Goal: Task Accomplishment & Management: Manage account settings

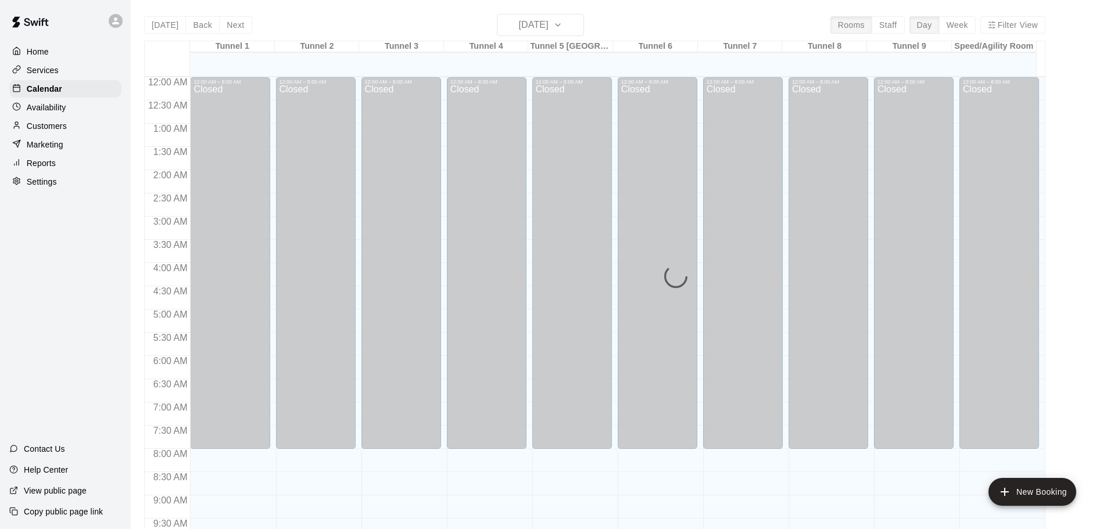
scroll to position [464, 0]
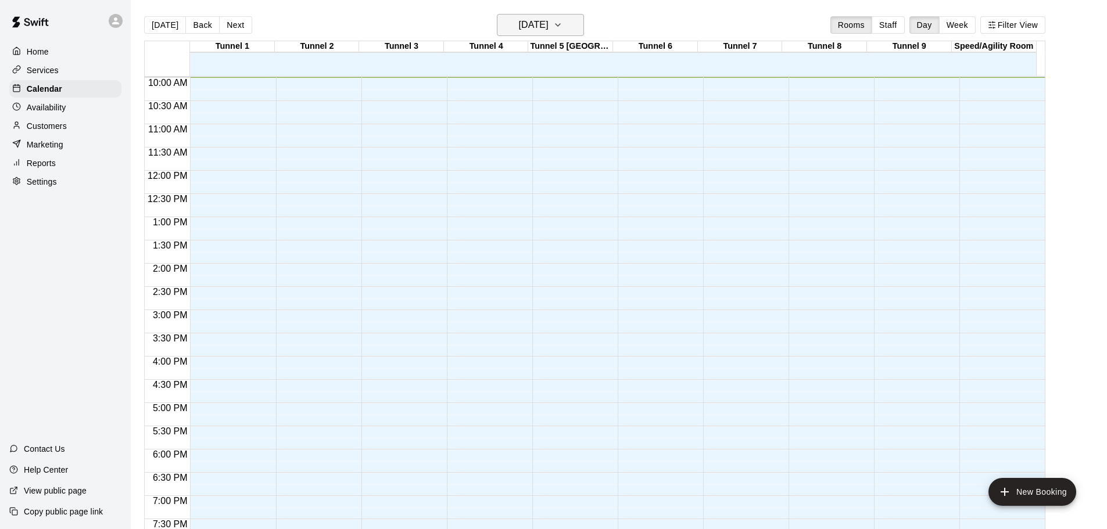
click at [562, 28] on icon "button" at bounding box center [557, 25] width 9 height 14
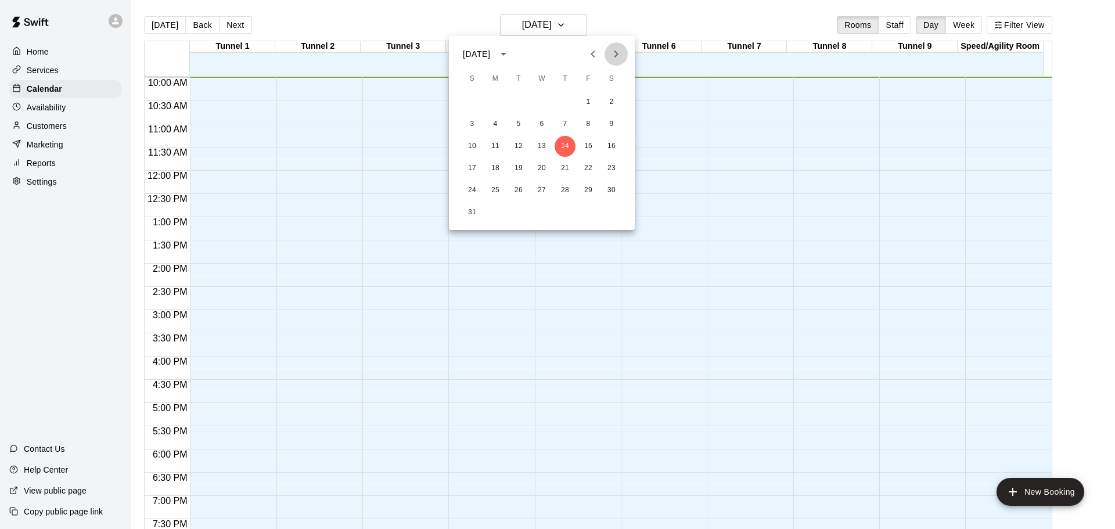
click at [611, 58] on icon "Next month" at bounding box center [616, 54] width 14 height 14
click at [465, 123] on button "7" at bounding box center [472, 124] width 21 height 21
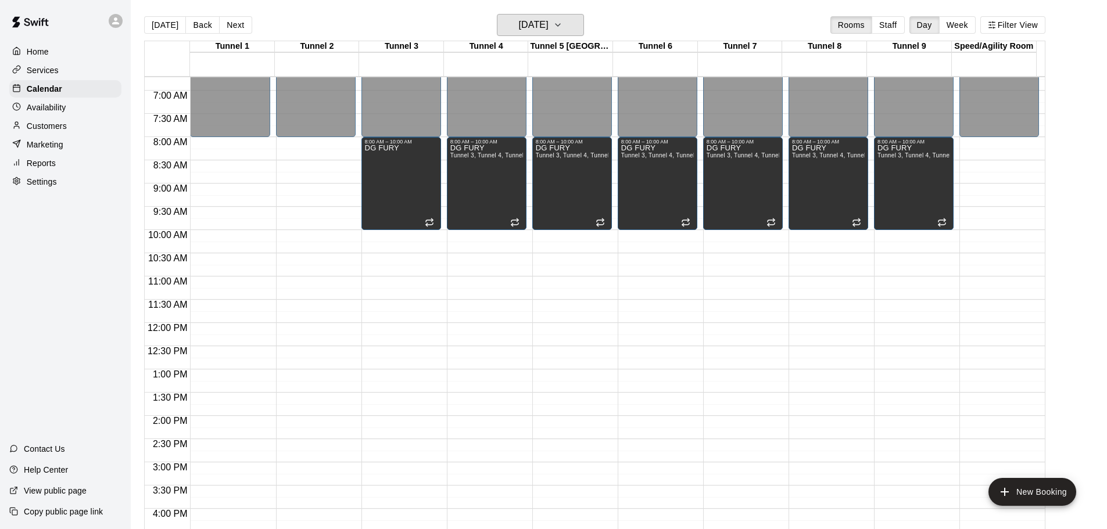
scroll to position [328, 0]
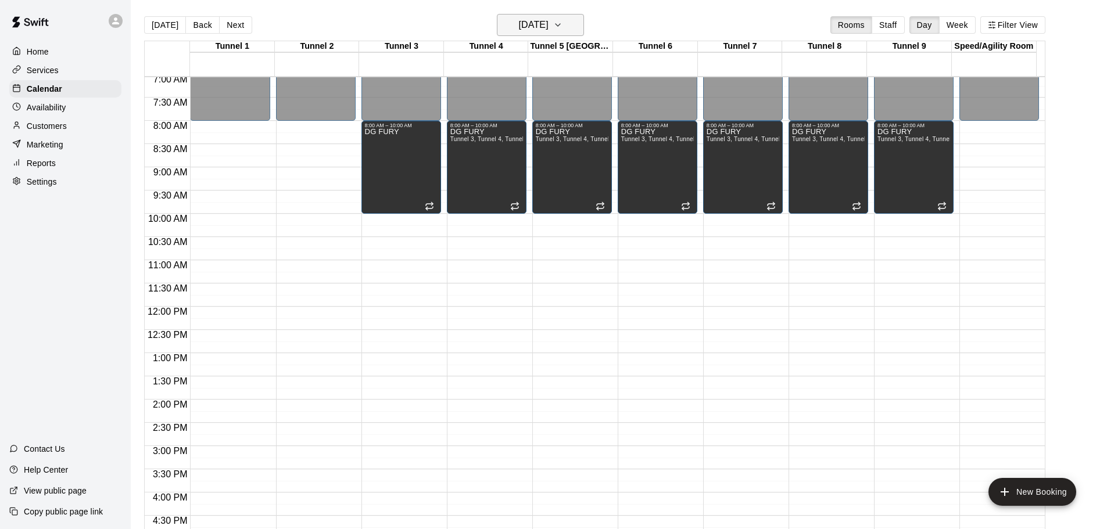
click at [562, 23] on icon "button" at bounding box center [557, 25] width 9 height 14
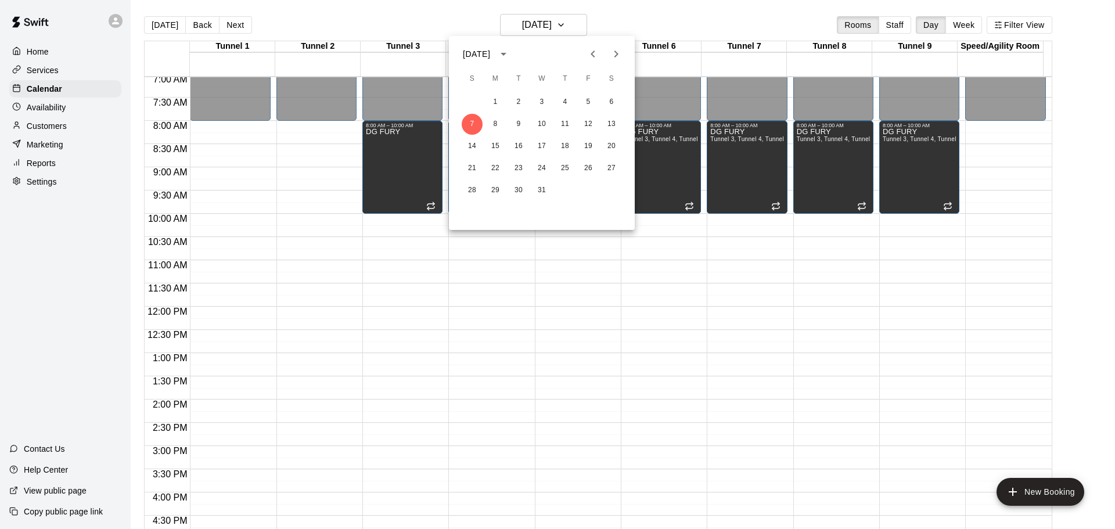
click at [613, 52] on icon "Next month" at bounding box center [616, 54] width 14 height 14
click at [608, 98] on button "3" at bounding box center [611, 102] width 21 height 21
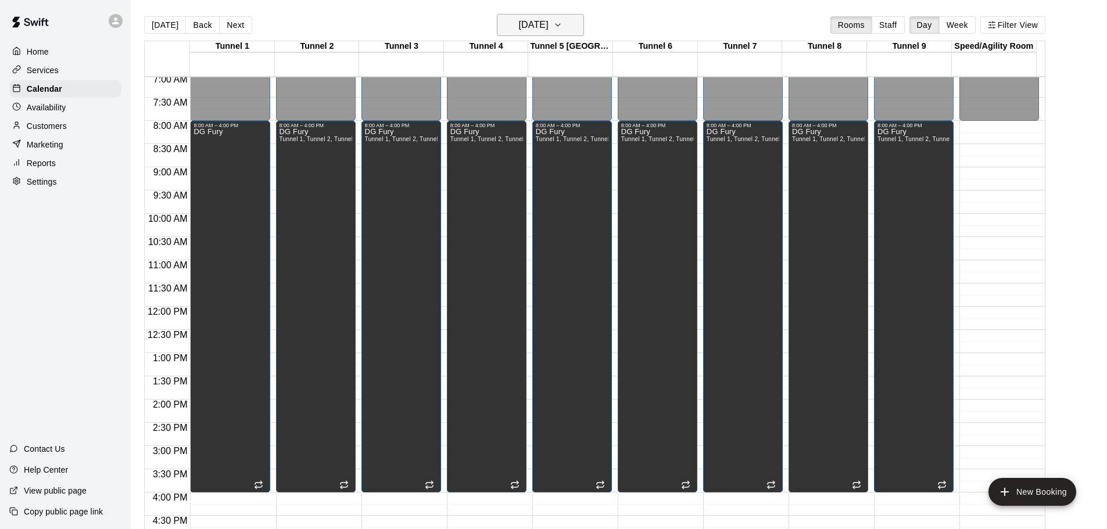
click at [560, 26] on icon "button" at bounding box center [557, 25] width 5 height 2
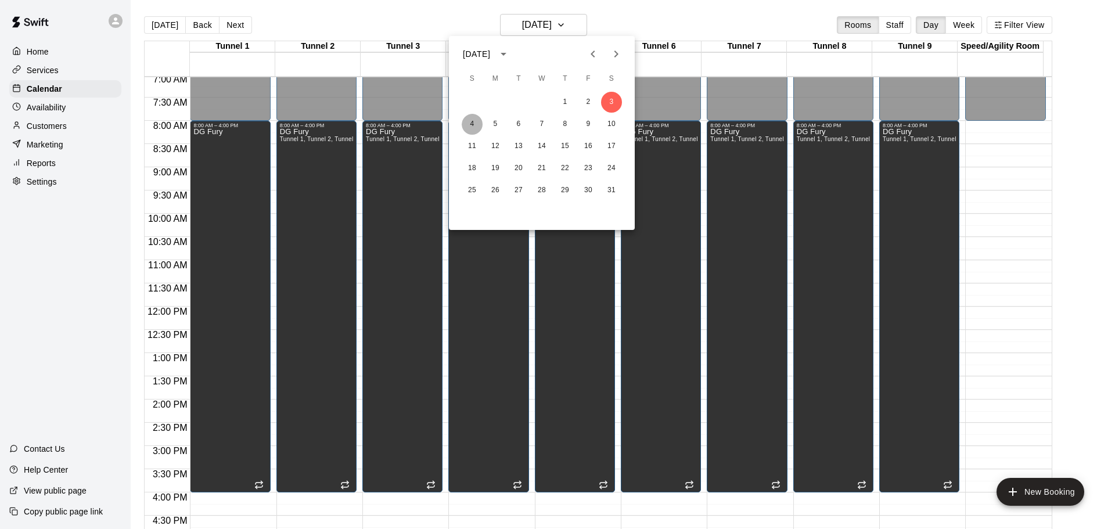
click at [470, 125] on button "4" at bounding box center [472, 124] width 21 height 21
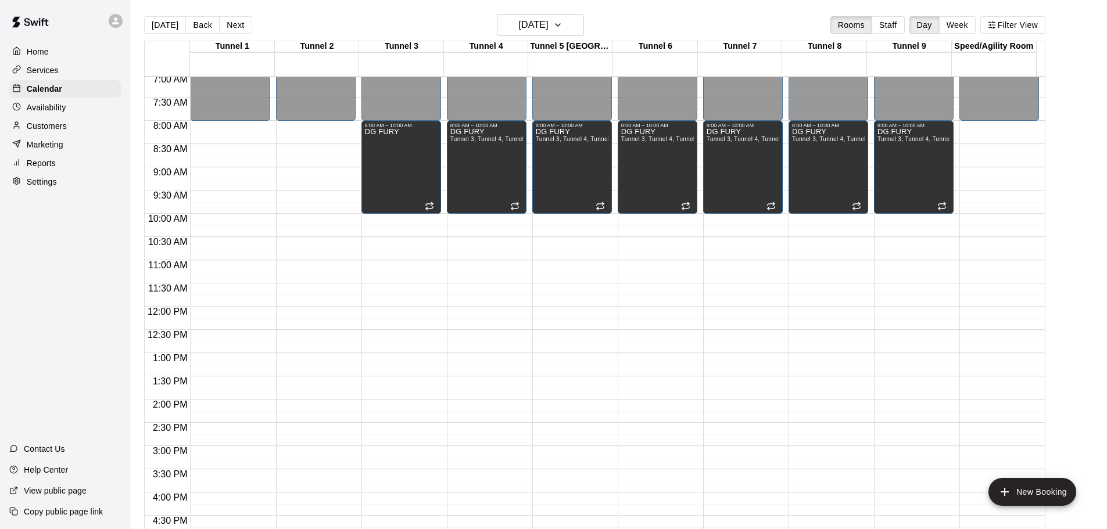
click at [411, 453] on div "12:00 AM – 8:00 AM Closed 8:00 AM – 10:00 AM DG FURY 6:00 PM – 11:59 PM Closed" at bounding box center [401, 306] width 80 height 1115
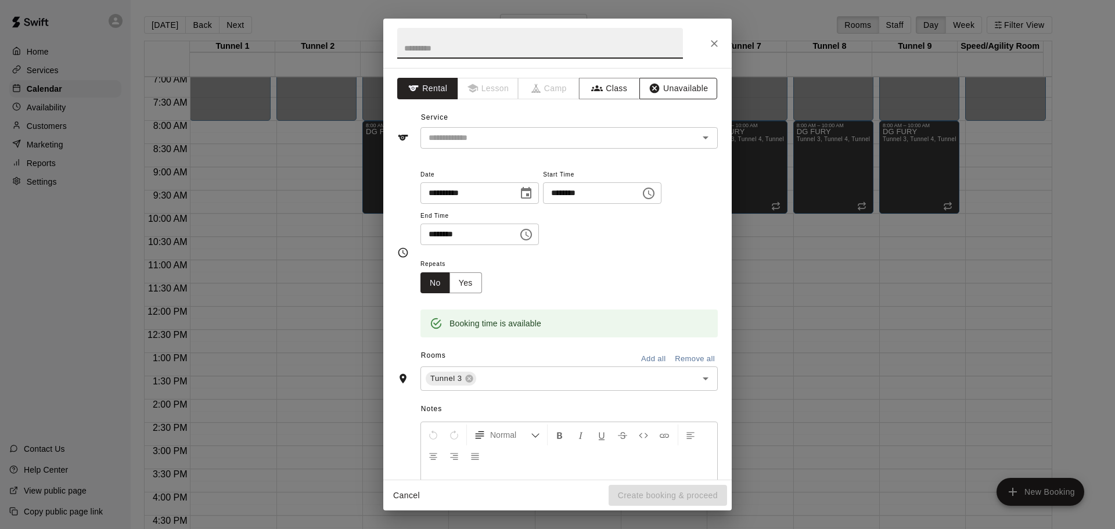
click at [658, 91] on button "Unavailable" at bounding box center [679, 88] width 78 height 21
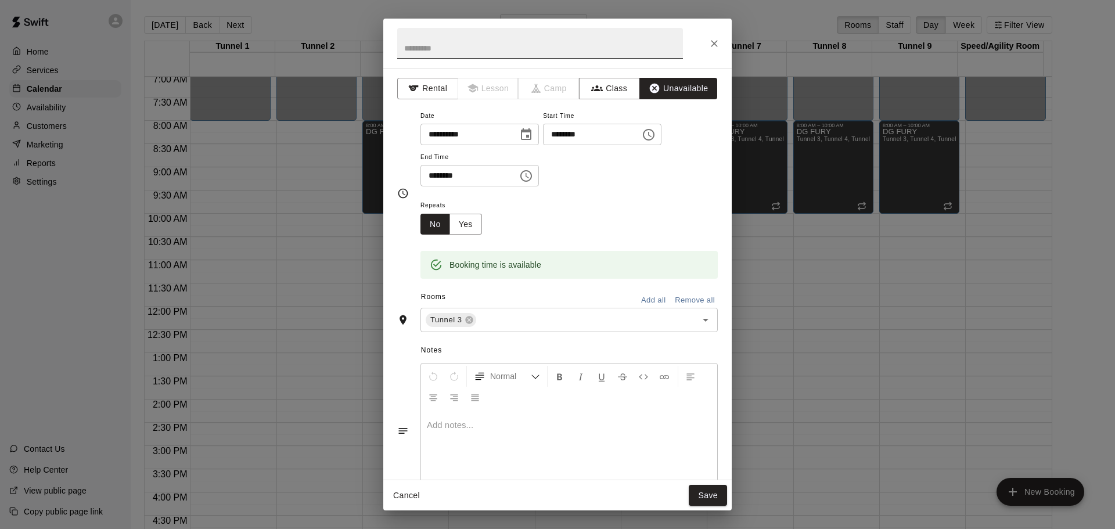
click at [553, 49] on input "text" at bounding box center [540, 43] width 286 height 31
type input "*"
type input "**********"
click at [426, 176] on input "********" at bounding box center [465, 175] width 89 height 21
type input "********"
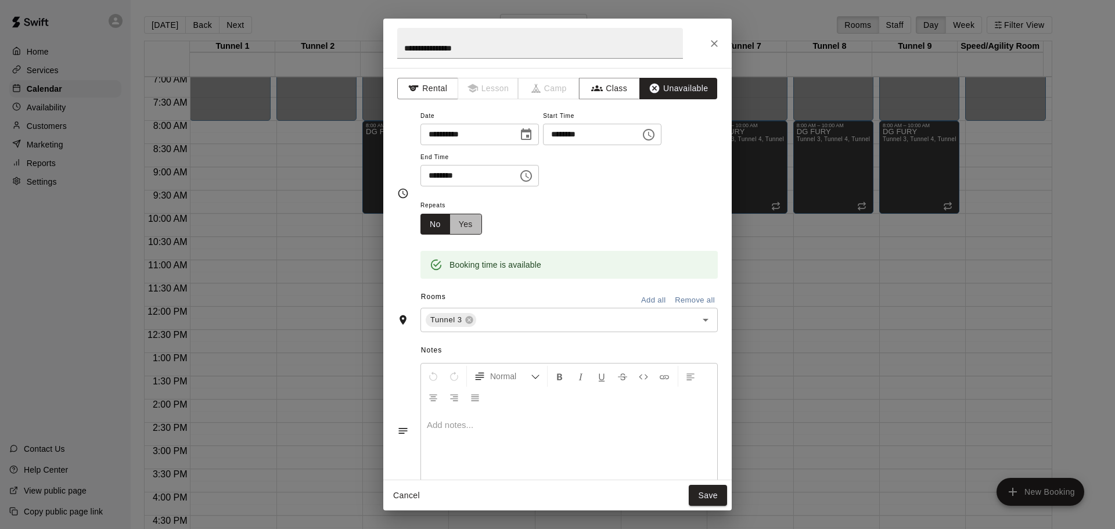
click at [466, 228] on button "Yes" at bounding box center [466, 224] width 33 height 21
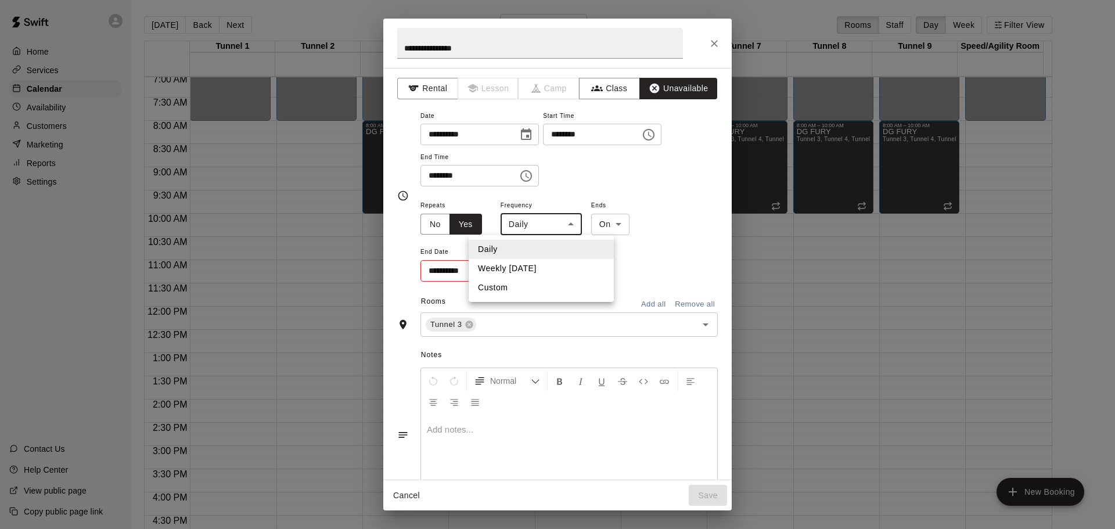
click at [557, 232] on body "Home Services Calendar Availability Customers Marketing Reports Settings Contac…" at bounding box center [557, 274] width 1115 height 548
click at [519, 272] on li "Weekly on Sunday" at bounding box center [541, 268] width 145 height 19
type input "******"
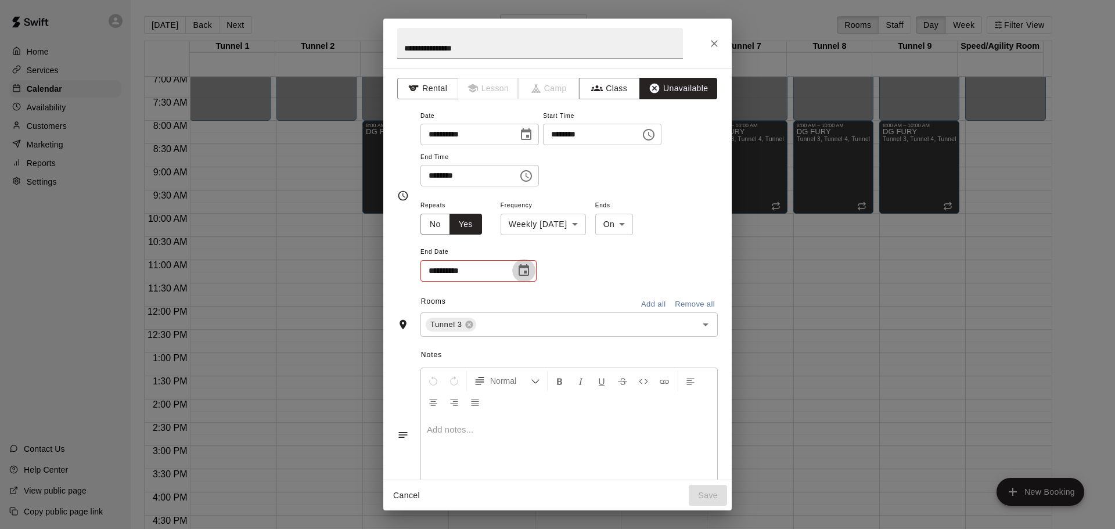
click at [519, 275] on icon "Choose date" at bounding box center [524, 271] width 14 height 14
click at [587, 302] on icon "Next month" at bounding box center [588, 299] width 4 height 7
click at [445, 434] on button "29" at bounding box center [443, 436] width 21 height 21
type input "**********"
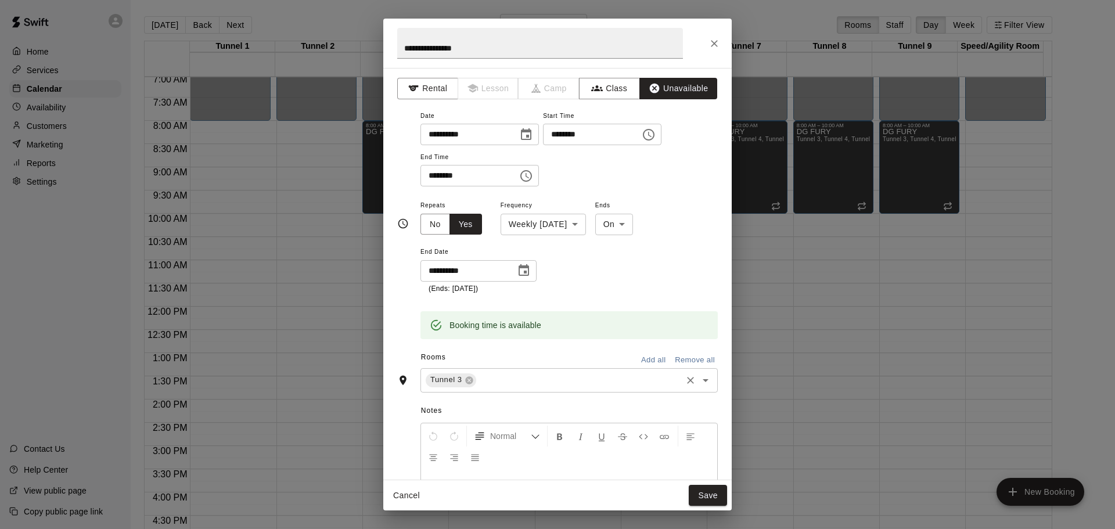
click at [500, 385] on input "text" at bounding box center [579, 380] width 202 height 15
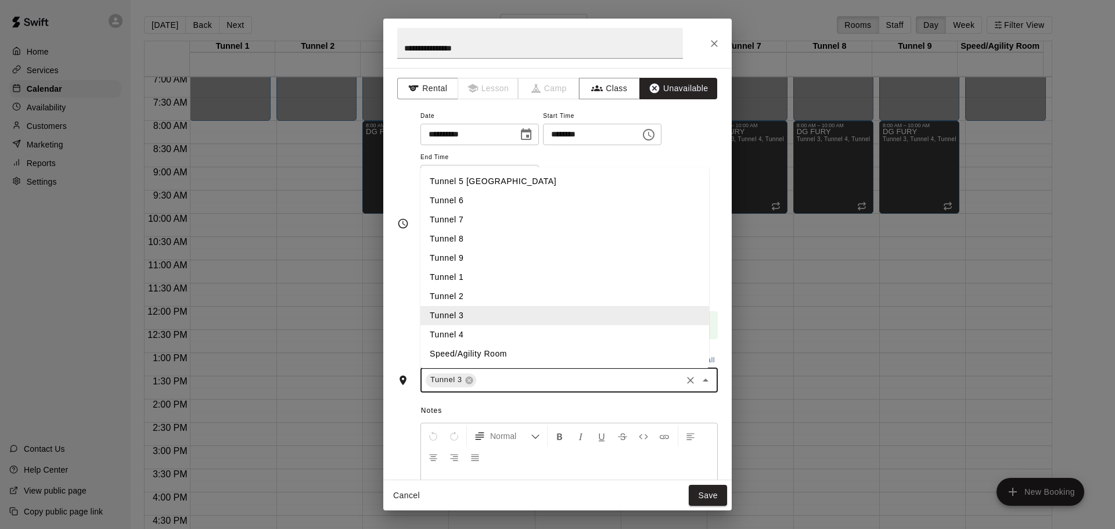
click at [483, 333] on li "Tunnel 4" at bounding box center [565, 334] width 289 height 19
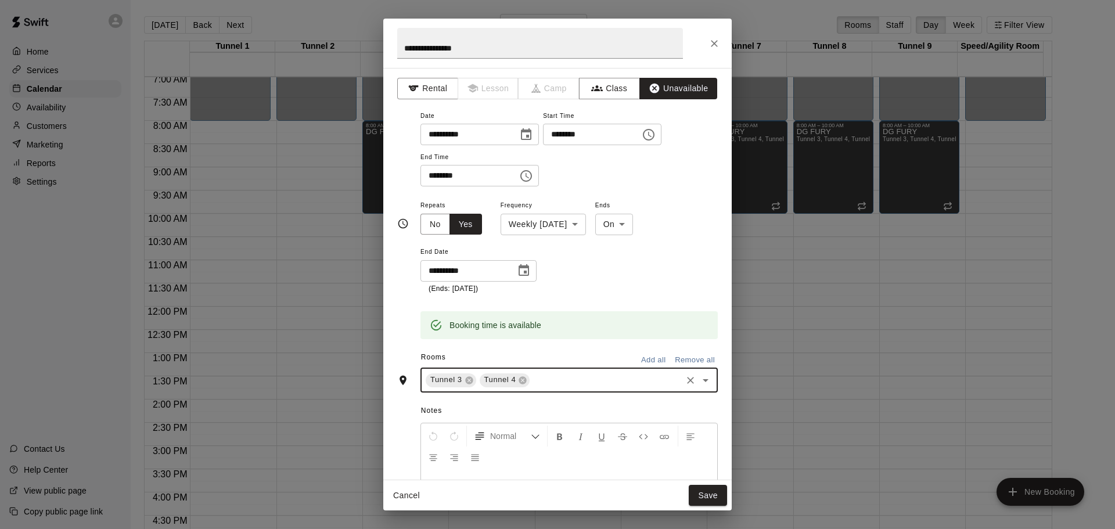
click at [562, 371] on div "Tunnel 3 Tunnel 4 ​" at bounding box center [569, 380] width 297 height 24
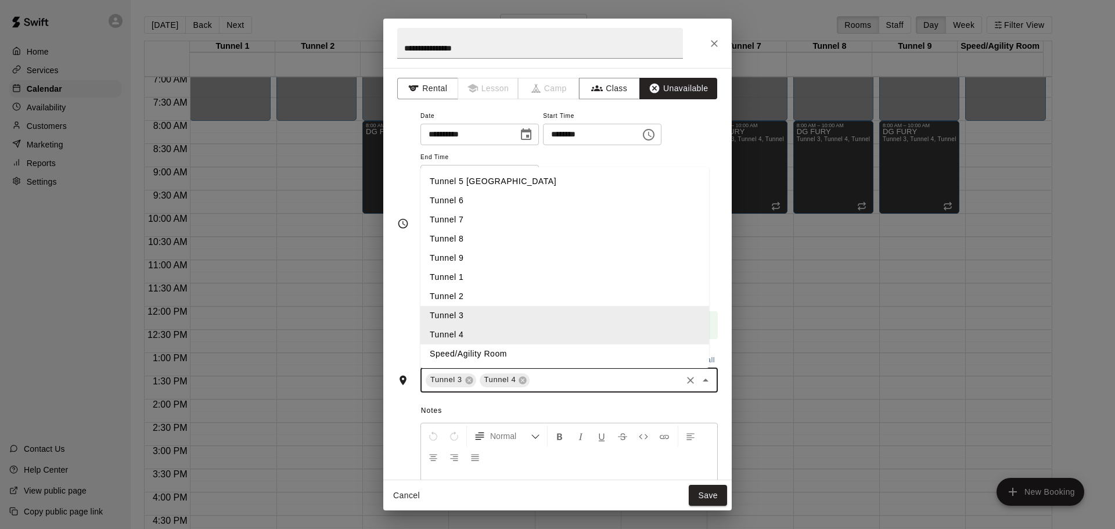
click at [514, 184] on li "Tunnel 5 [GEOGRAPHIC_DATA]" at bounding box center [565, 181] width 289 height 19
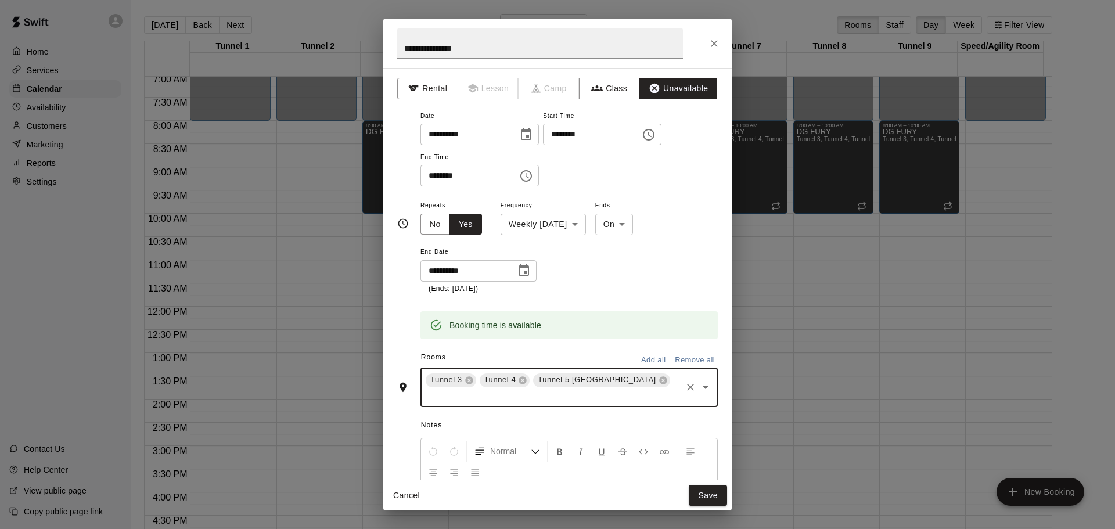
click at [651, 389] on input "text" at bounding box center [552, 396] width 256 height 15
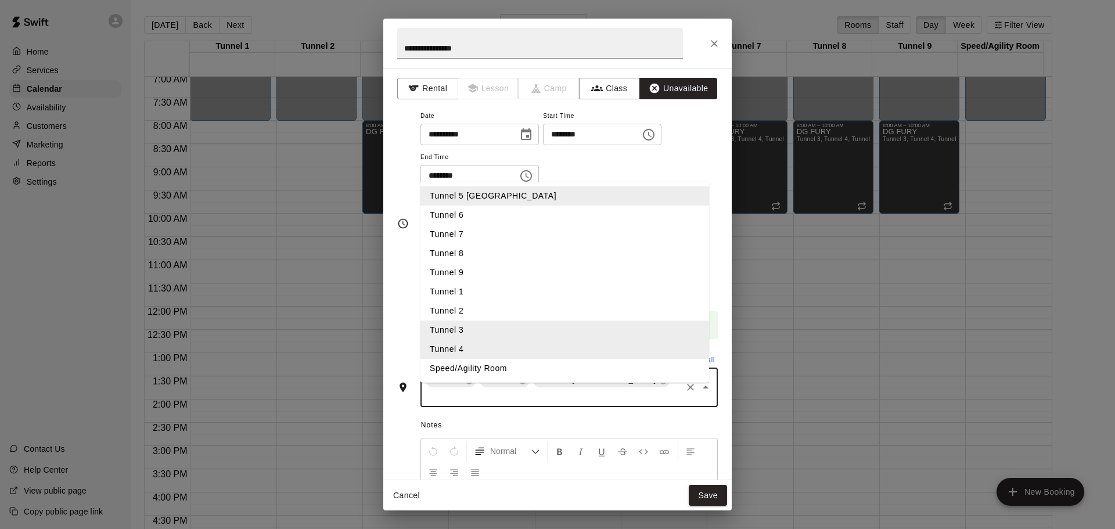
click at [505, 206] on li "Tunnel 6" at bounding box center [565, 215] width 289 height 19
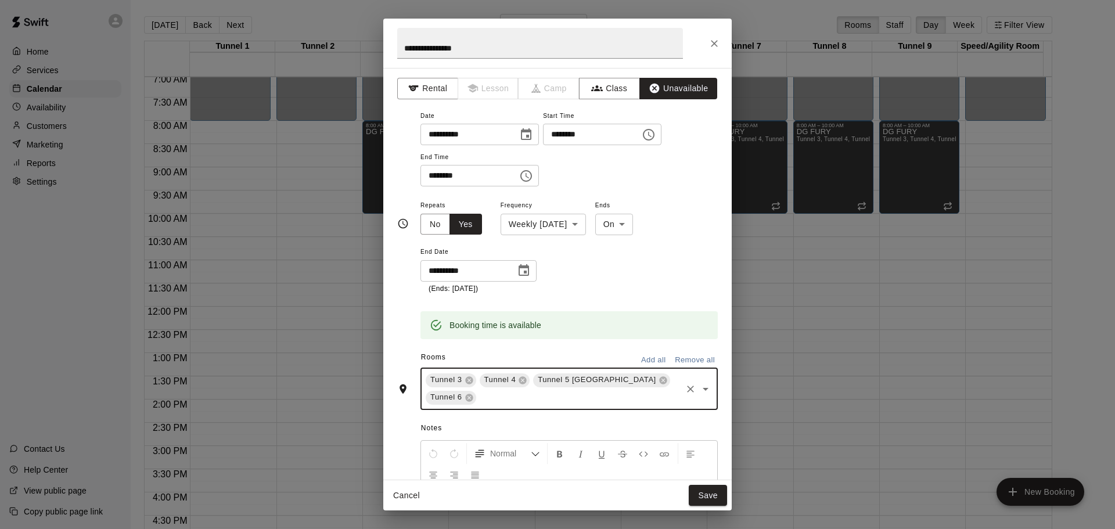
click at [577, 386] on span "Tunnel 5 [GEOGRAPHIC_DATA]" at bounding box center [597, 380] width 128 height 12
click at [568, 390] on input "text" at bounding box center [579, 397] width 202 height 15
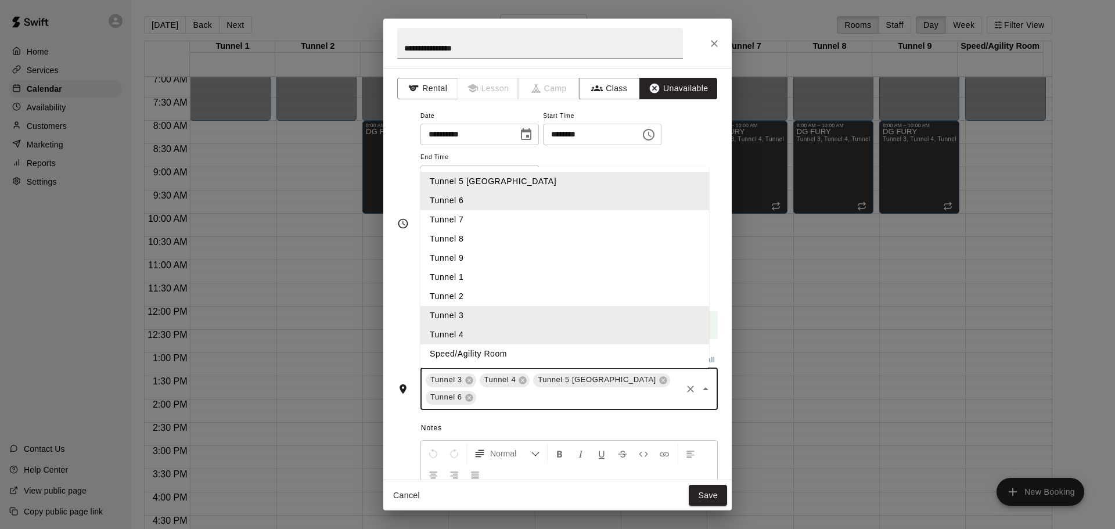
click at [450, 217] on li "Tunnel 7" at bounding box center [565, 219] width 289 height 19
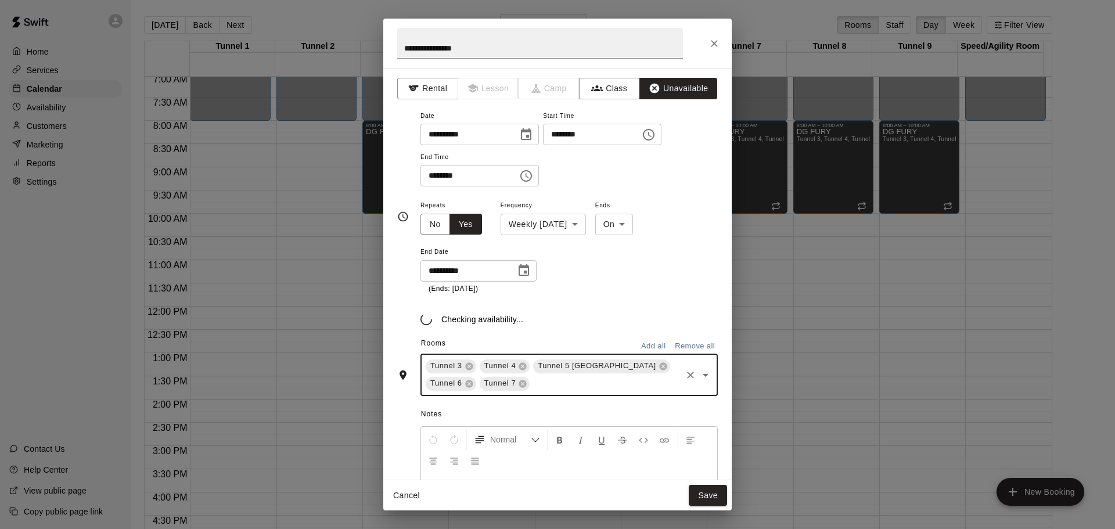
click at [565, 384] on div "Tunnel 3 Tunnel 4 Tunnel 5 Pitching Tunnel Tunnel 6 Tunnel 7 ​" at bounding box center [569, 375] width 297 height 42
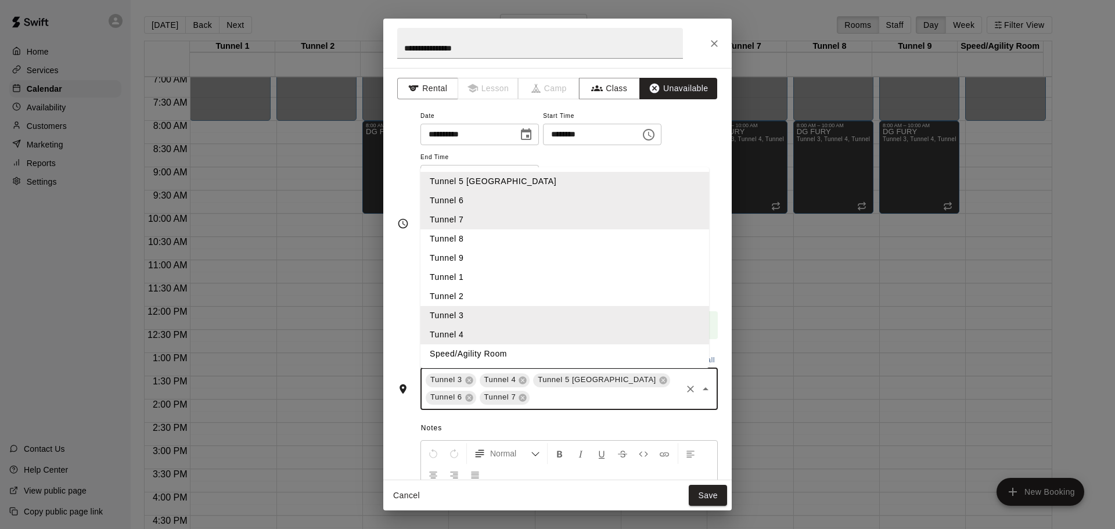
click at [570, 405] on input "text" at bounding box center [606, 397] width 149 height 15
click at [502, 244] on li "Tunnel 8" at bounding box center [565, 238] width 289 height 19
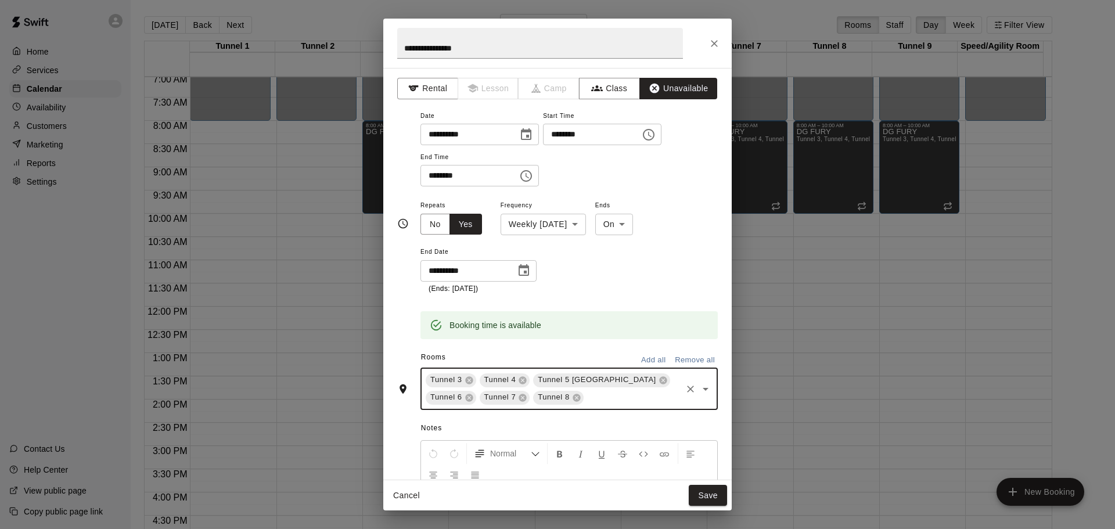
click at [609, 397] on input "text" at bounding box center [633, 397] width 95 height 15
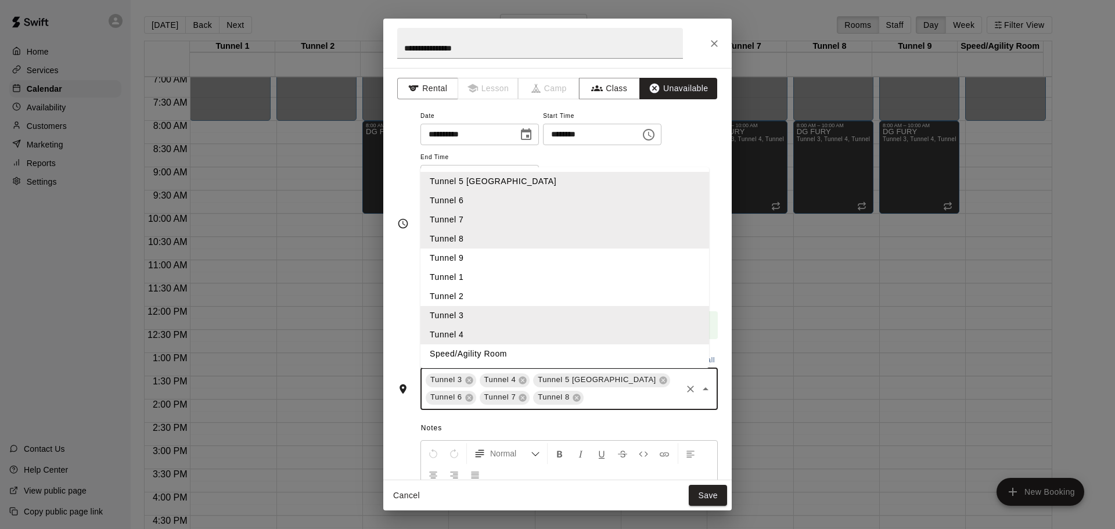
click at [496, 261] on li "Tunnel 9" at bounding box center [565, 258] width 289 height 19
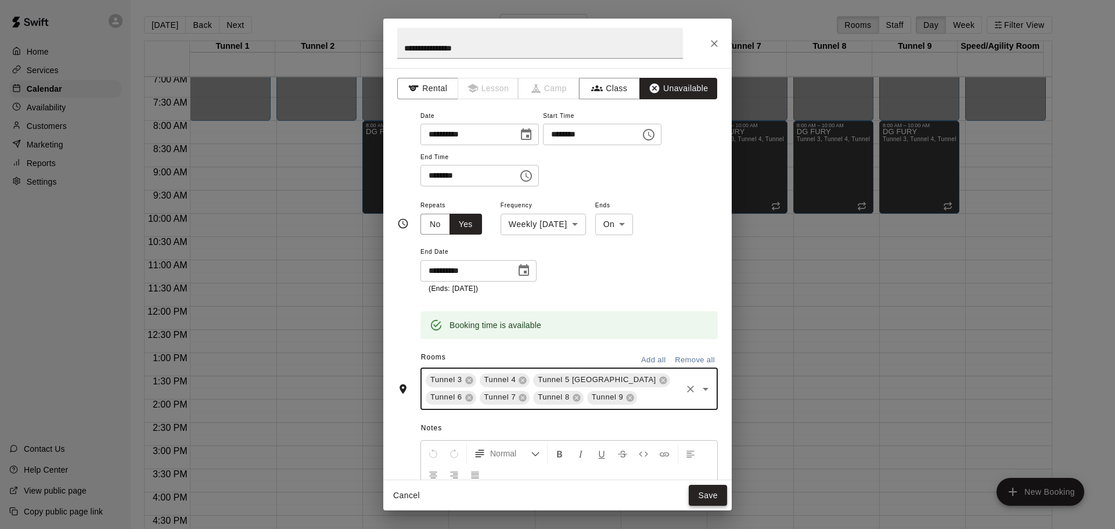
click at [702, 496] on button "Save" at bounding box center [708, 495] width 38 height 21
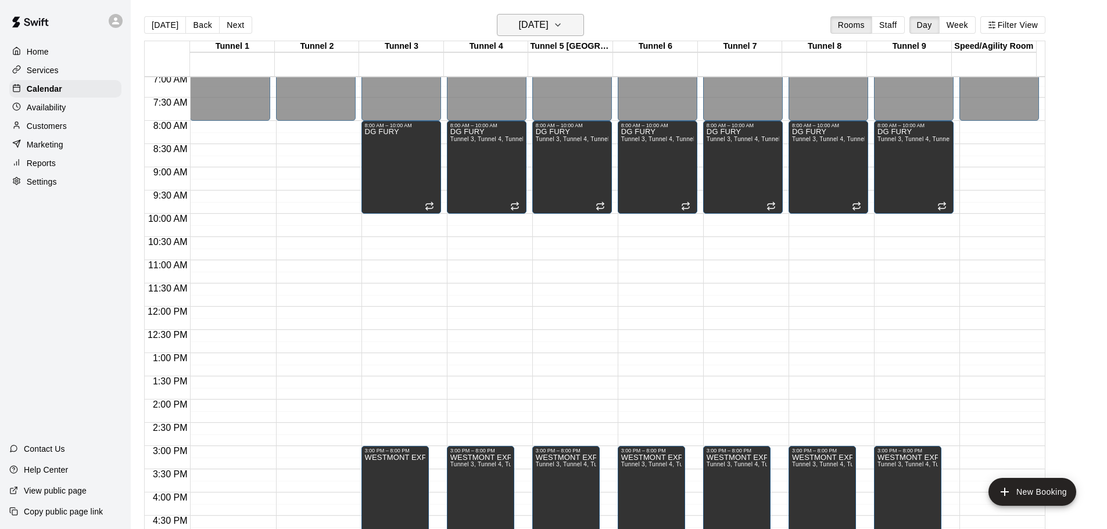
click at [562, 30] on icon "button" at bounding box center [557, 25] width 9 height 14
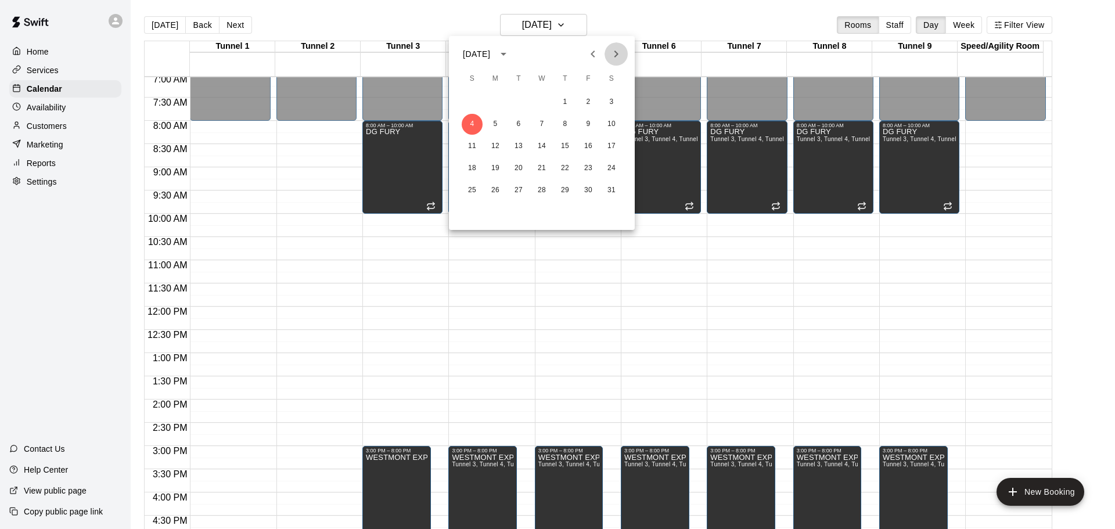
click at [617, 52] on icon "Next month" at bounding box center [616, 54] width 14 height 14
click at [470, 123] on button "8" at bounding box center [472, 124] width 21 height 21
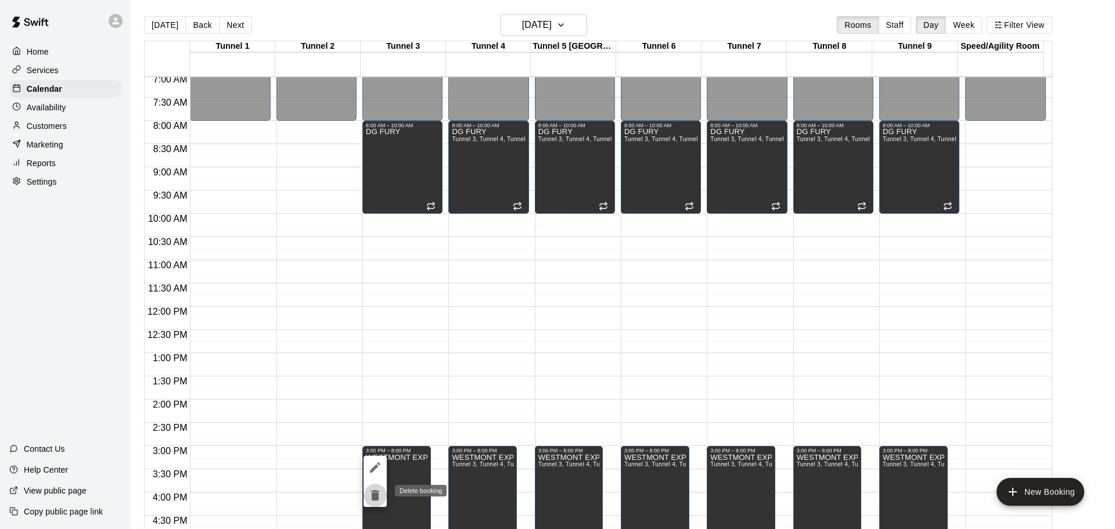
click at [372, 496] on icon "delete" at bounding box center [375, 495] width 8 height 10
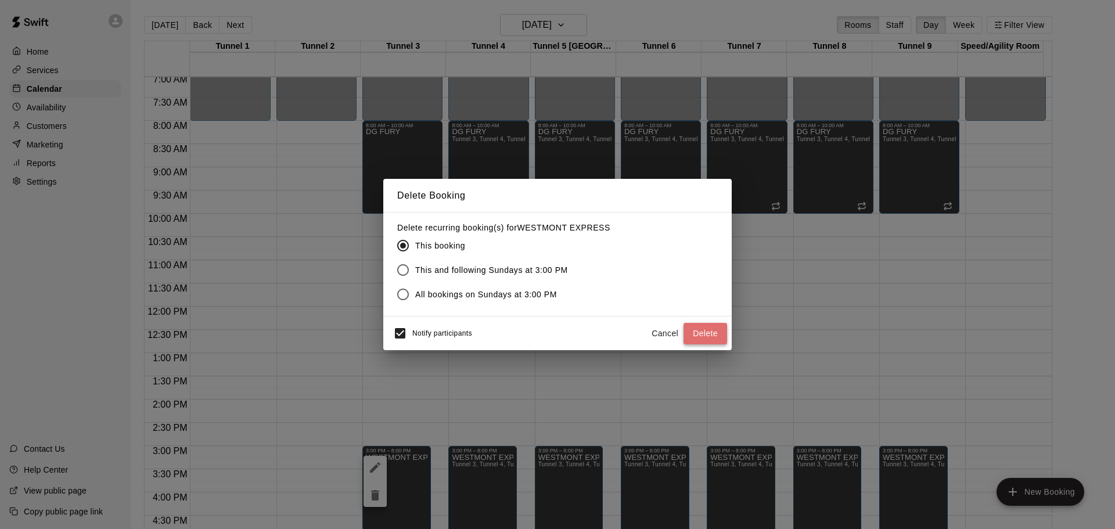
click at [695, 335] on button "Delete" at bounding box center [706, 333] width 44 height 21
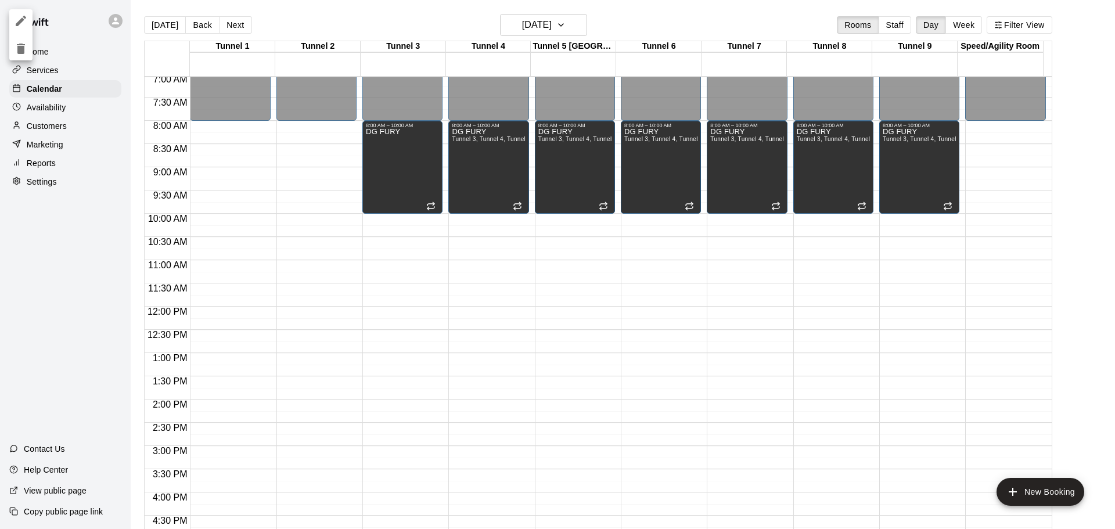
drag, startPoint x: 1046, startPoint y: 256, endPoint x: 1046, endPoint y: 315, distance: 59.3
click at [1046, 315] on div at bounding box center [557, 264] width 1115 height 529
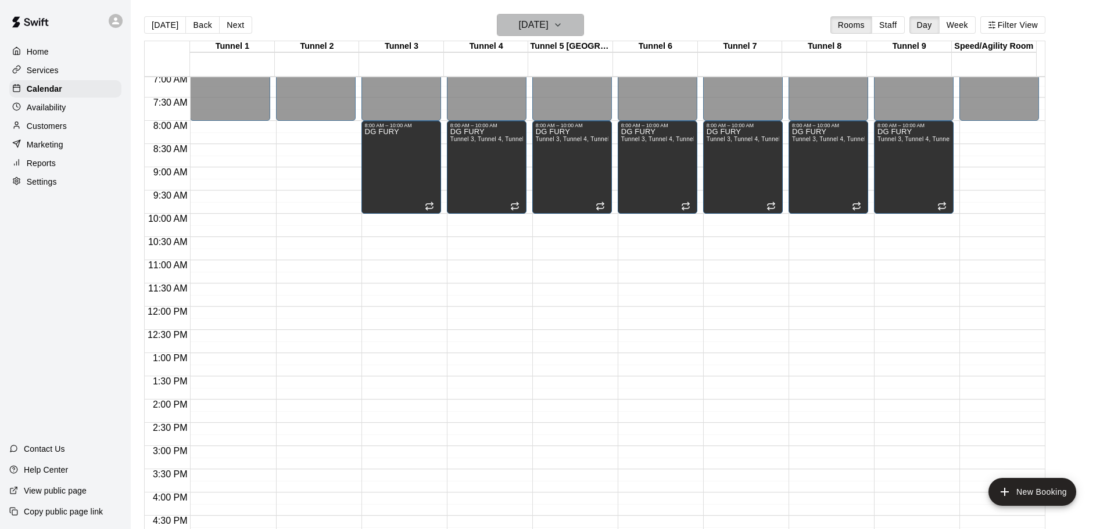
click at [548, 22] on h6 "Sunday Feb 08" at bounding box center [534, 25] width 30 height 16
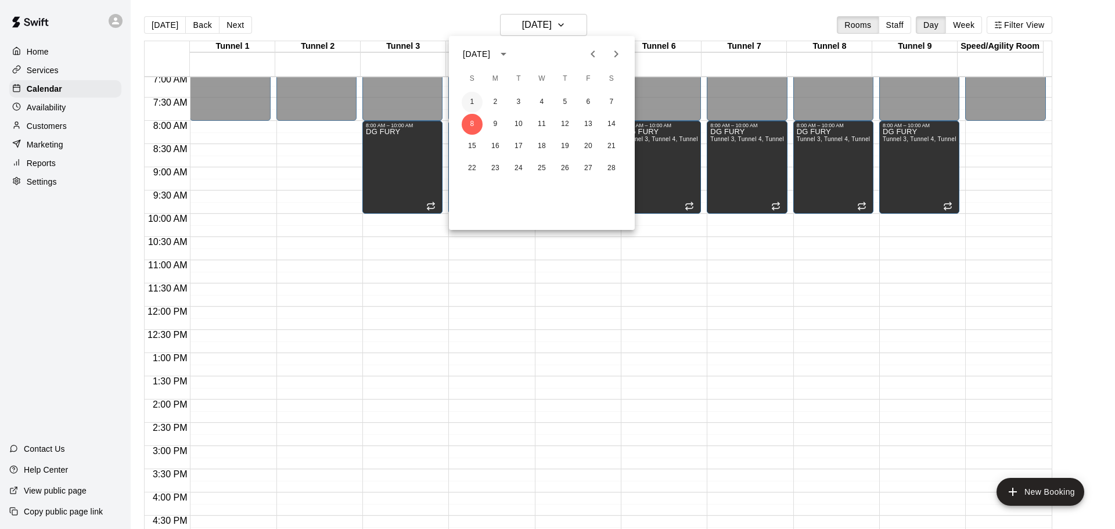
click at [474, 106] on button "1" at bounding box center [472, 102] width 21 height 21
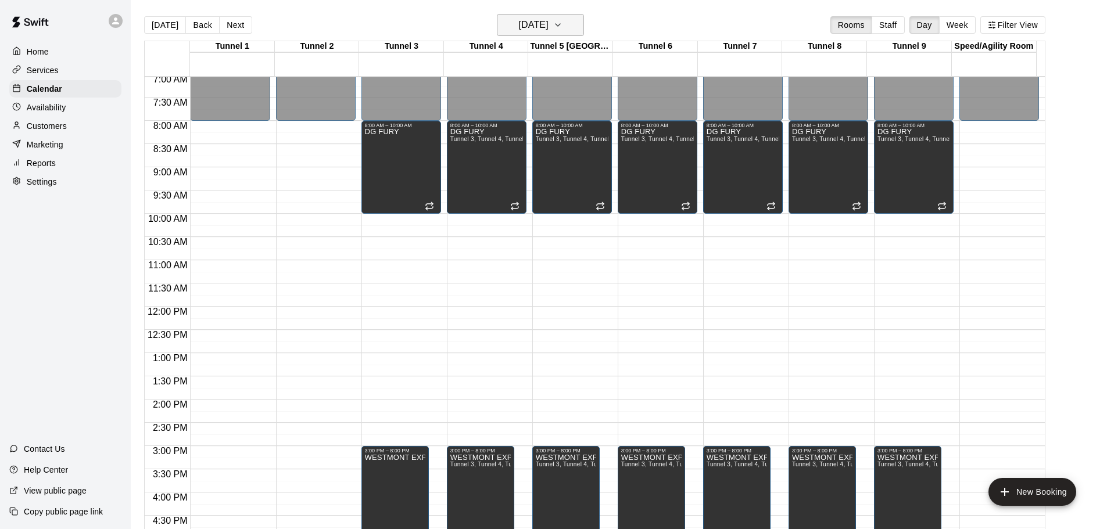
click at [542, 26] on h6 "Sunday Feb 01" at bounding box center [534, 25] width 30 height 16
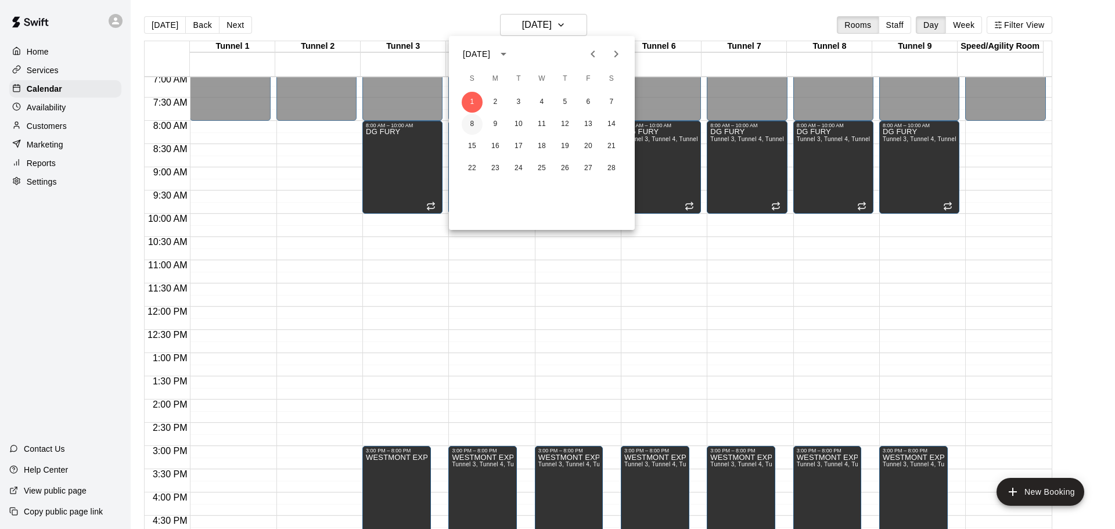
click at [472, 121] on button "8" at bounding box center [472, 124] width 21 height 21
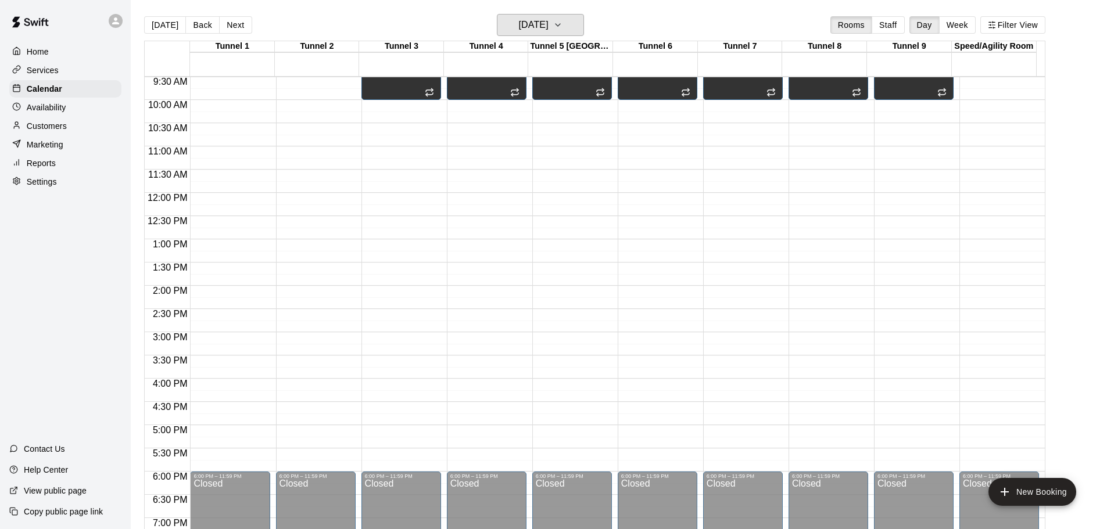
scroll to position [410, 0]
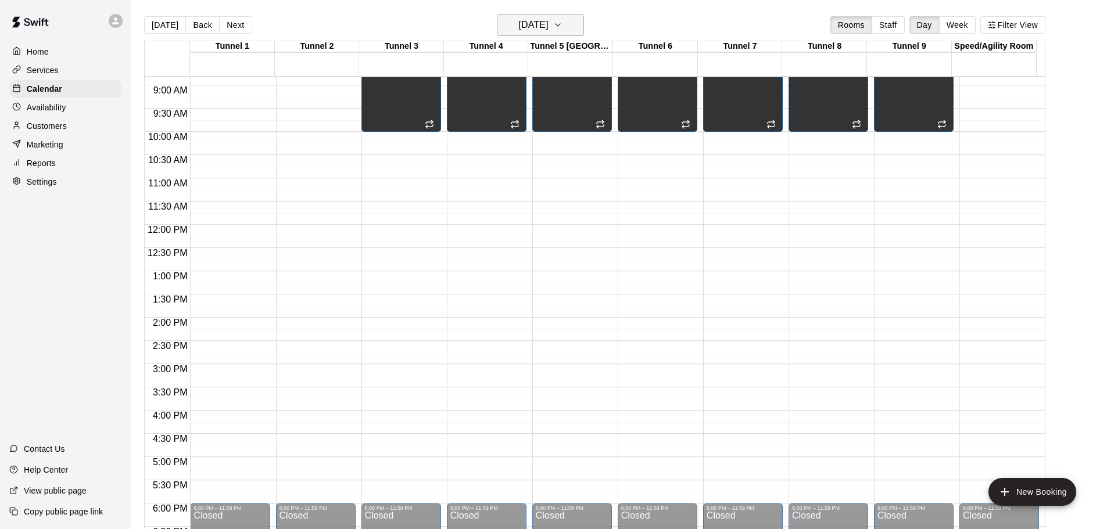
click at [548, 32] on h6 "Sunday Feb 08" at bounding box center [534, 25] width 30 height 16
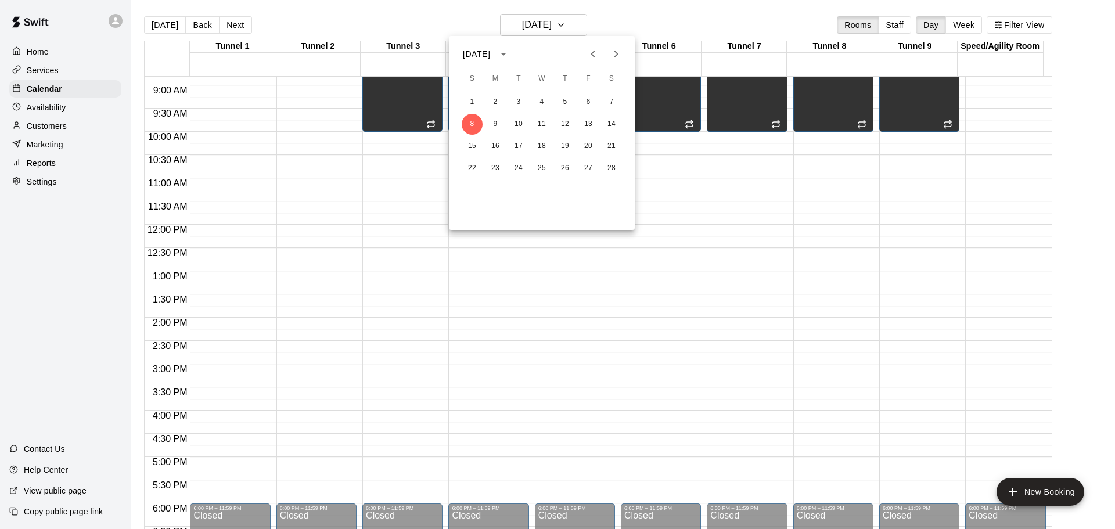
click at [591, 54] on icon "Previous month" at bounding box center [593, 54] width 4 height 7
click at [612, 105] on button "3" at bounding box center [611, 102] width 21 height 21
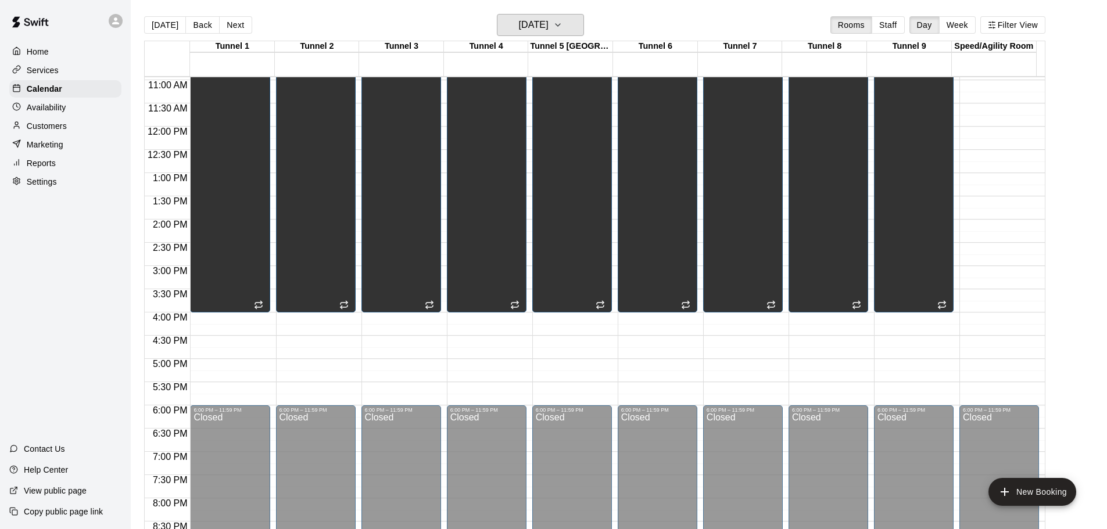
scroll to position [509, 0]
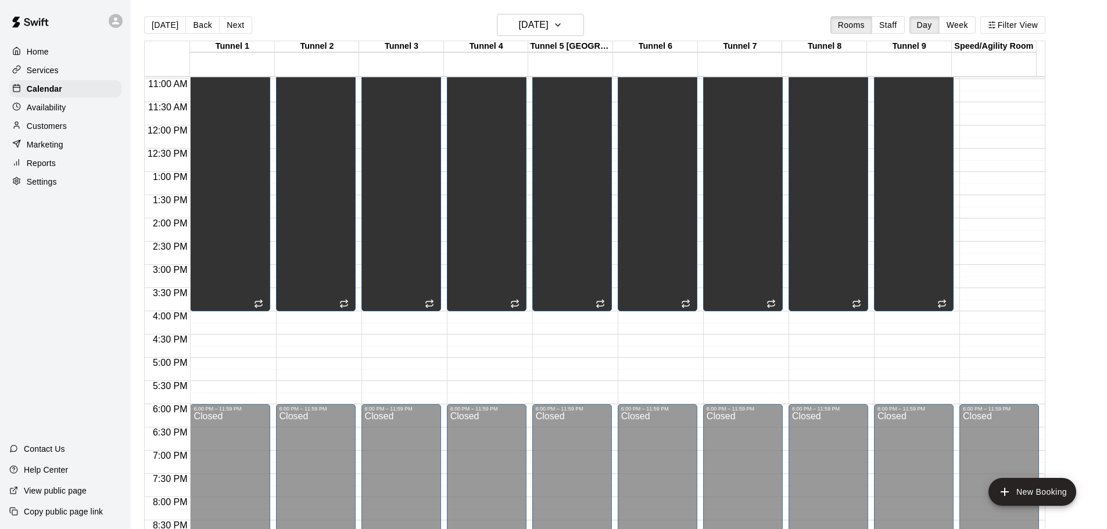
click at [211, 320] on div "12:00 AM – 8:00 AM Closed 8:00 AM – 4:00 PM DG Fury 6:00 PM – 11:59 PM Closed" at bounding box center [230, 125] width 80 height 1115
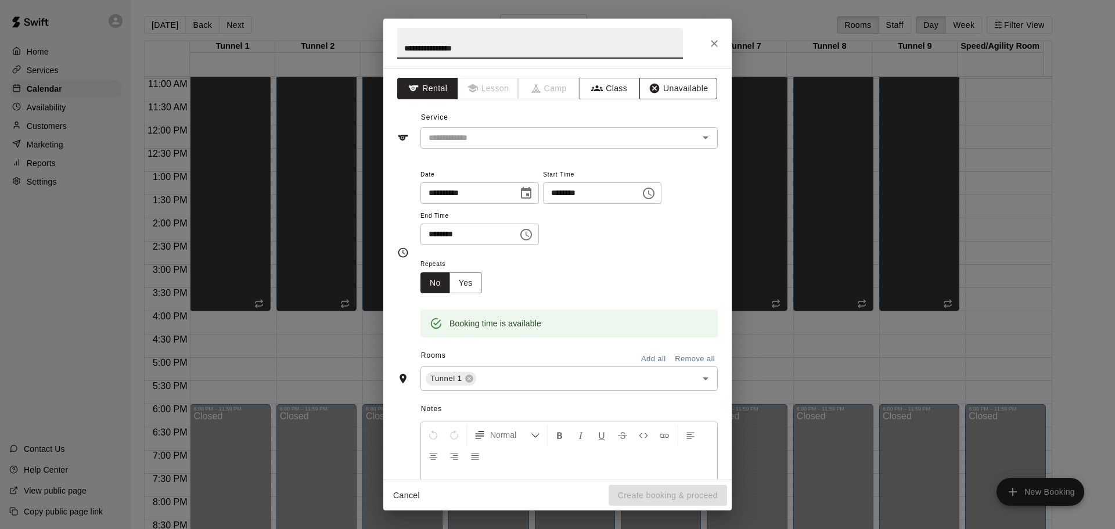
type input "**********"
click at [666, 89] on button "Unavailable" at bounding box center [679, 88] width 78 height 21
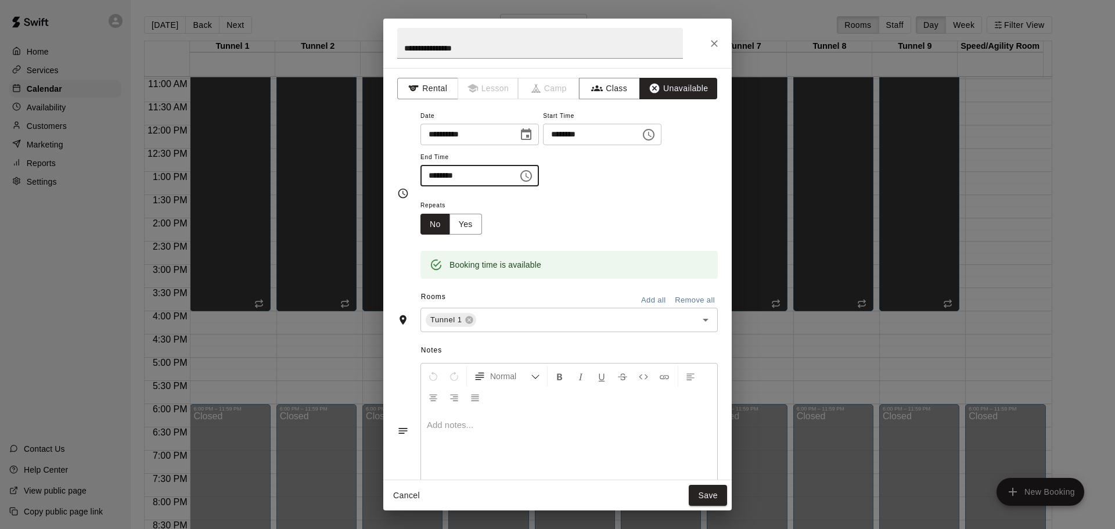
click at [436, 180] on input "********" at bounding box center [465, 175] width 89 height 21
type input "********"
click at [464, 218] on button "Yes" at bounding box center [466, 224] width 33 height 21
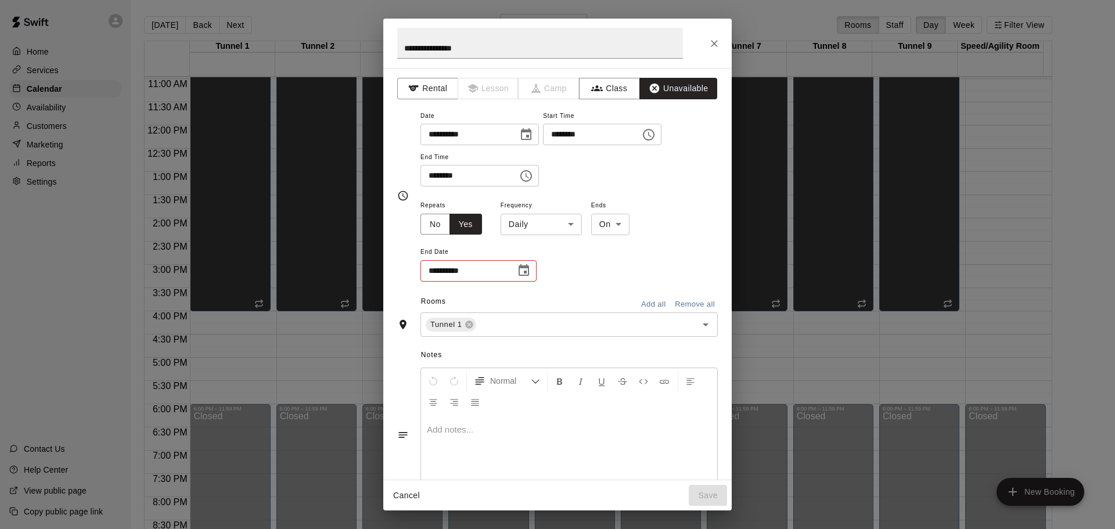
click at [532, 227] on body "Home Services Calendar Availability Customers Marketing Reports Settings Contac…" at bounding box center [557, 274] width 1115 height 548
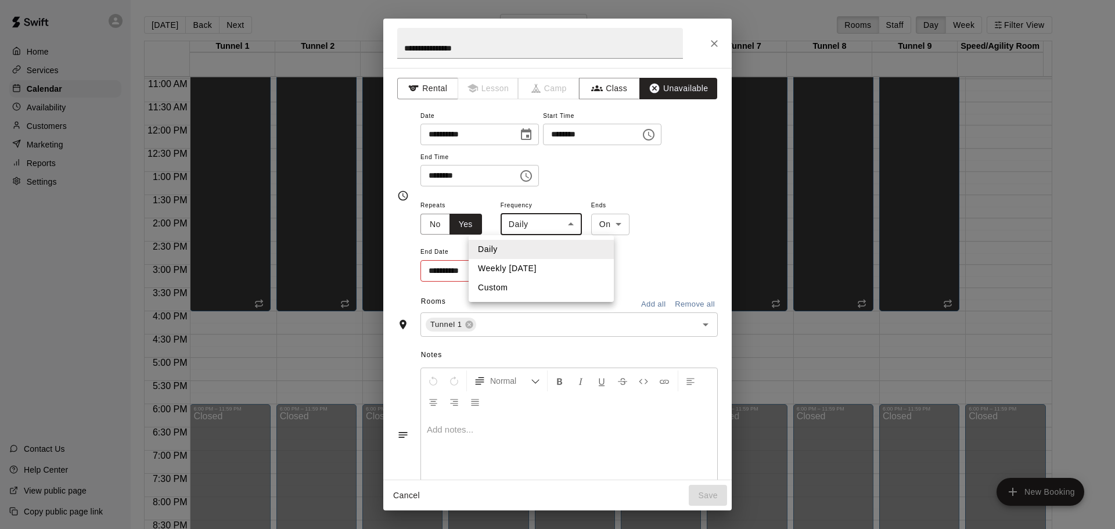
click at [522, 271] on li "Weekly on Saturday" at bounding box center [541, 268] width 145 height 19
type input "******"
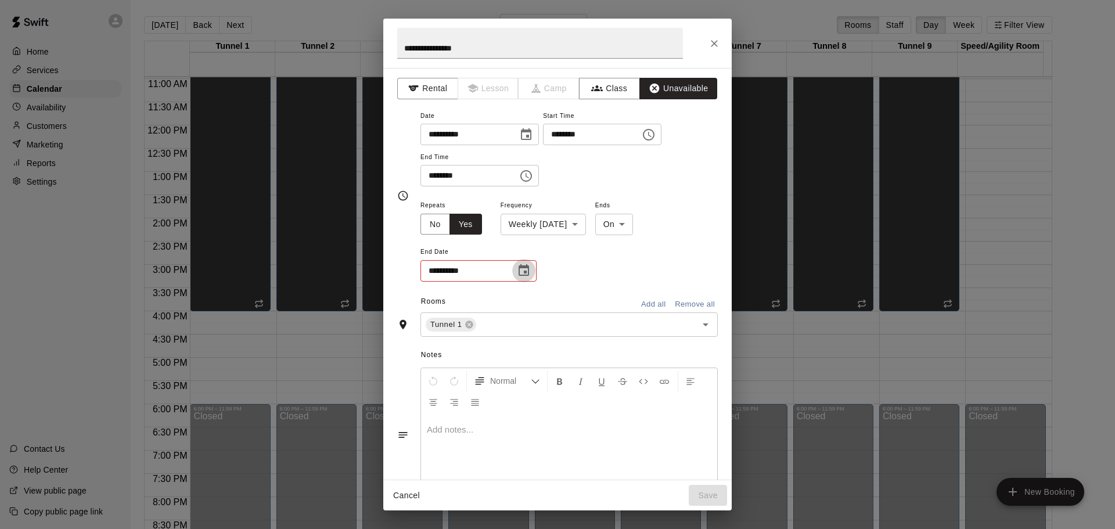
click at [520, 271] on icon "Choose date" at bounding box center [524, 270] width 10 height 12
click at [586, 301] on icon "Next month" at bounding box center [588, 300] width 14 height 14
click at [583, 414] on button "28" at bounding box center [583, 414] width 21 height 21
type input "**********"
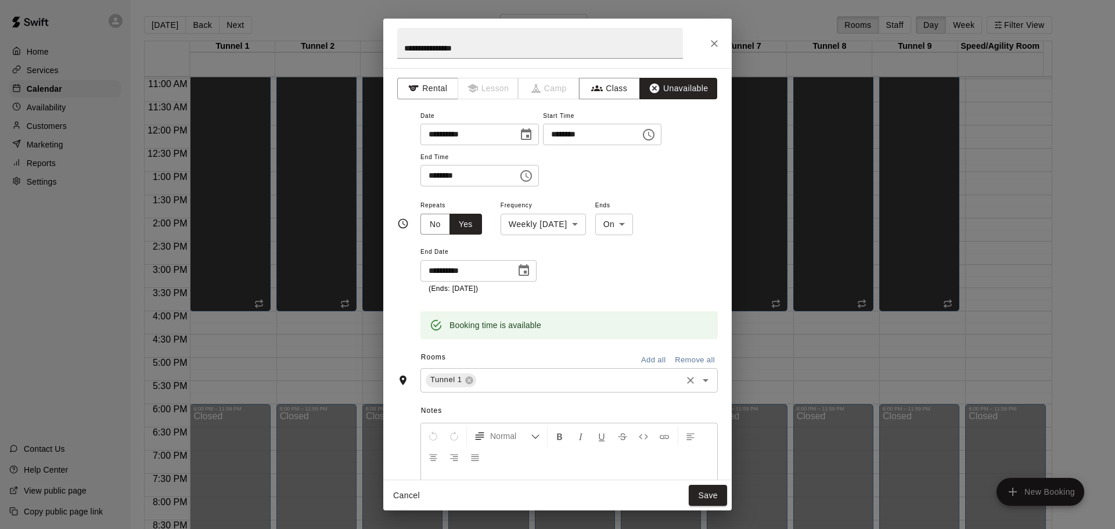
click at [528, 382] on input "text" at bounding box center [579, 380] width 202 height 15
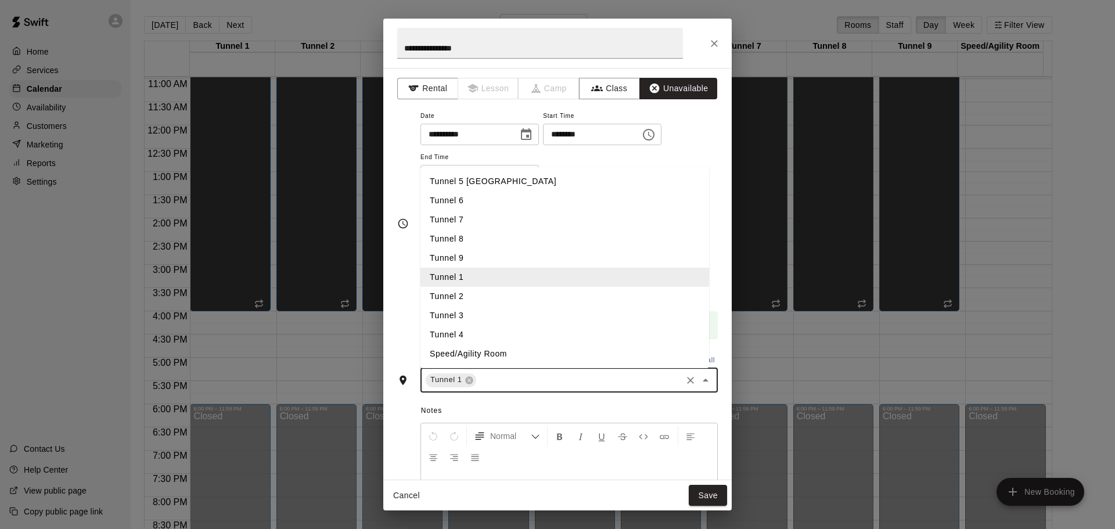
click at [457, 296] on li "Tunnel 2" at bounding box center [565, 296] width 289 height 19
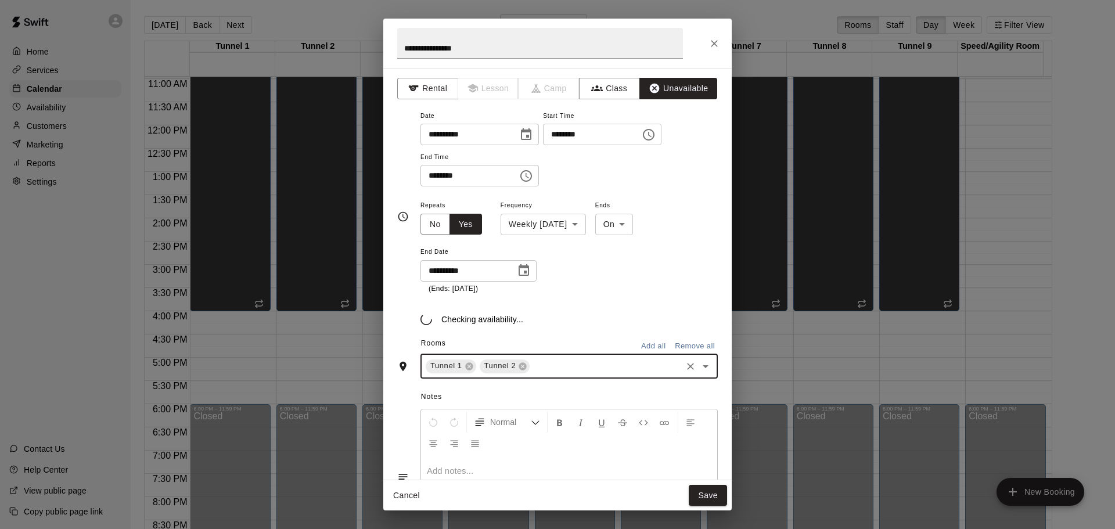
click at [548, 368] on div "Tunnel 1 Tunnel 2 ​" at bounding box center [569, 366] width 297 height 24
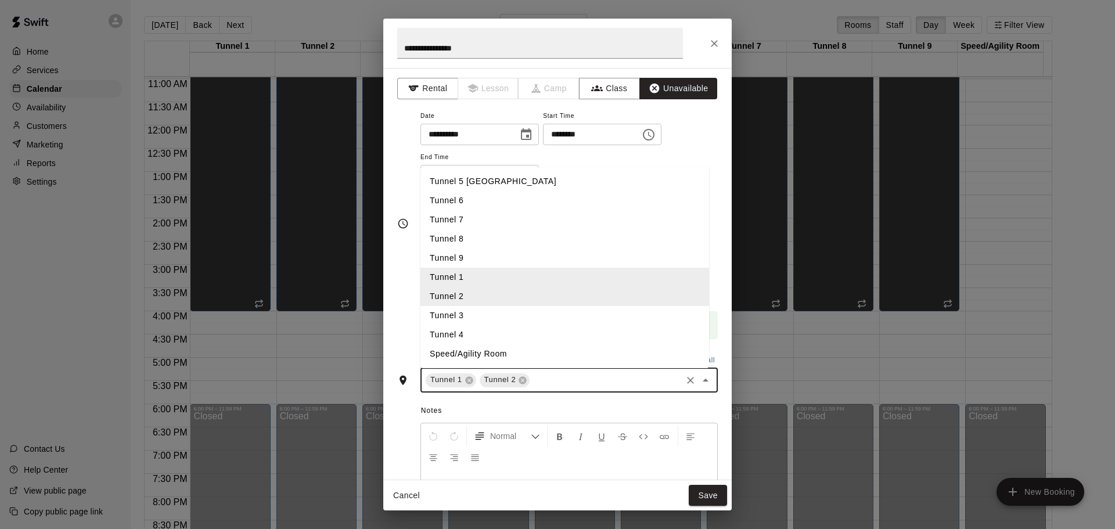
click at [548, 381] on input "text" at bounding box center [606, 380] width 149 height 15
click at [491, 321] on li "Tunnel 3" at bounding box center [565, 315] width 289 height 19
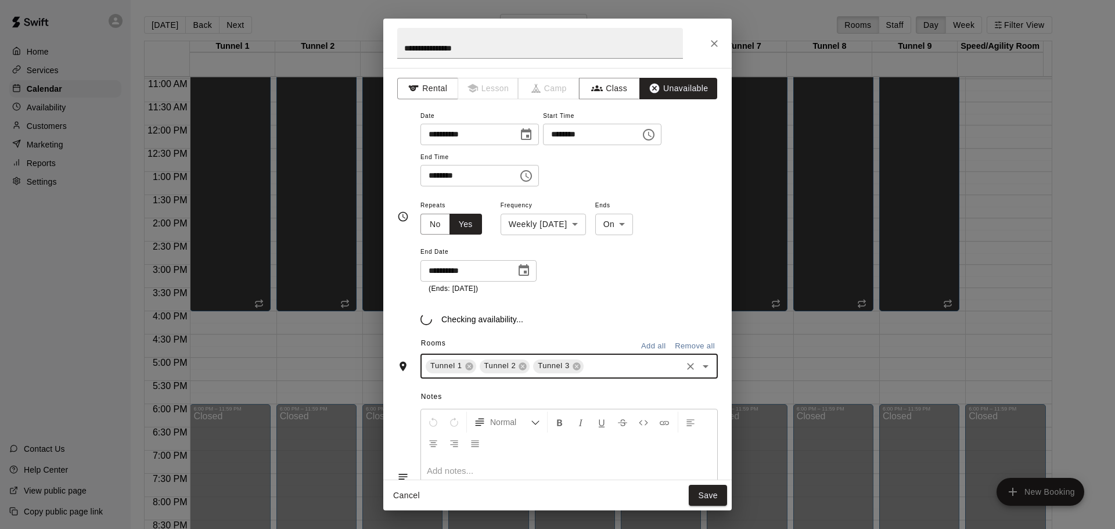
click at [600, 369] on div "Tunnel 1 Tunnel 2 Tunnel 3 ​" at bounding box center [569, 366] width 297 height 24
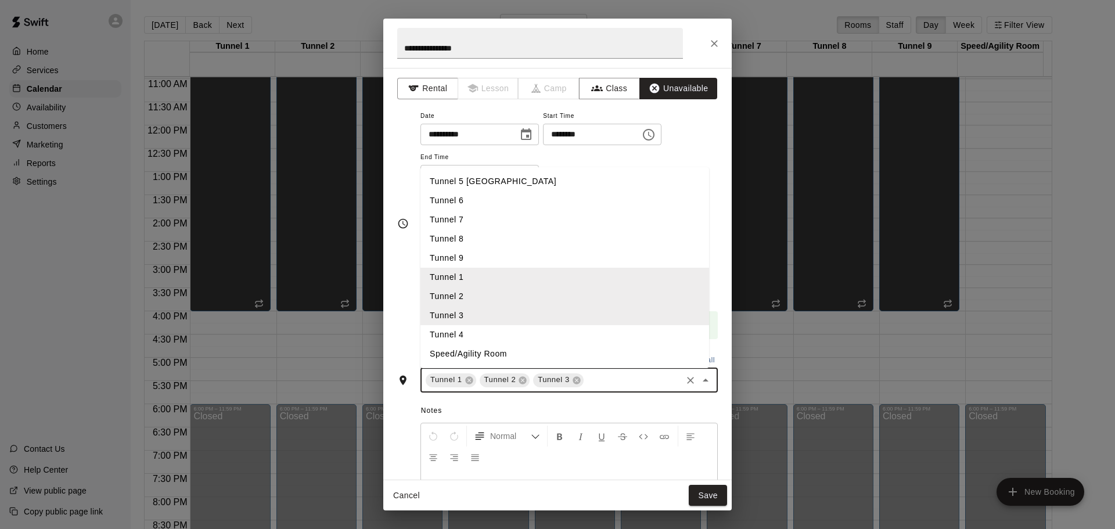
click at [523, 333] on li "Tunnel 4" at bounding box center [565, 334] width 289 height 19
click at [649, 382] on input "text" at bounding box center [659, 380] width 41 height 15
click at [506, 175] on li "Tunnel 5 [GEOGRAPHIC_DATA]" at bounding box center [565, 181] width 289 height 19
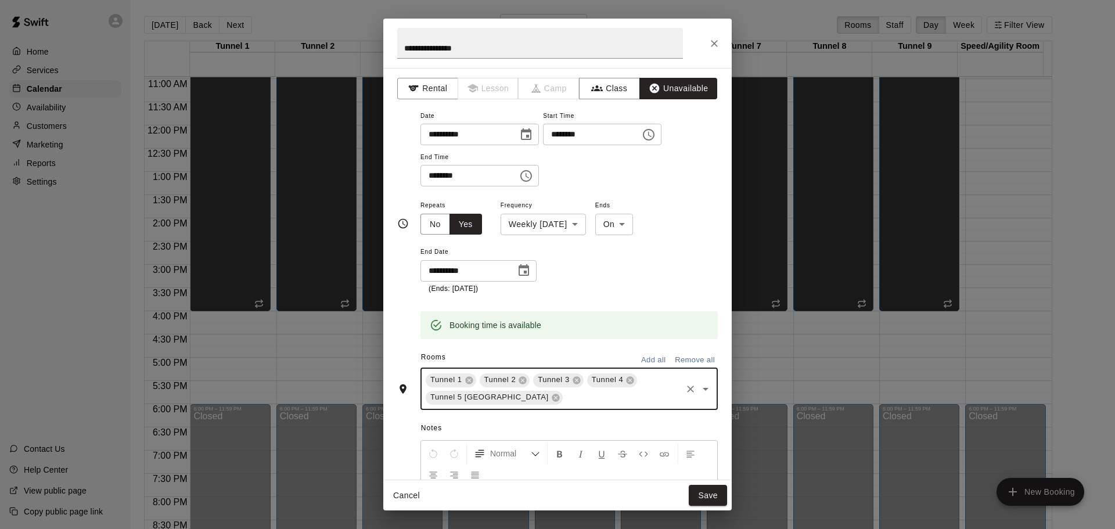
click at [565, 400] on input "text" at bounding box center [623, 397] width 116 height 15
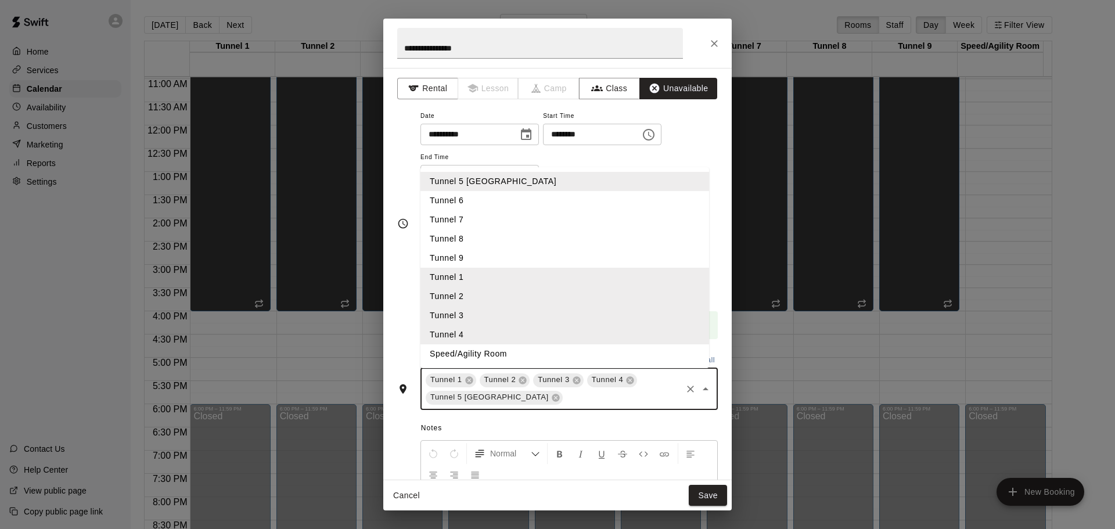
click at [486, 204] on li "Tunnel 6" at bounding box center [565, 200] width 289 height 19
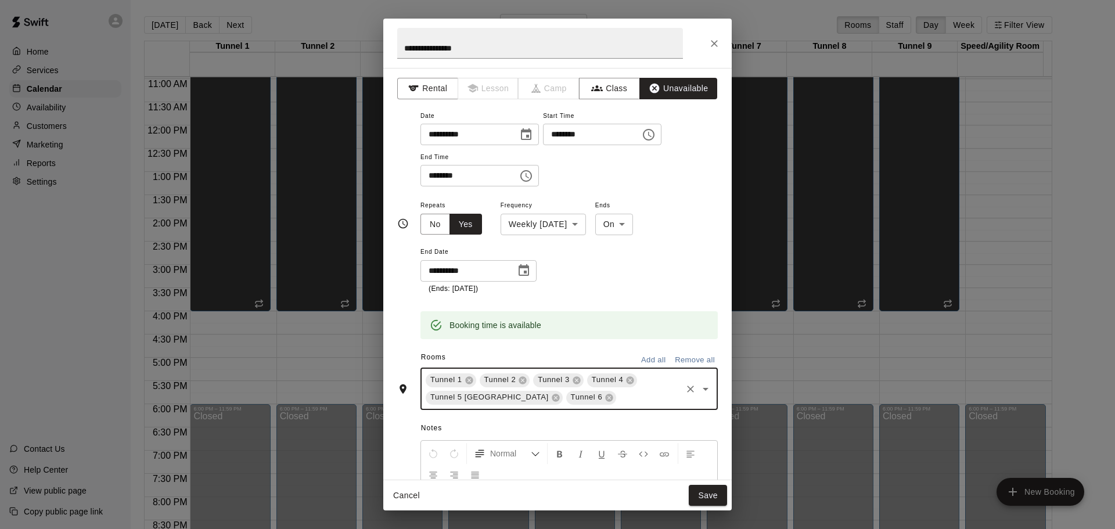
click at [621, 395] on input "text" at bounding box center [649, 397] width 62 height 15
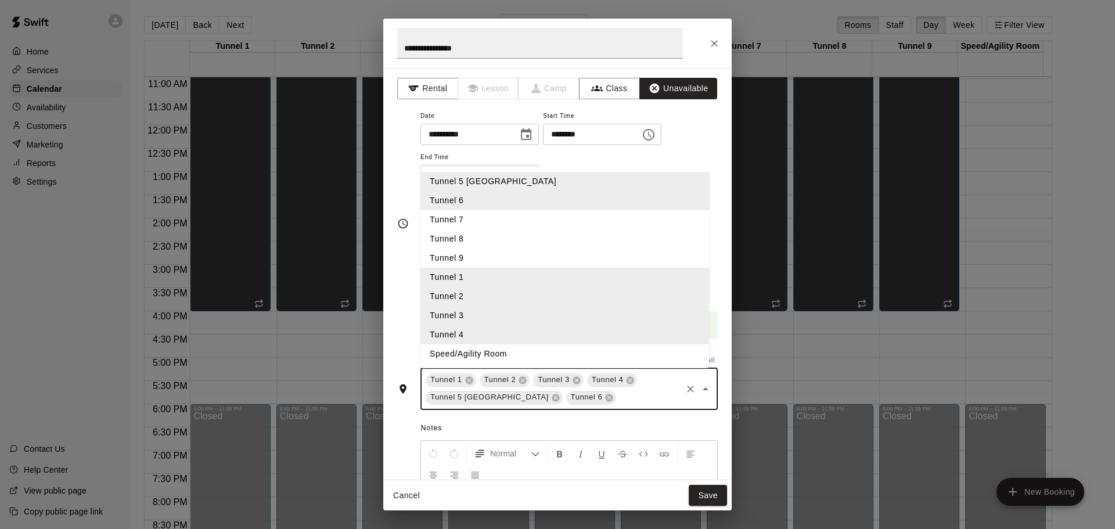
click at [490, 224] on li "Tunnel 7" at bounding box center [565, 219] width 289 height 19
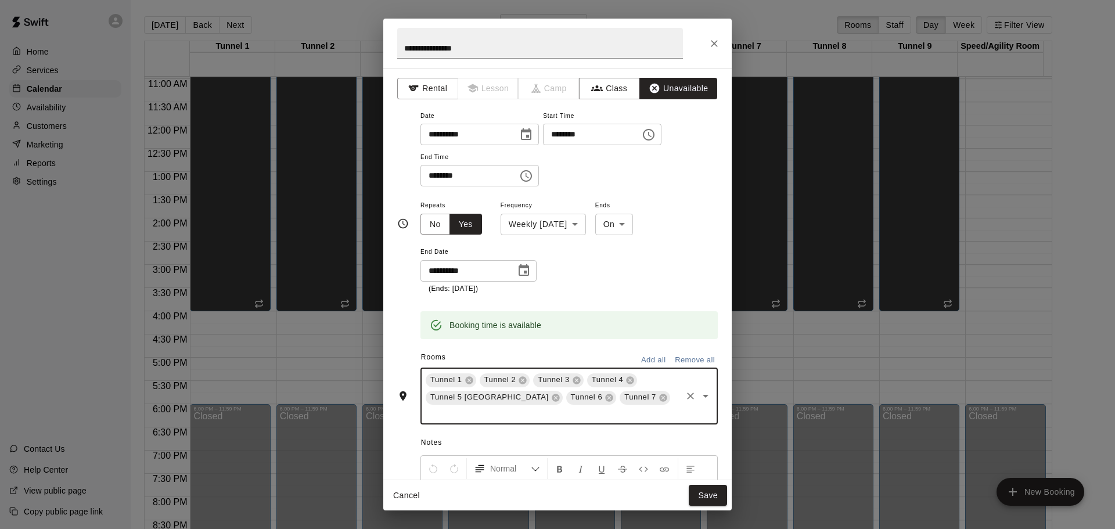
click at [648, 407] on input "text" at bounding box center [552, 414] width 256 height 15
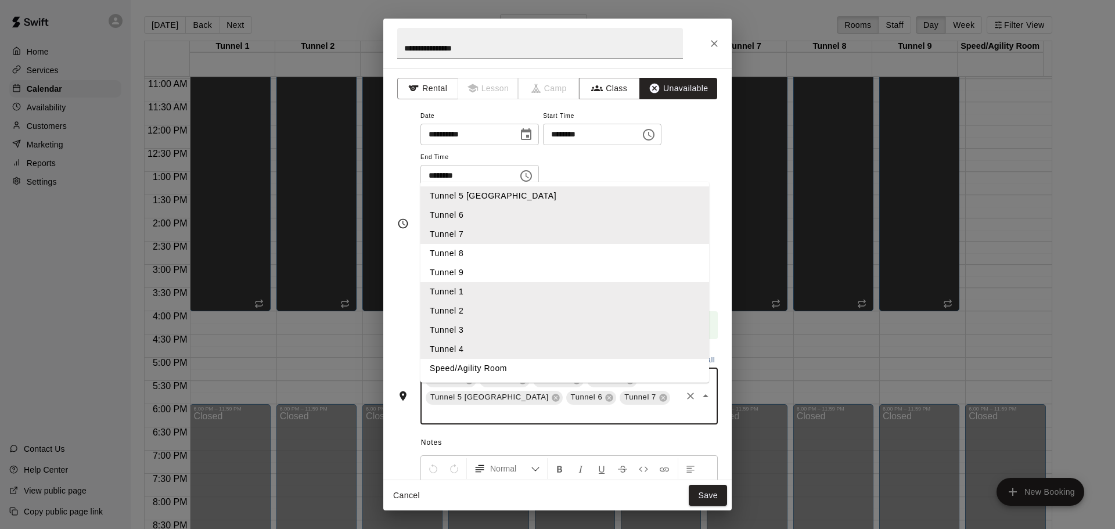
click at [482, 244] on li "Tunnel 8" at bounding box center [565, 253] width 289 height 19
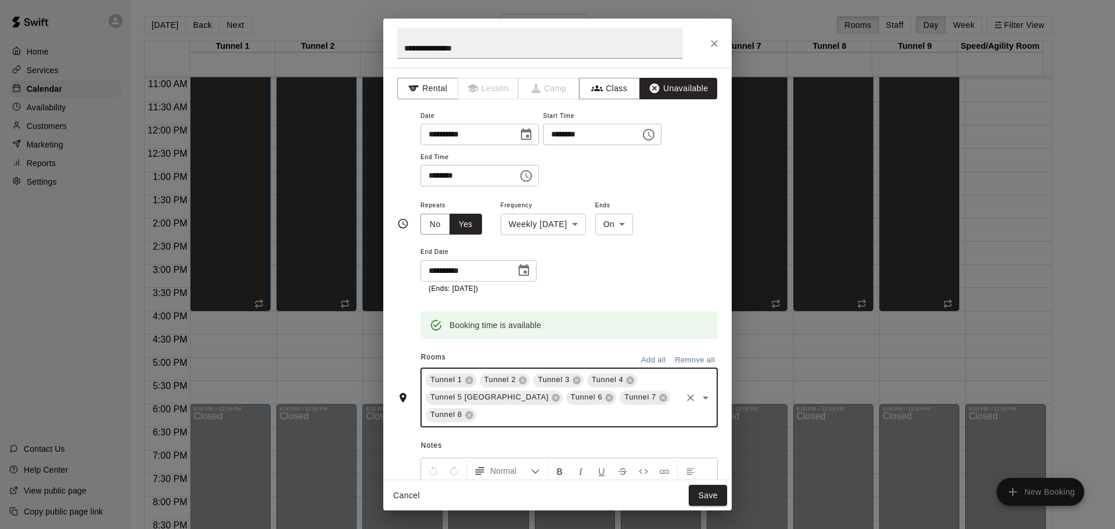
click at [590, 414] on input "text" at bounding box center [579, 415] width 202 height 15
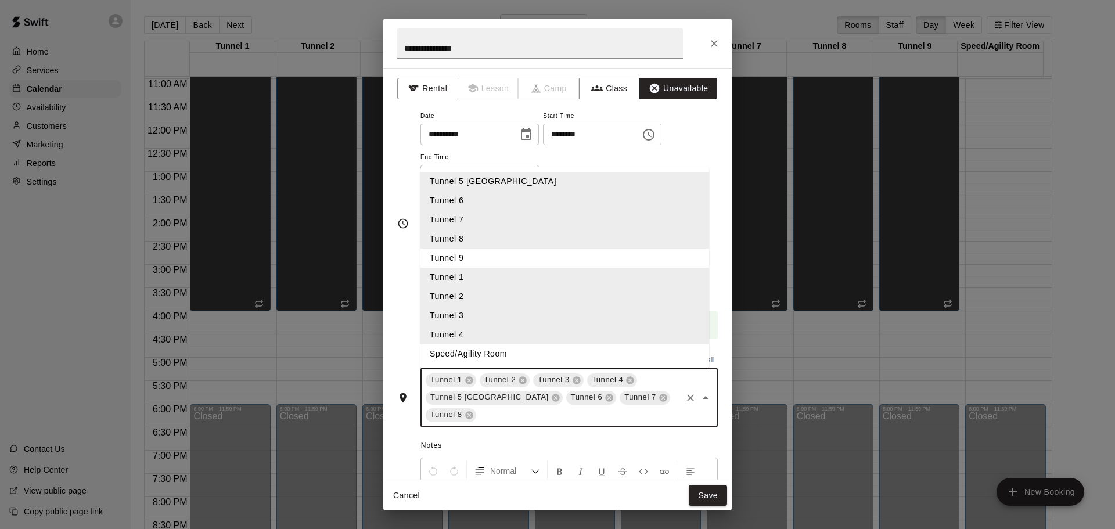
click at [492, 260] on li "Tunnel 9" at bounding box center [565, 258] width 289 height 19
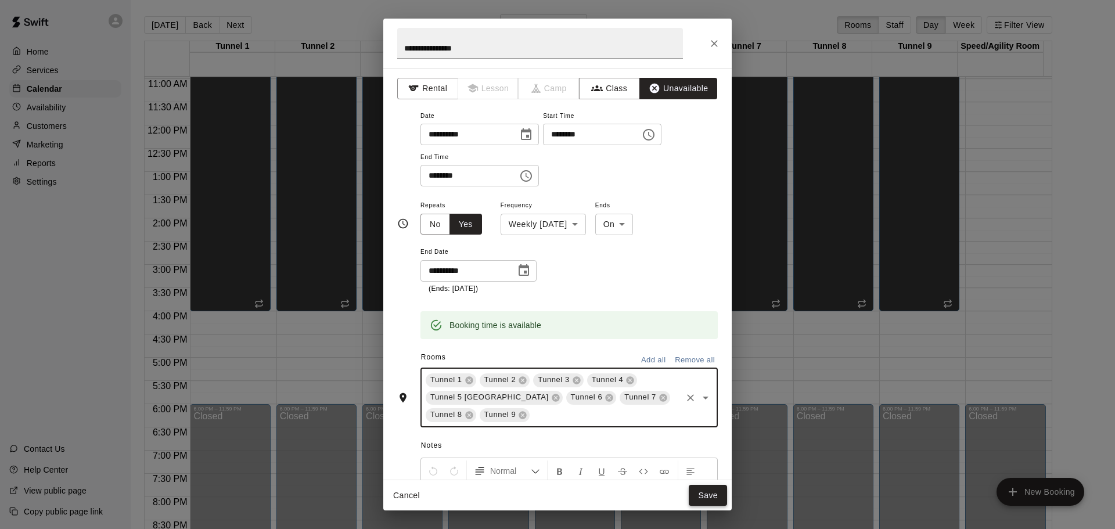
click at [715, 496] on button "Save" at bounding box center [708, 495] width 38 height 21
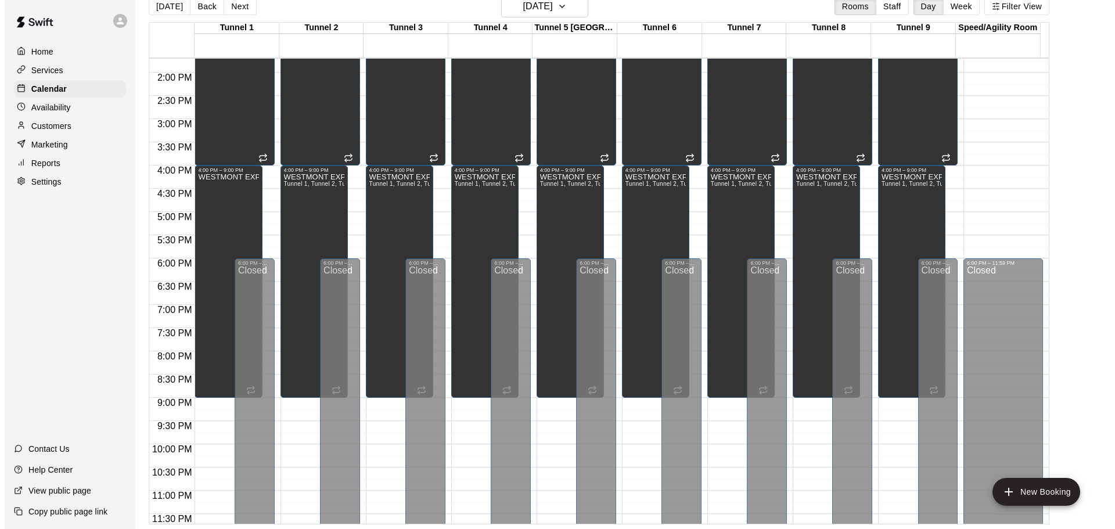
scroll to position [561, 0]
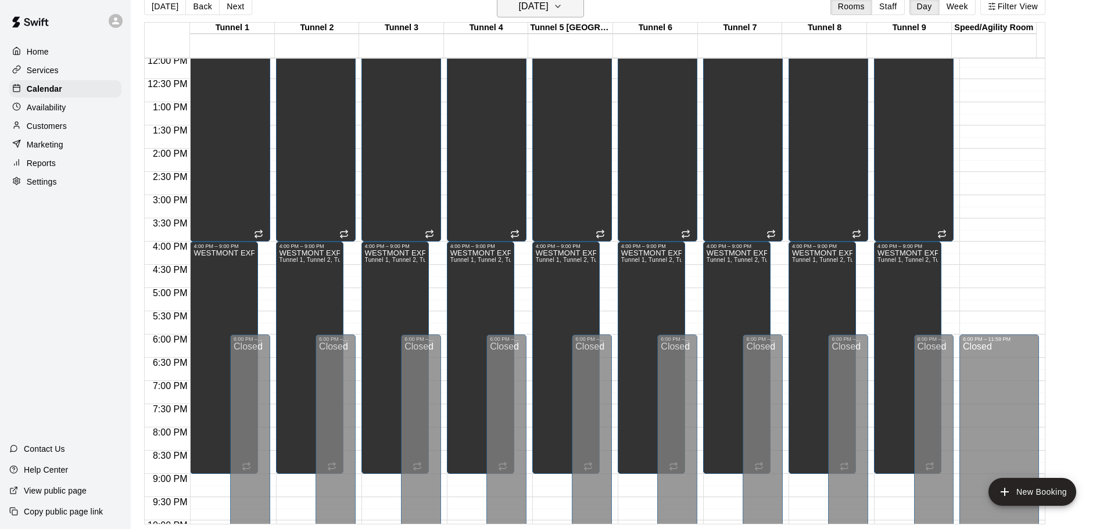
click at [562, 8] on icon "button" at bounding box center [557, 6] width 9 height 14
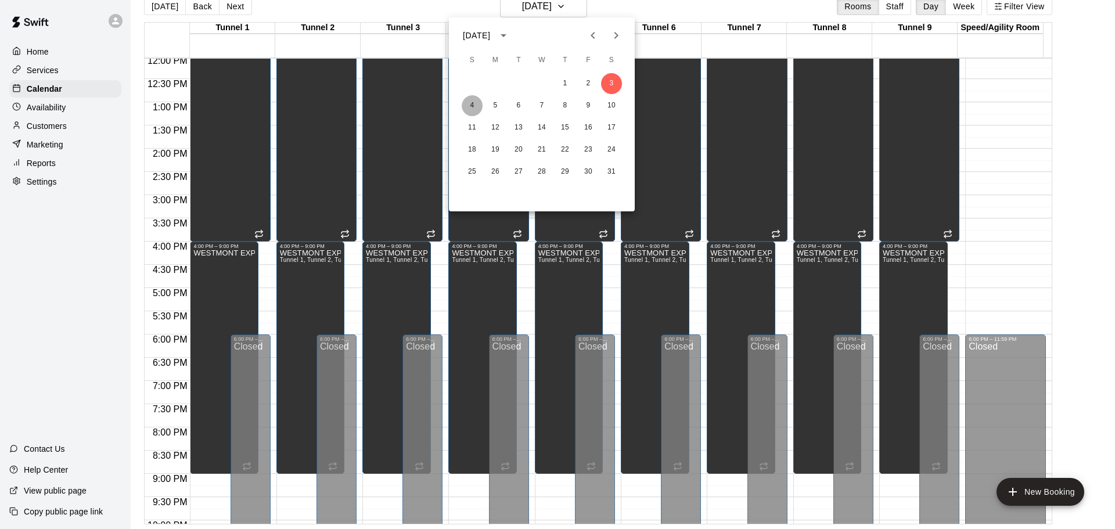
click at [475, 105] on button "4" at bounding box center [472, 105] width 21 height 21
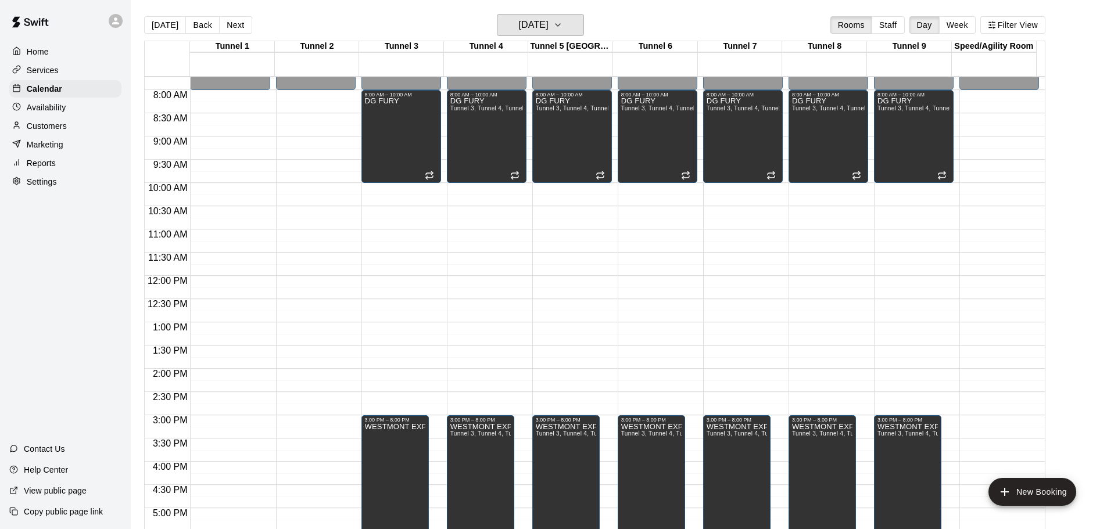
scroll to position [353, 0]
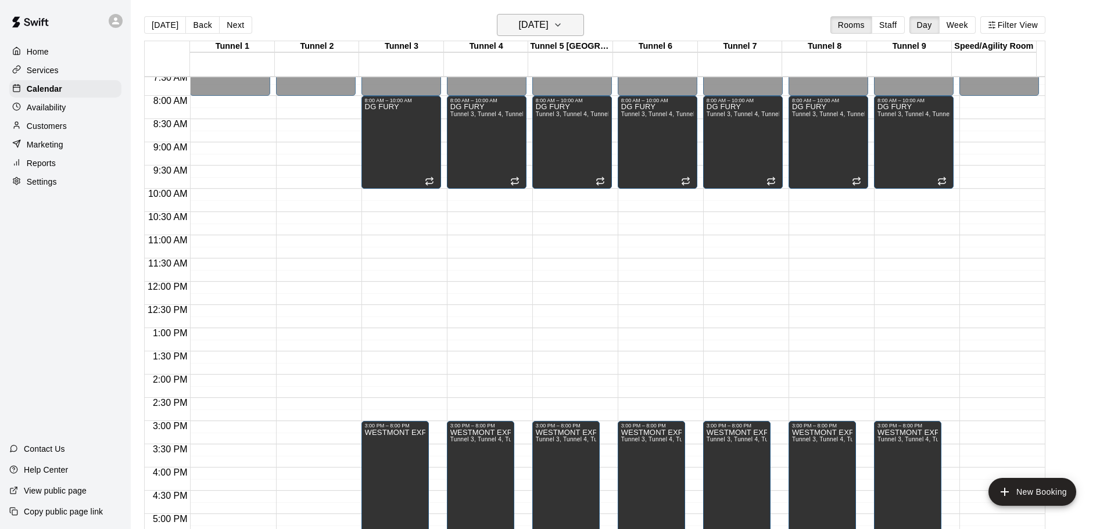
click at [526, 28] on h6 "Sunday Jan 04" at bounding box center [534, 25] width 30 height 16
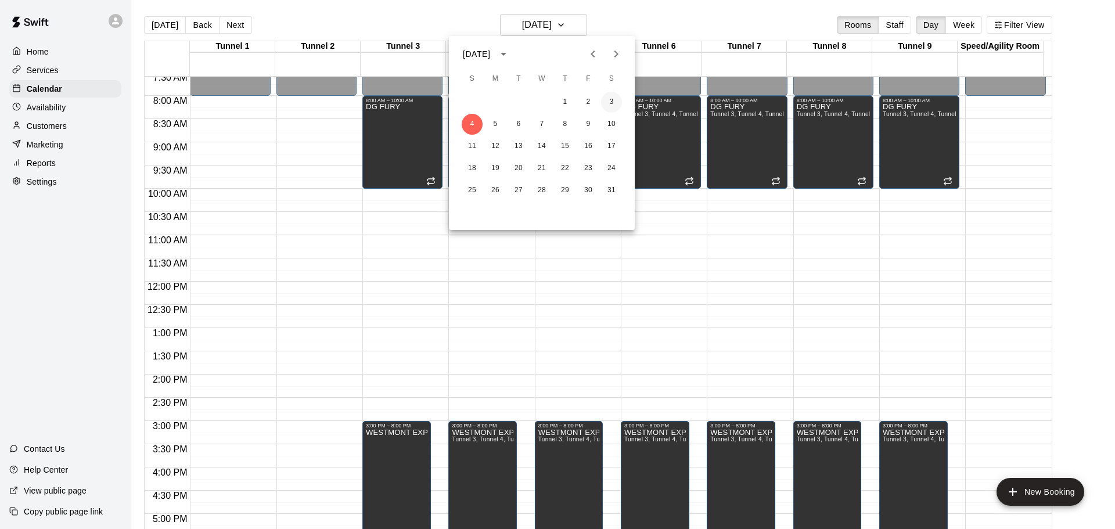
click at [613, 111] on button "3" at bounding box center [611, 102] width 21 height 21
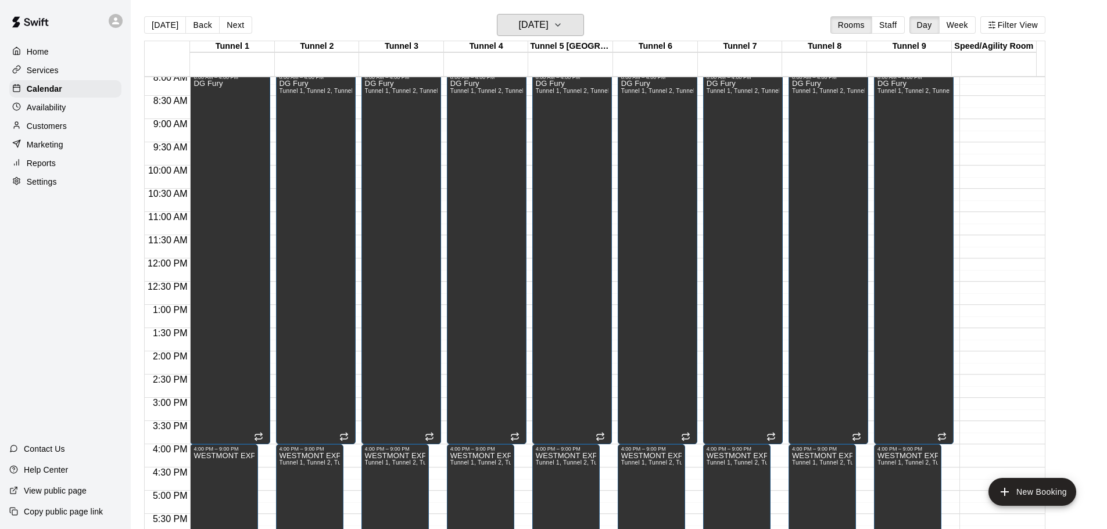
scroll to position [371, 0]
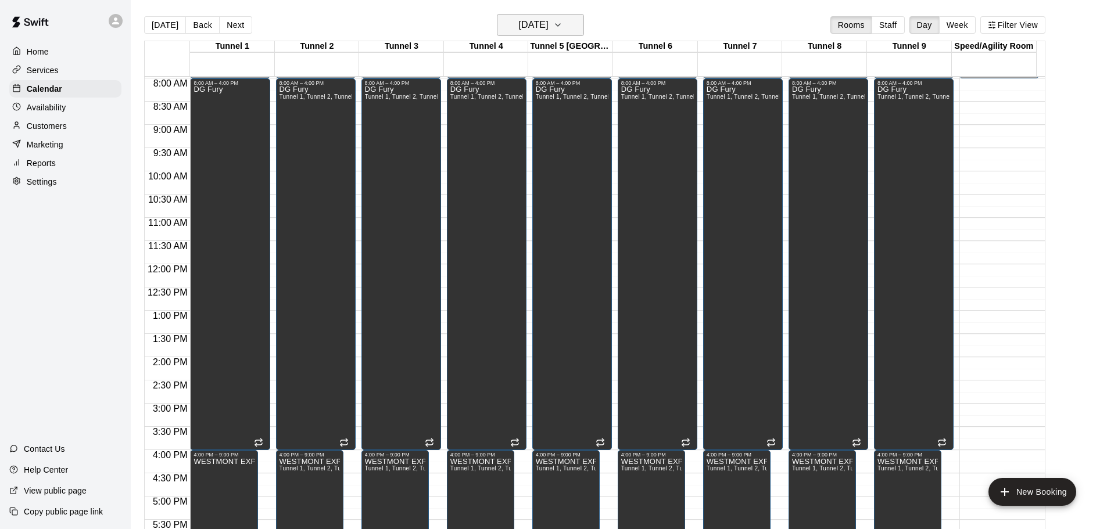
click at [572, 26] on button "Saturday Jan 03" at bounding box center [540, 25] width 87 height 22
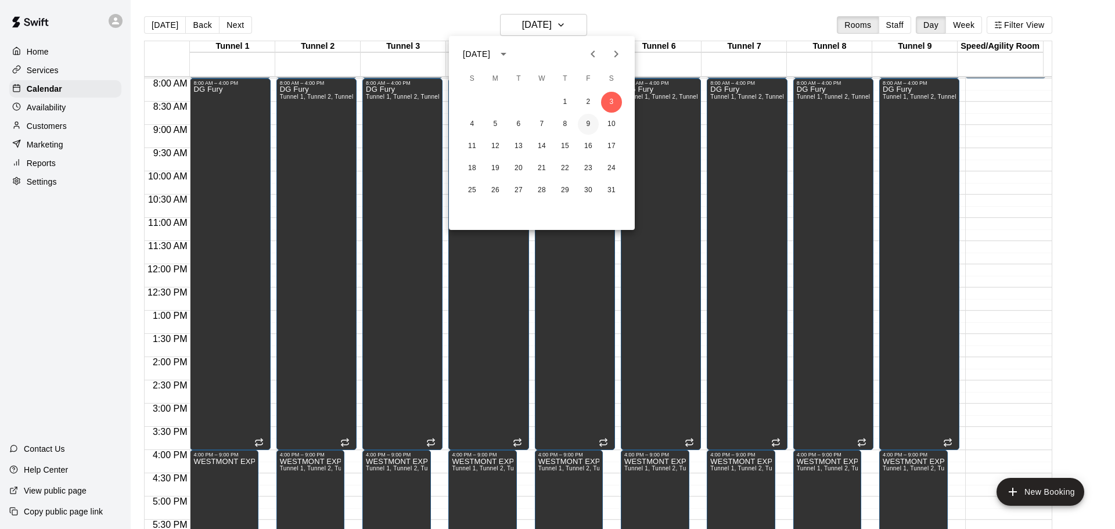
click at [588, 120] on button "9" at bounding box center [588, 124] width 21 height 21
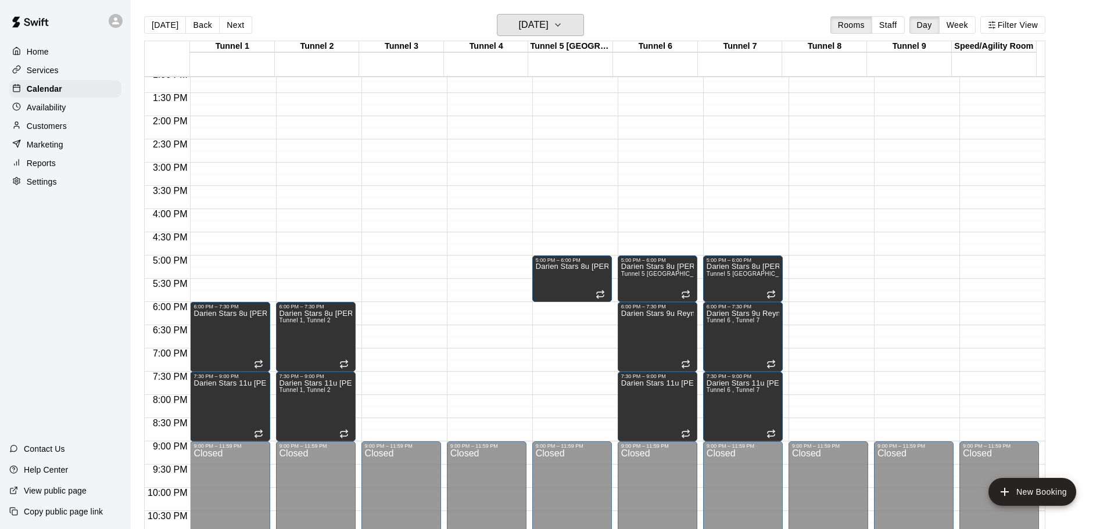
scroll to position [611, 0]
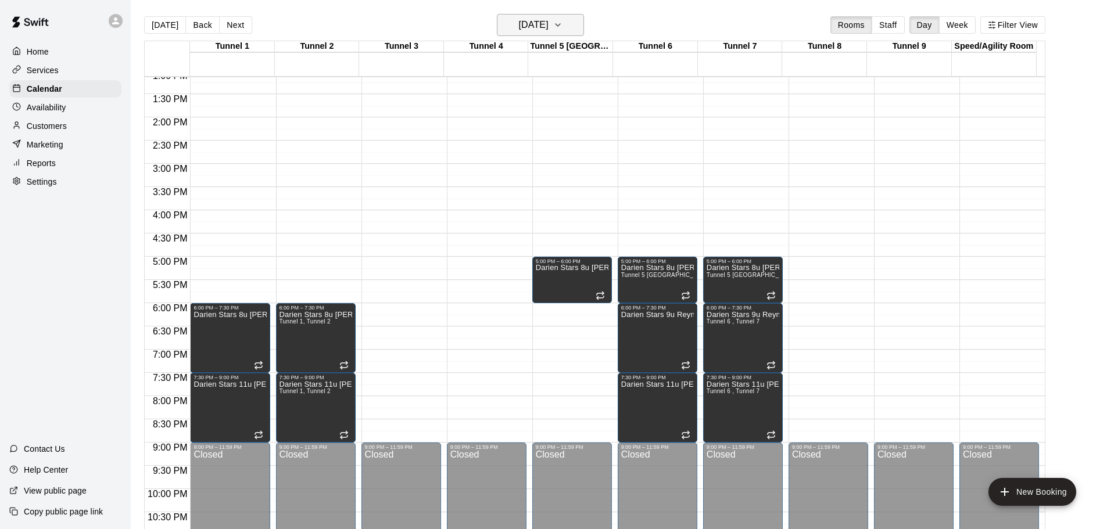
click at [562, 28] on icon "button" at bounding box center [557, 25] width 9 height 14
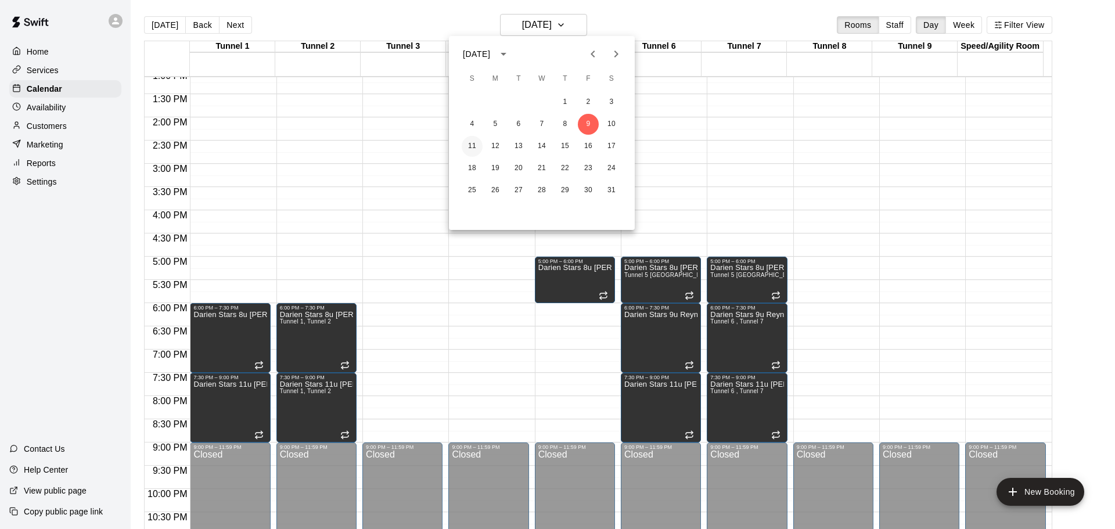
click at [472, 142] on button "11" at bounding box center [472, 146] width 21 height 21
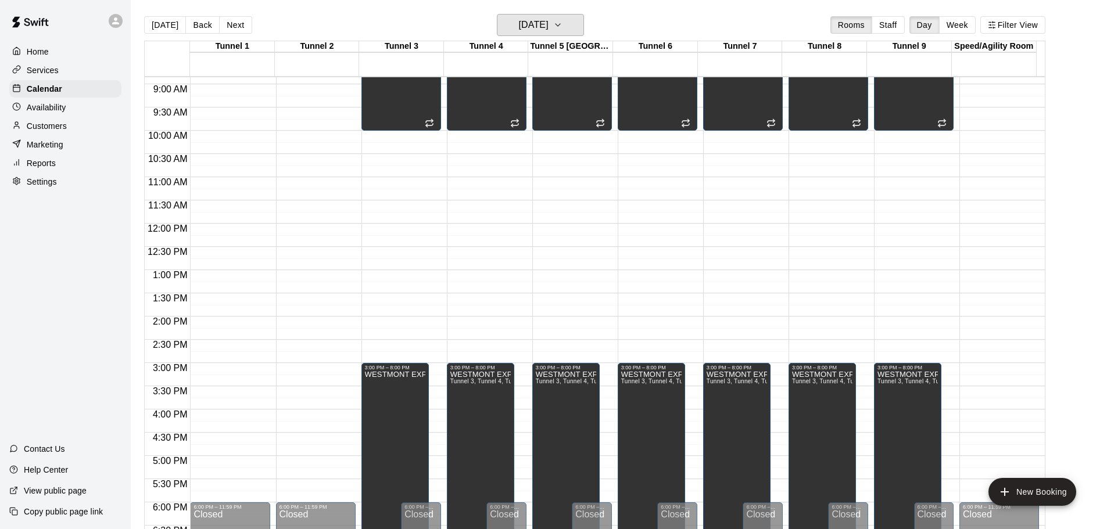
scroll to position [404, 0]
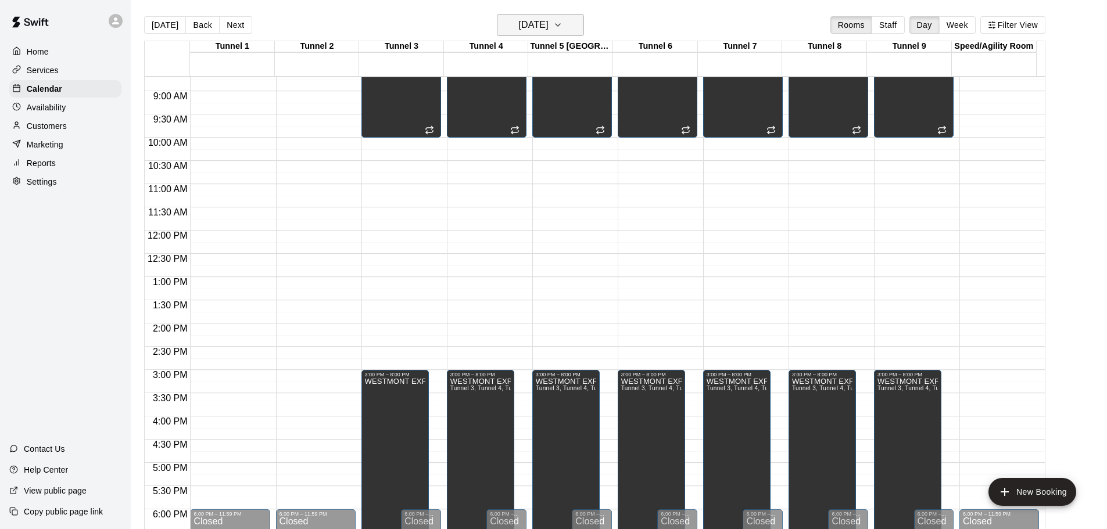
click at [526, 35] on button "Sunday Jan 11" at bounding box center [540, 25] width 87 height 22
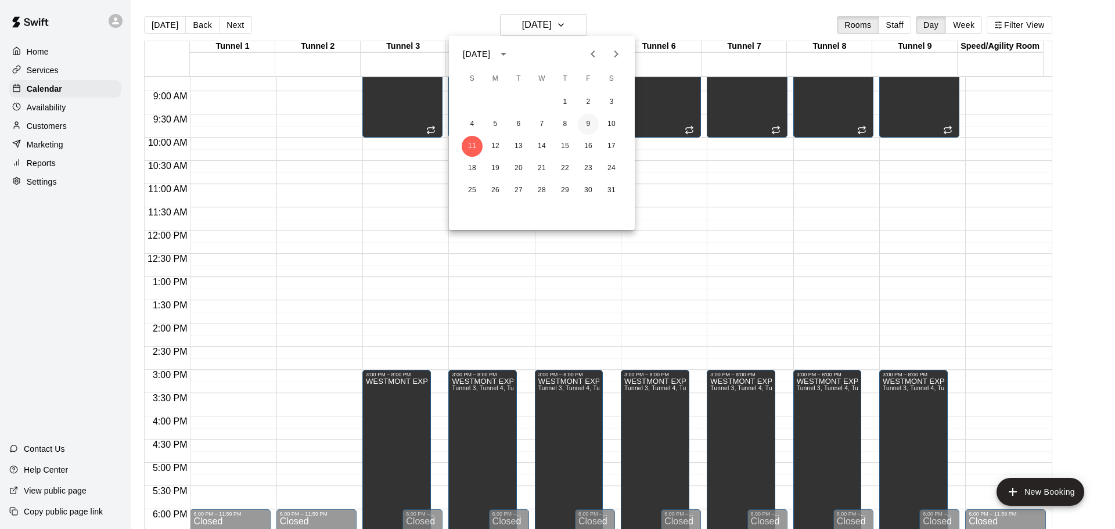
click at [588, 125] on button "9" at bounding box center [588, 124] width 21 height 21
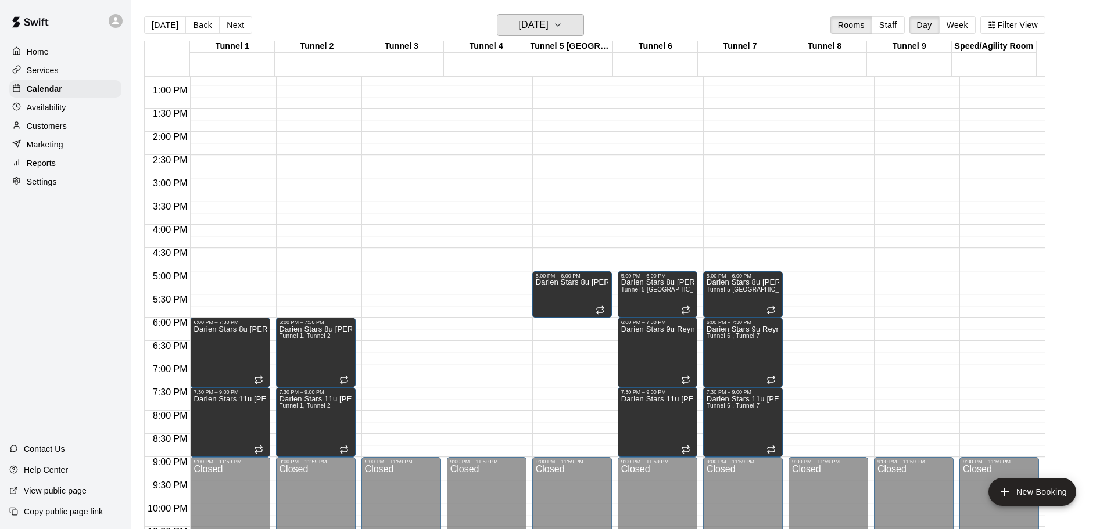
scroll to position [597, 0]
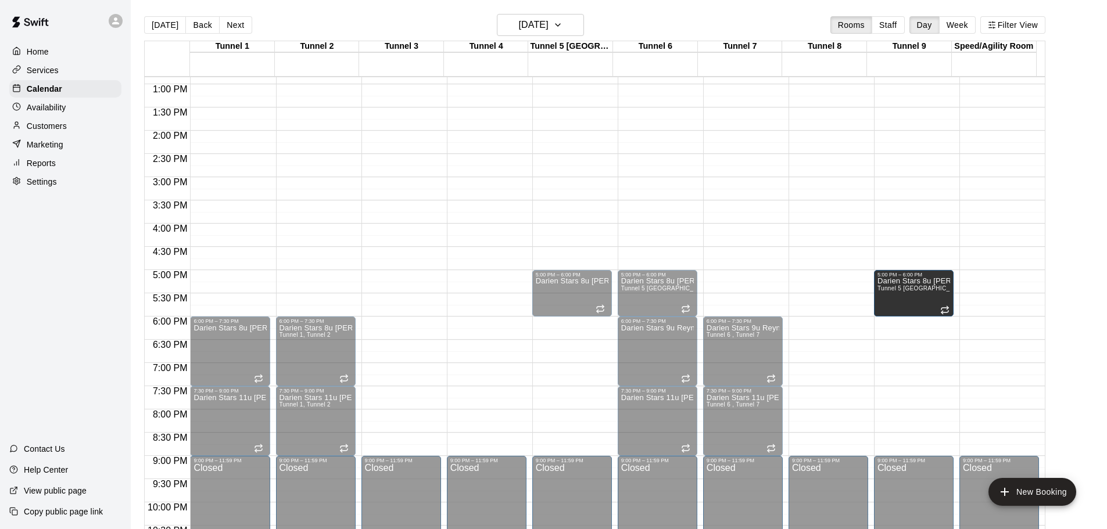
drag, startPoint x: 733, startPoint y: 283, endPoint x: 893, endPoint y: 290, distance: 159.9
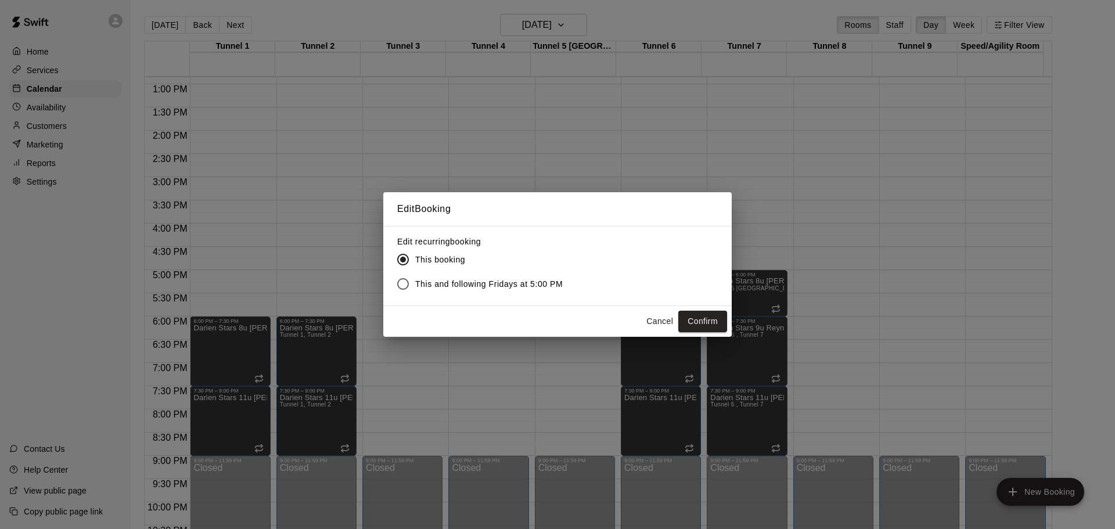
click at [444, 287] on span "This and following Fridays at 5:00 PM" at bounding box center [489, 284] width 148 height 12
click at [705, 322] on button "Confirm" at bounding box center [703, 321] width 49 height 21
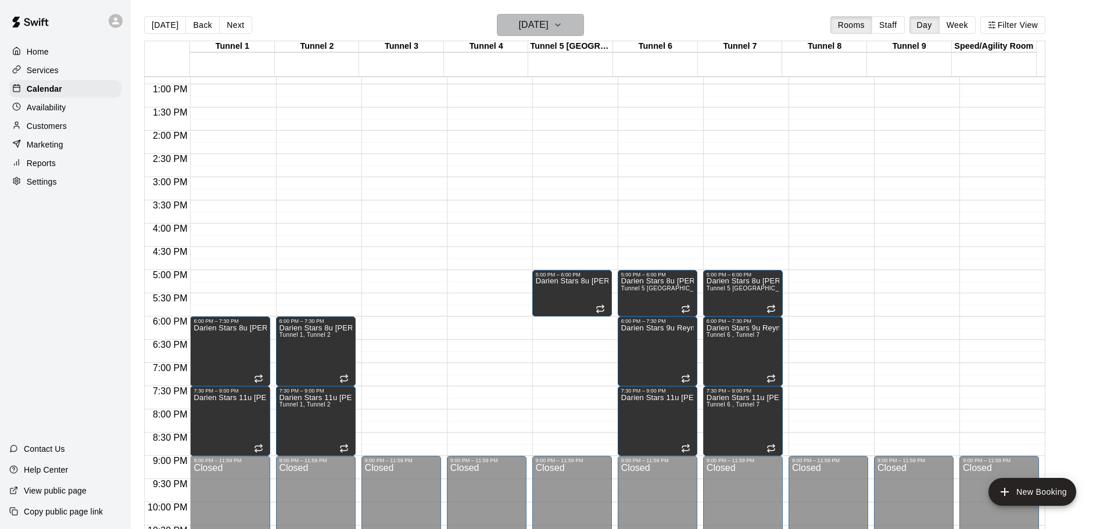
click at [578, 30] on button "Friday Jan 09" at bounding box center [540, 25] width 87 height 22
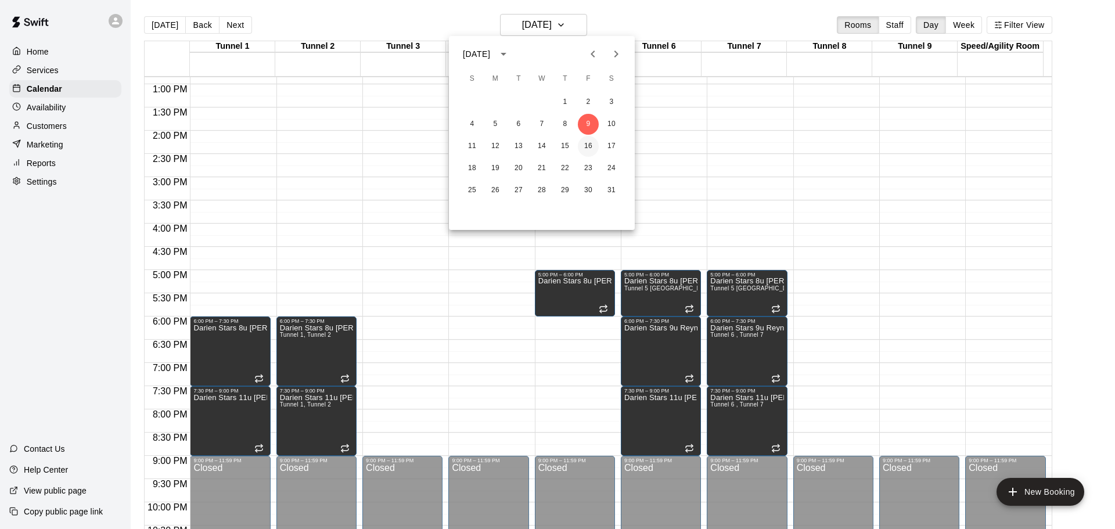
click at [587, 149] on button "16" at bounding box center [588, 146] width 21 height 21
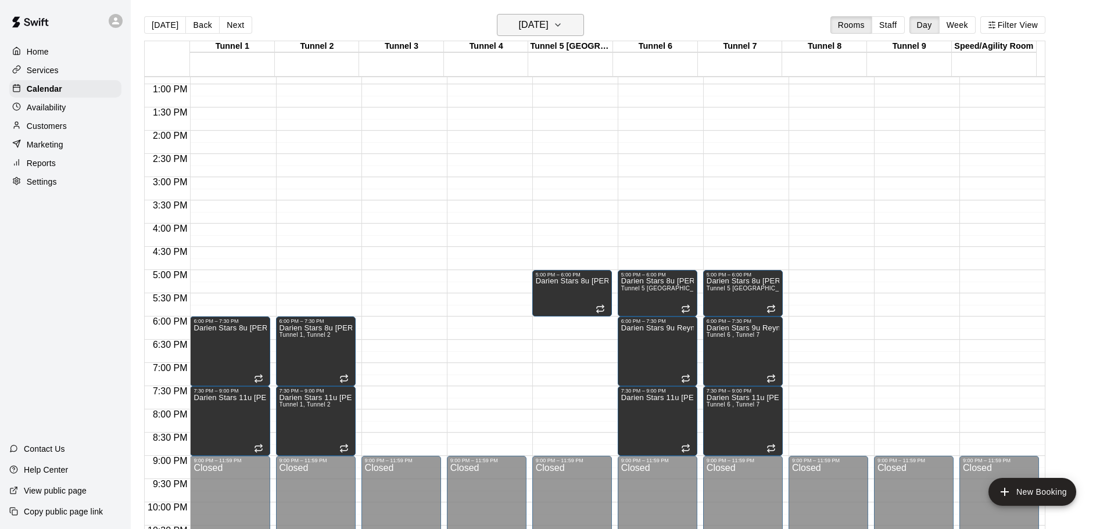
click at [562, 28] on icon "button" at bounding box center [557, 25] width 9 height 14
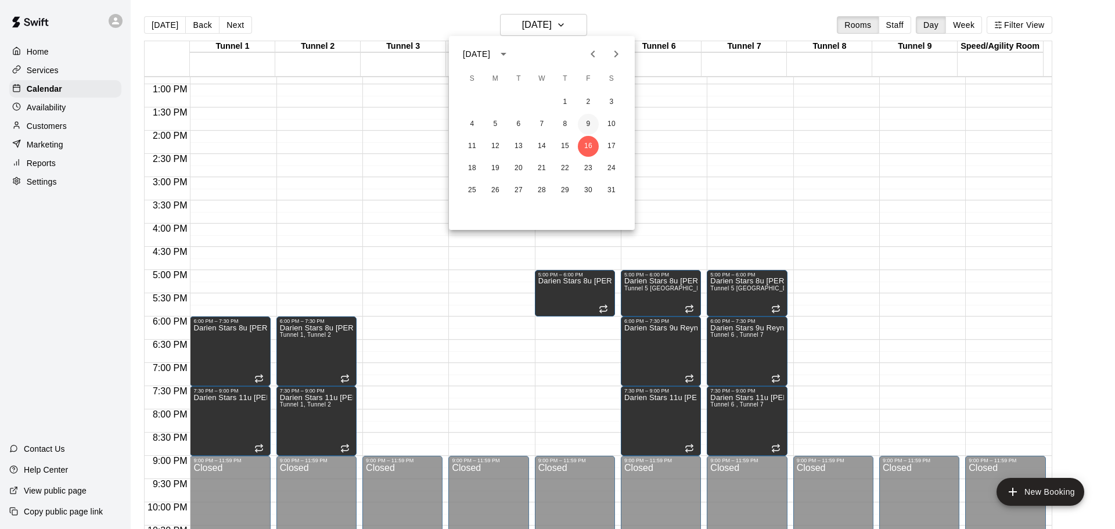
click at [583, 123] on button "9" at bounding box center [588, 124] width 21 height 21
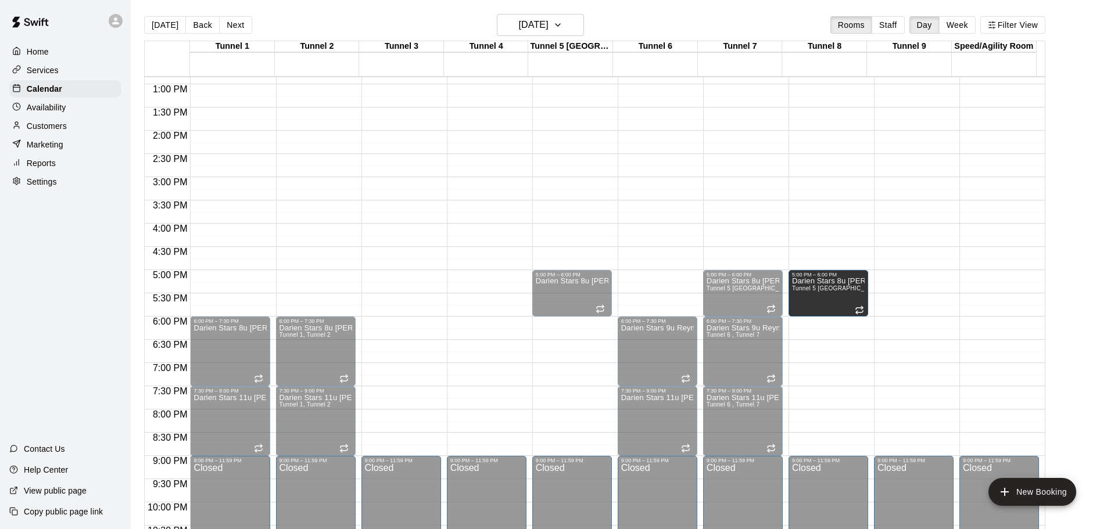
drag, startPoint x: 631, startPoint y: 288, endPoint x: 814, endPoint y: 298, distance: 183.3
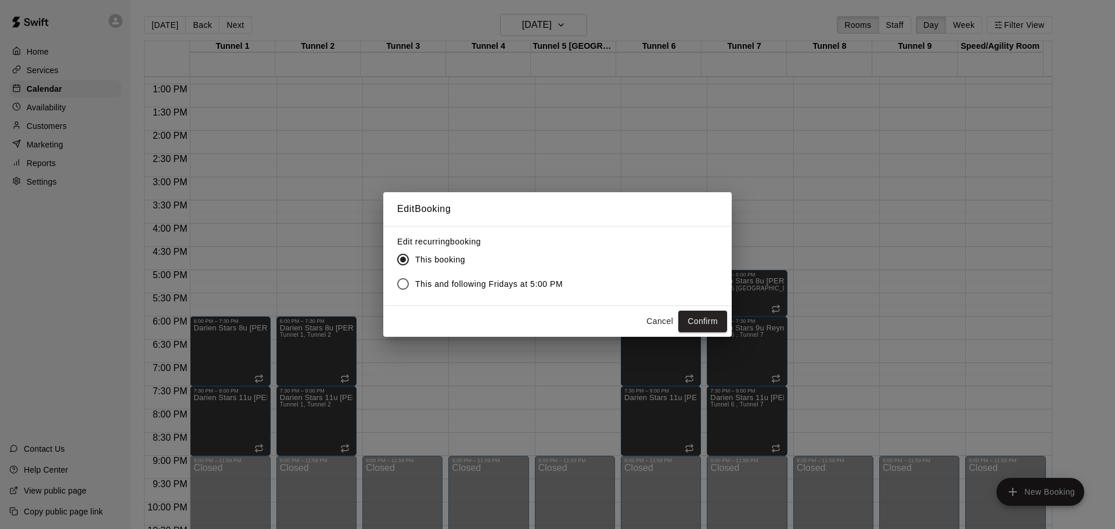
click at [560, 290] on label "This and following Fridays at 5:00 PM" at bounding box center [477, 284] width 172 height 24
click at [712, 326] on button "Confirm" at bounding box center [703, 321] width 49 height 21
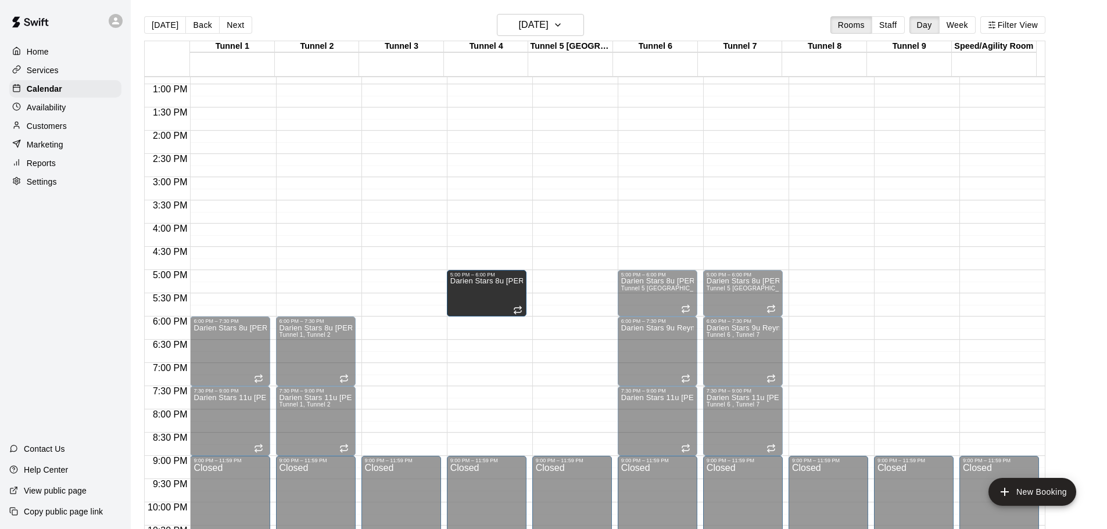
drag, startPoint x: 554, startPoint y: 283, endPoint x: 497, endPoint y: 290, distance: 56.7
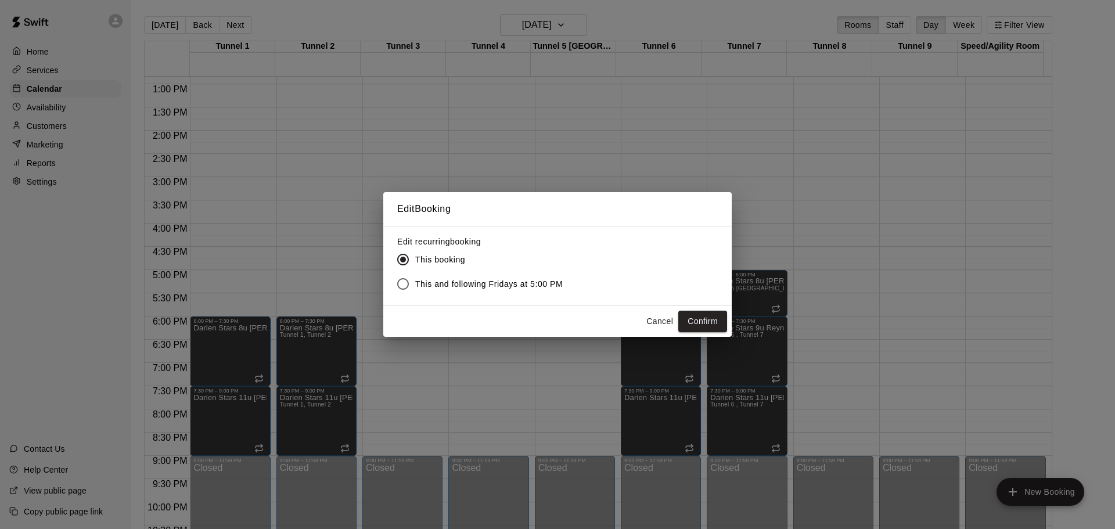
click at [489, 284] on span "This and following Fridays at 5:00 PM" at bounding box center [489, 284] width 148 height 12
click at [703, 317] on button "Confirm" at bounding box center [703, 321] width 49 height 21
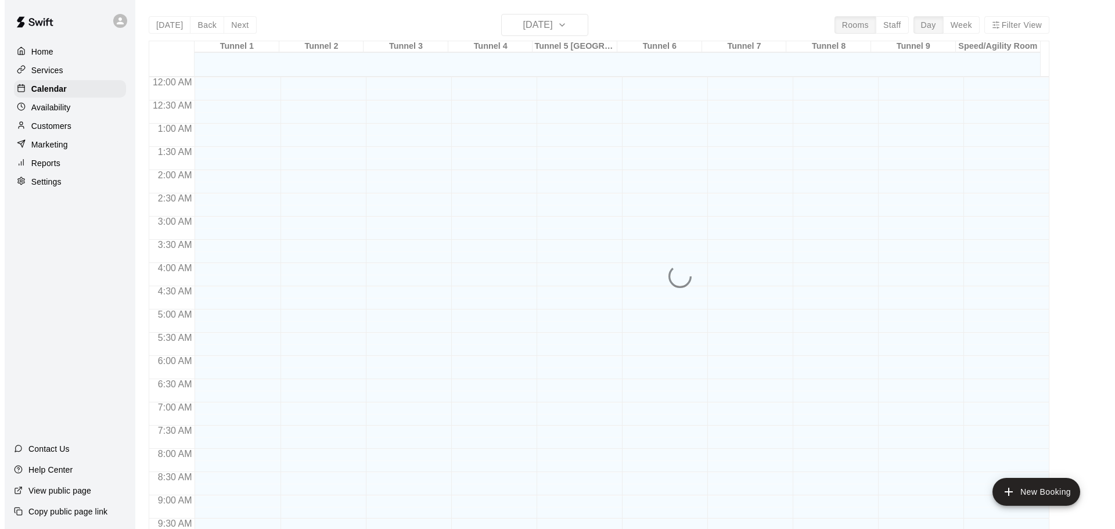
scroll to position [492, 0]
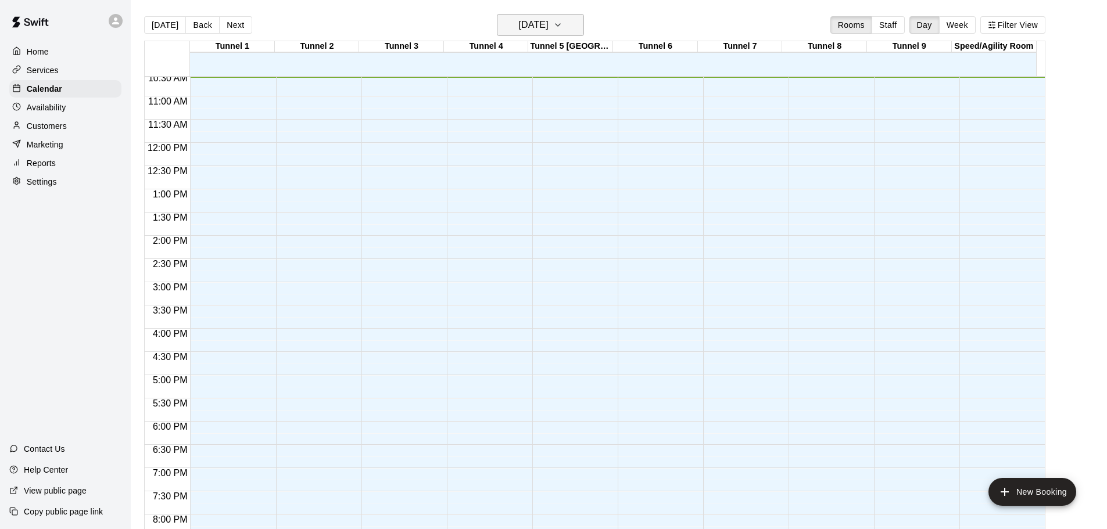
click at [562, 23] on icon "button" at bounding box center [557, 25] width 9 height 14
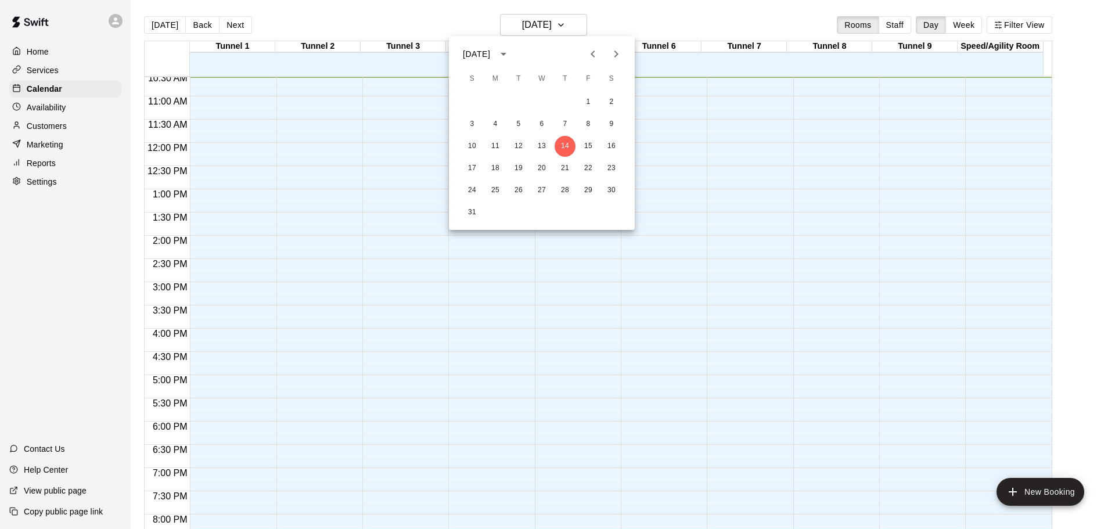
click at [618, 56] on icon "Next month" at bounding box center [616, 54] width 14 height 14
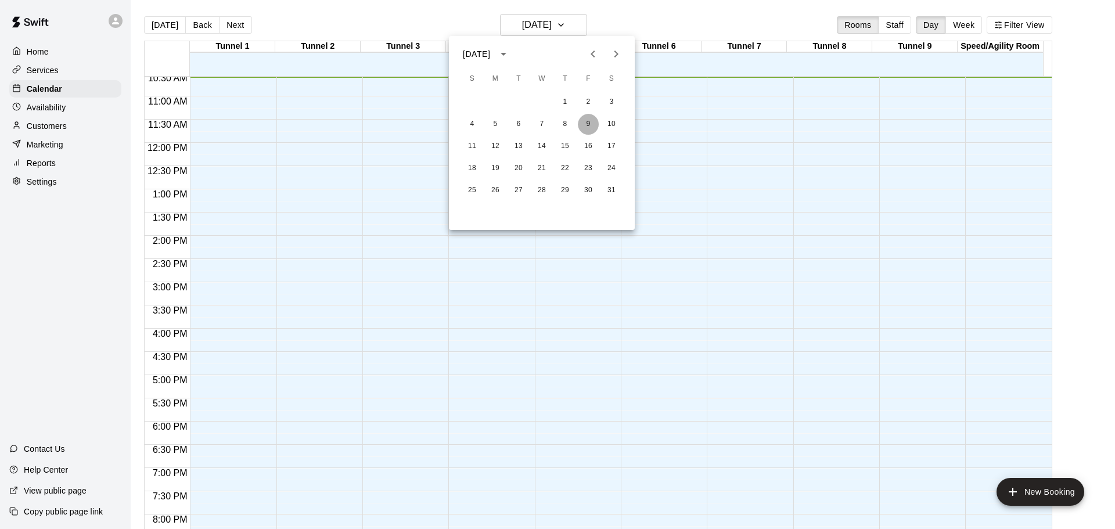
click at [587, 124] on button "9" at bounding box center [588, 124] width 21 height 21
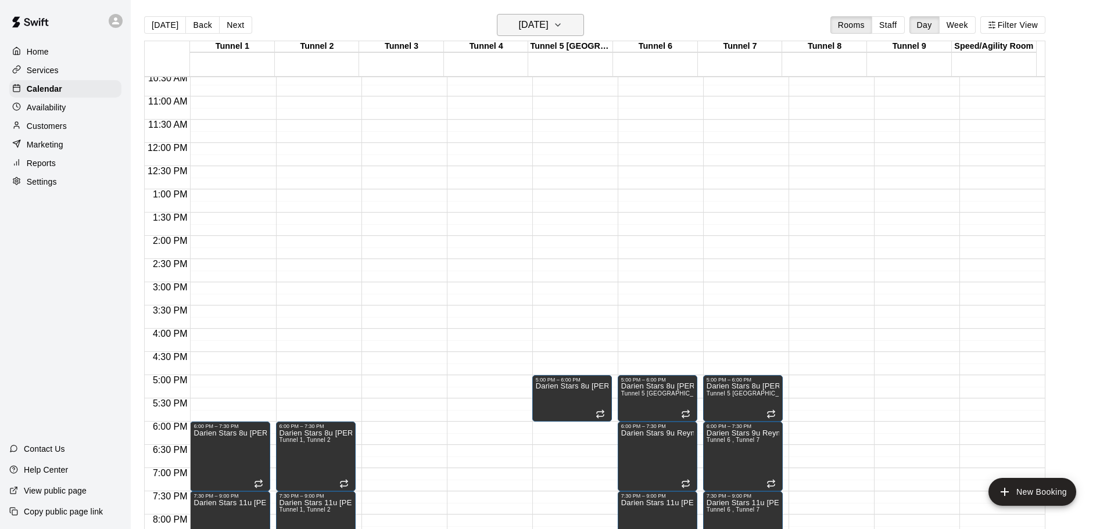
click at [562, 31] on icon "button" at bounding box center [557, 25] width 9 height 14
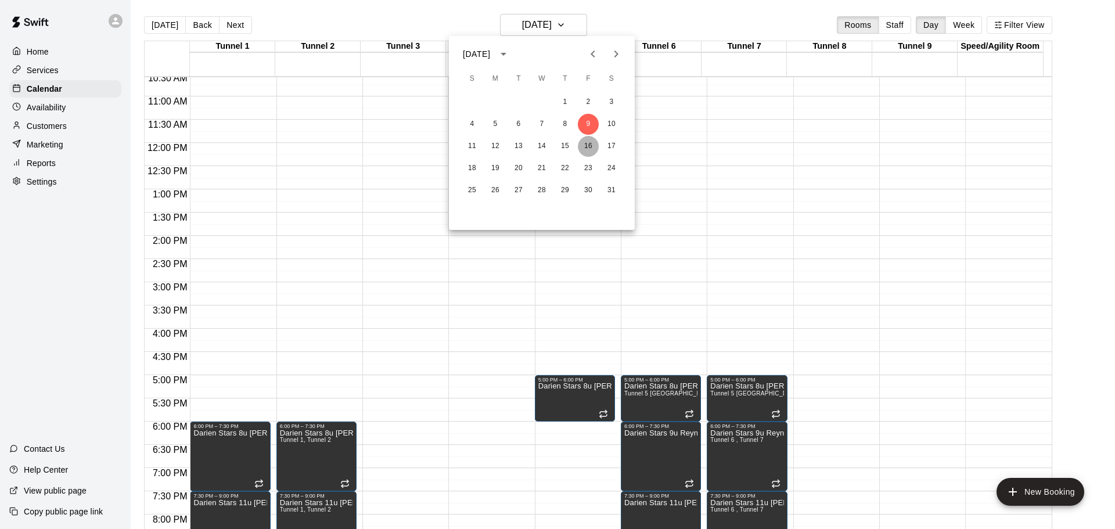
click at [587, 148] on button "16" at bounding box center [588, 146] width 21 height 21
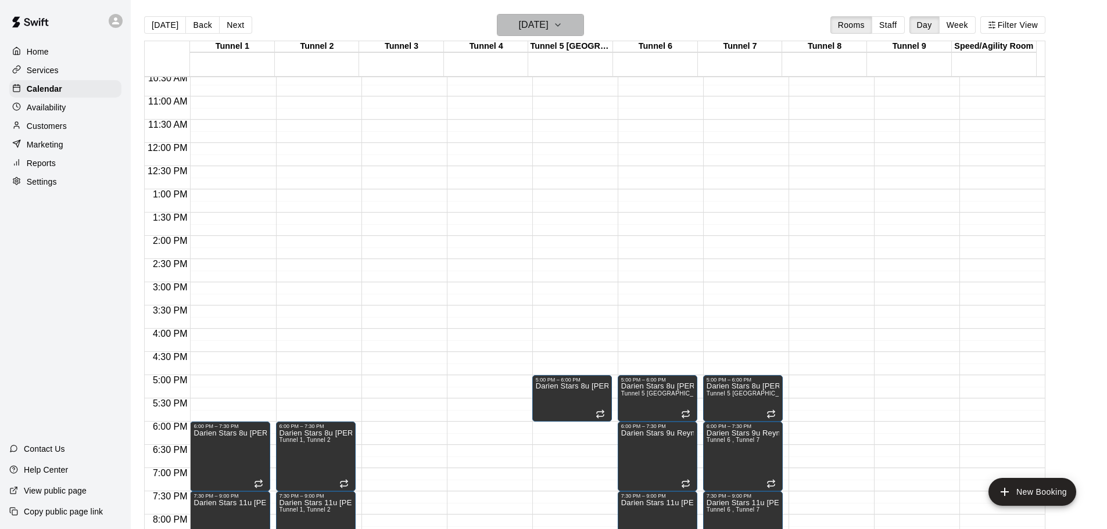
click at [562, 27] on icon "button" at bounding box center [557, 25] width 9 height 14
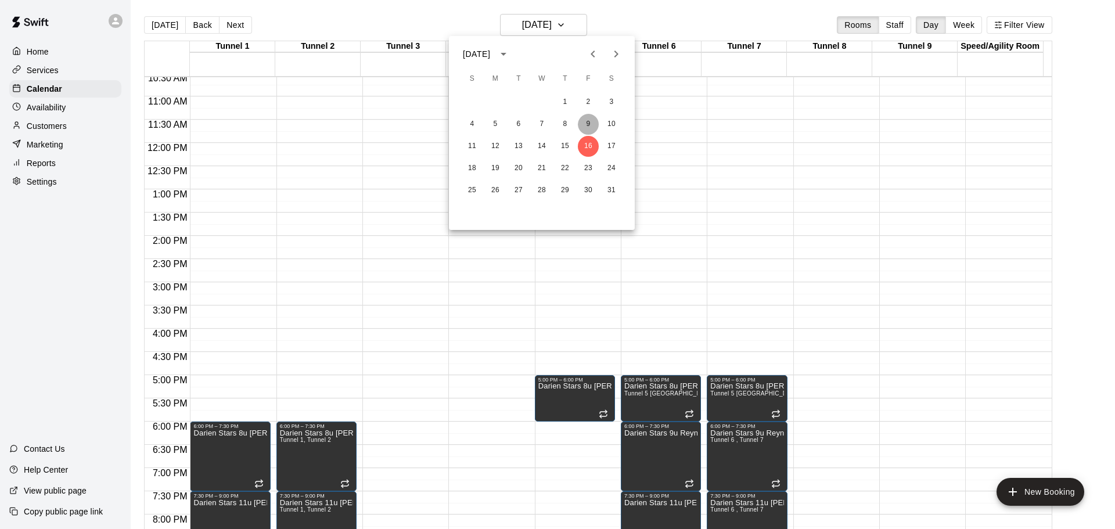
click at [587, 126] on button "9" at bounding box center [588, 124] width 21 height 21
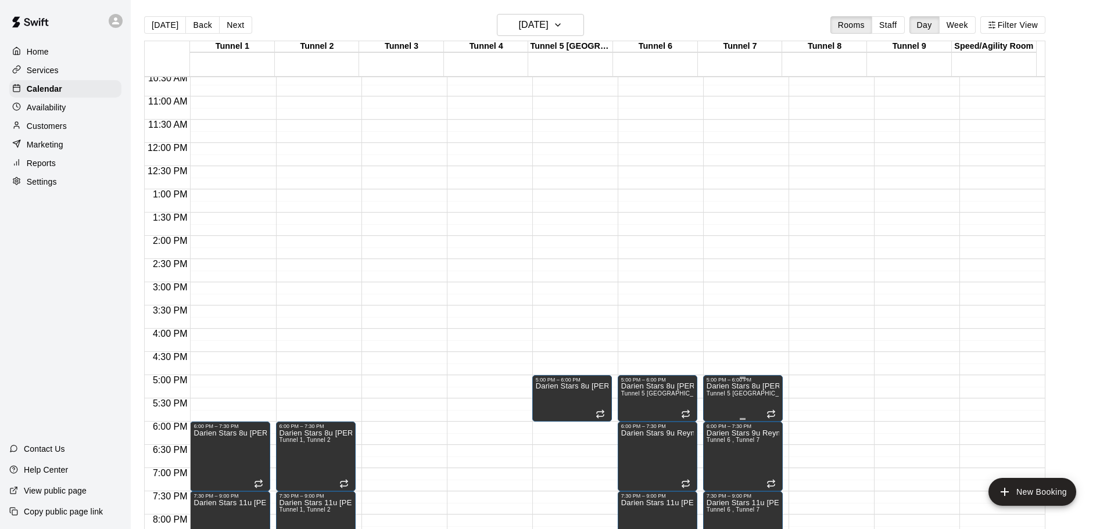
click at [726, 386] on p "Darien Stars 8u Scheirer" at bounding box center [742, 386] width 73 height 0
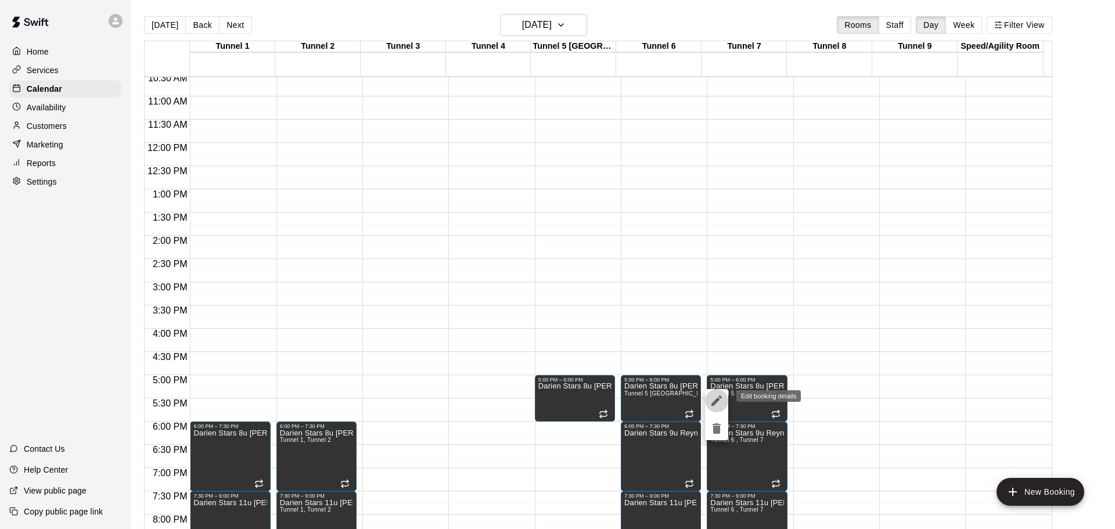
click at [717, 397] on icon "edit" at bounding box center [717, 401] width 14 height 14
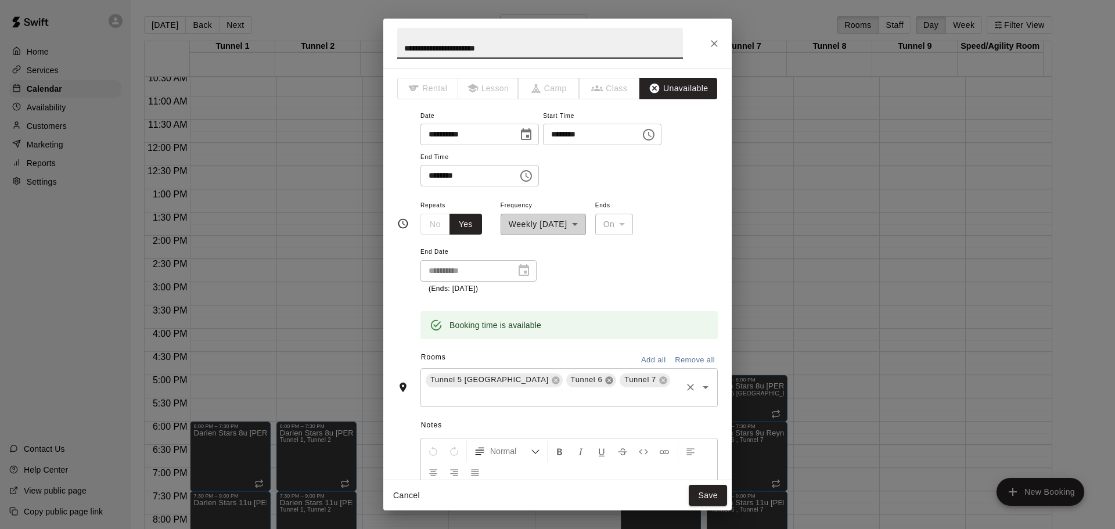
click at [606, 382] on icon at bounding box center [610, 380] width 8 height 8
click at [401, 498] on button "Cancel" at bounding box center [406, 495] width 37 height 21
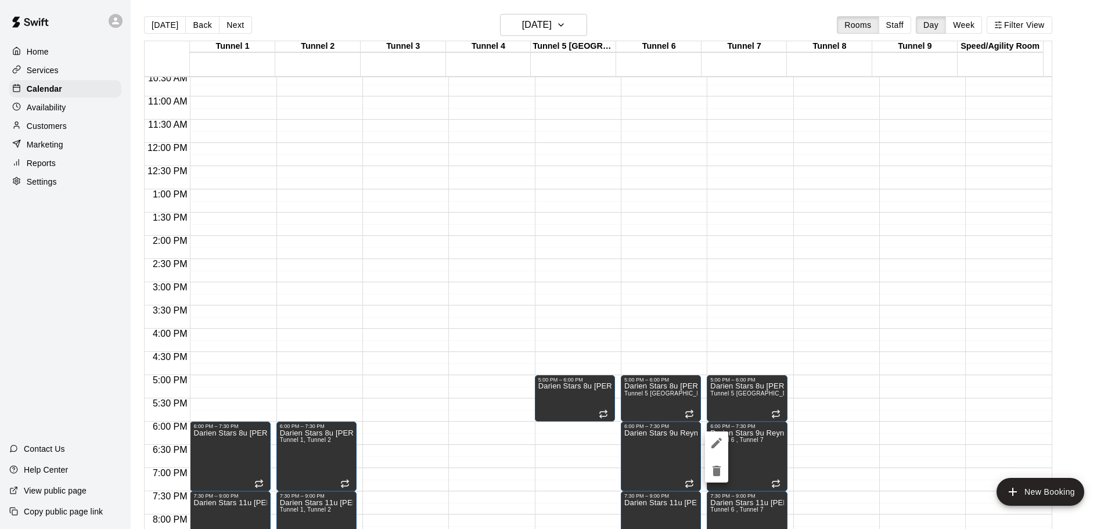
click at [714, 440] on icon "edit" at bounding box center [717, 443] width 14 height 14
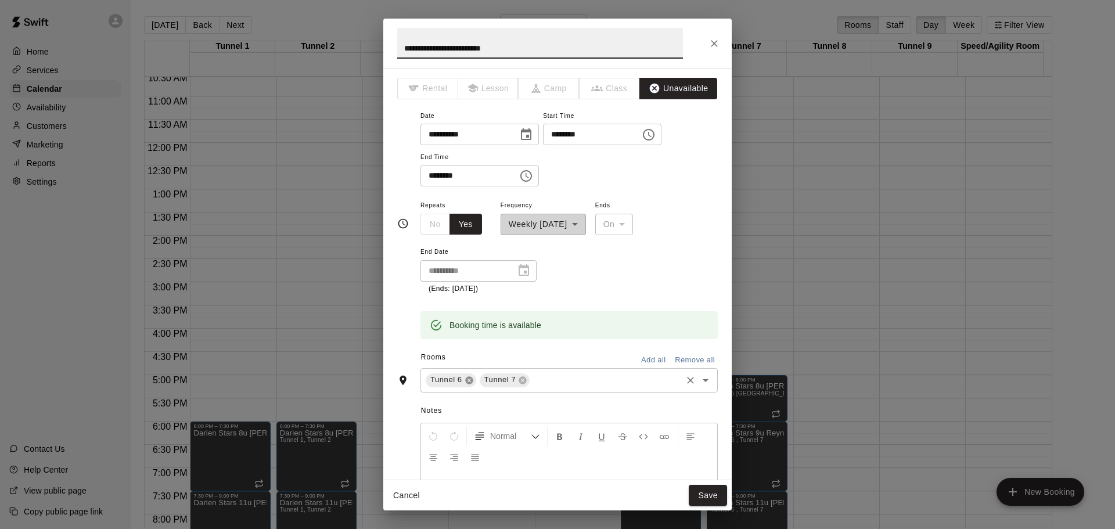
click at [468, 379] on icon at bounding box center [469, 380] width 9 height 9
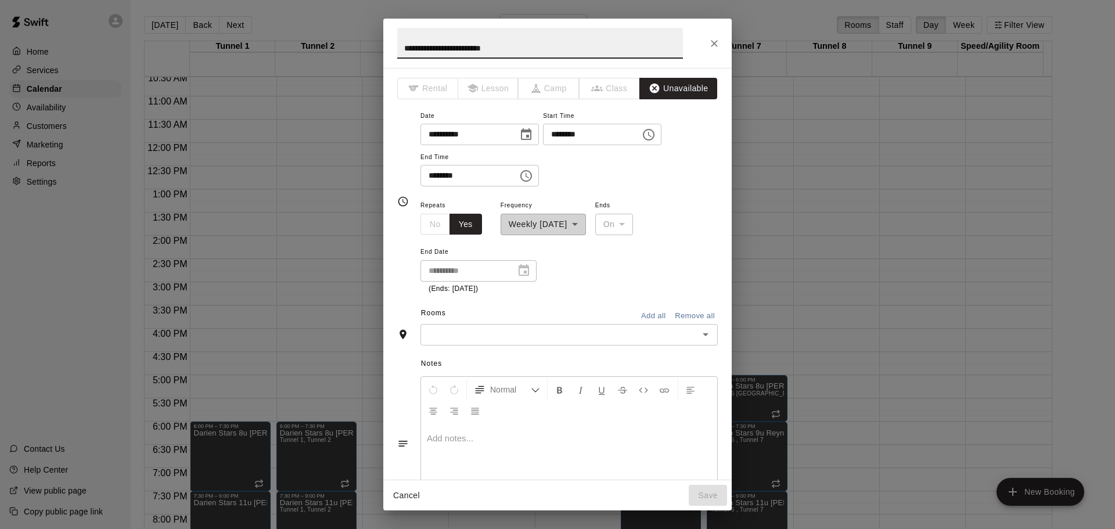
click at [482, 335] on input "text" at bounding box center [559, 335] width 271 height 15
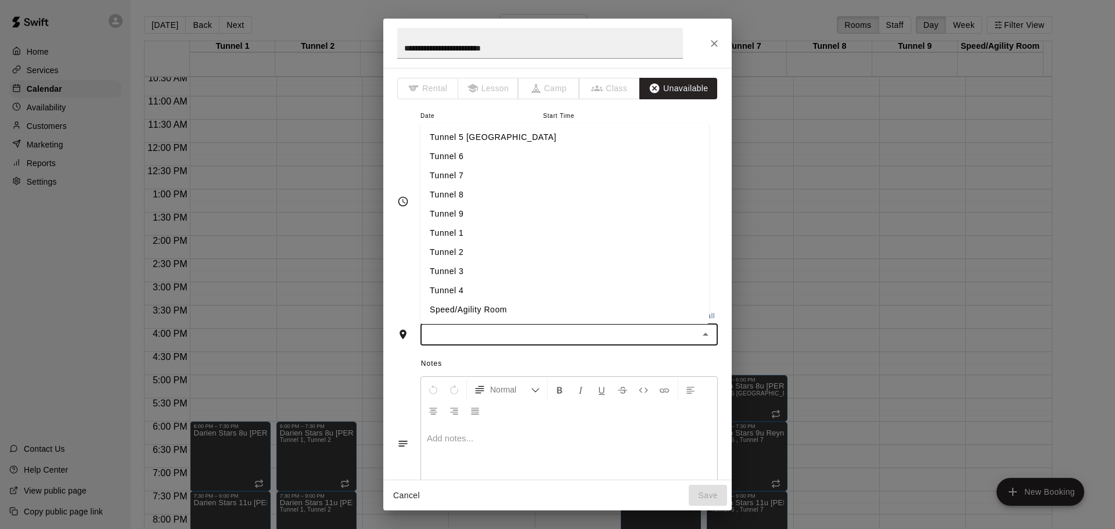
click at [532, 196] on li "Tunnel 8" at bounding box center [565, 194] width 289 height 19
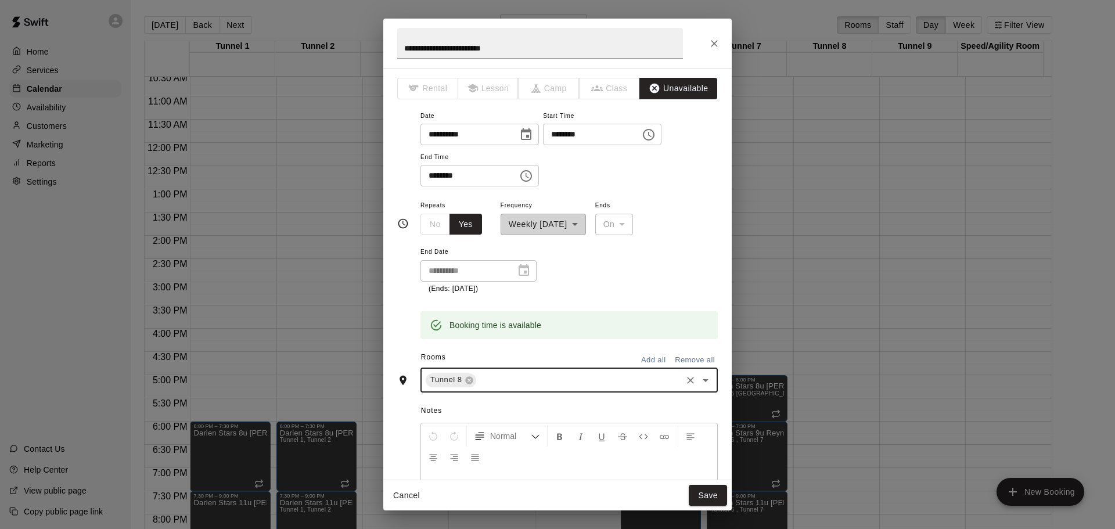
click at [512, 387] on input "text" at bounding box center [579, 380] width 202 height 15
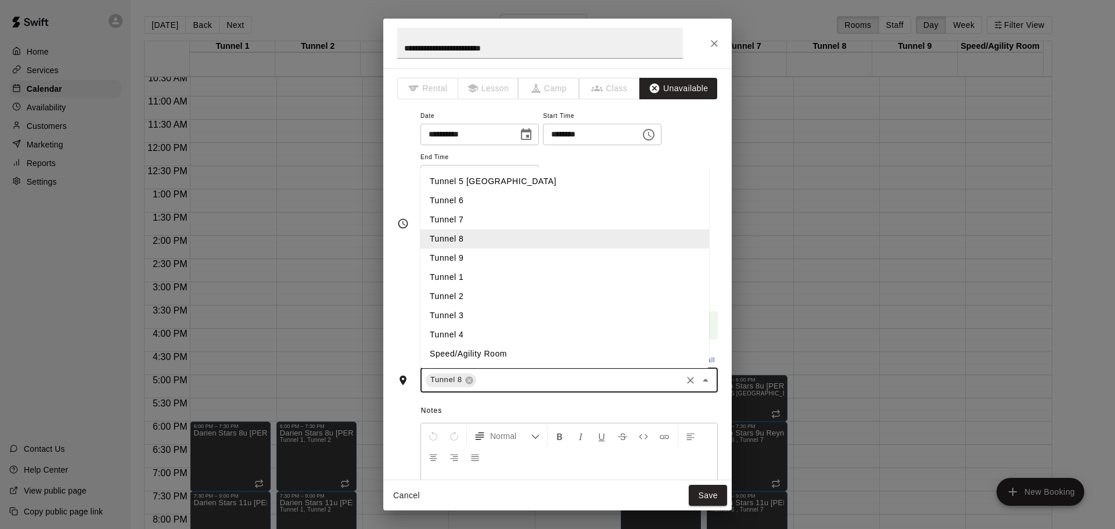
click at [529, 263] on li "Tunnel 9" at bounding box center [565, 258] width 289 height 19
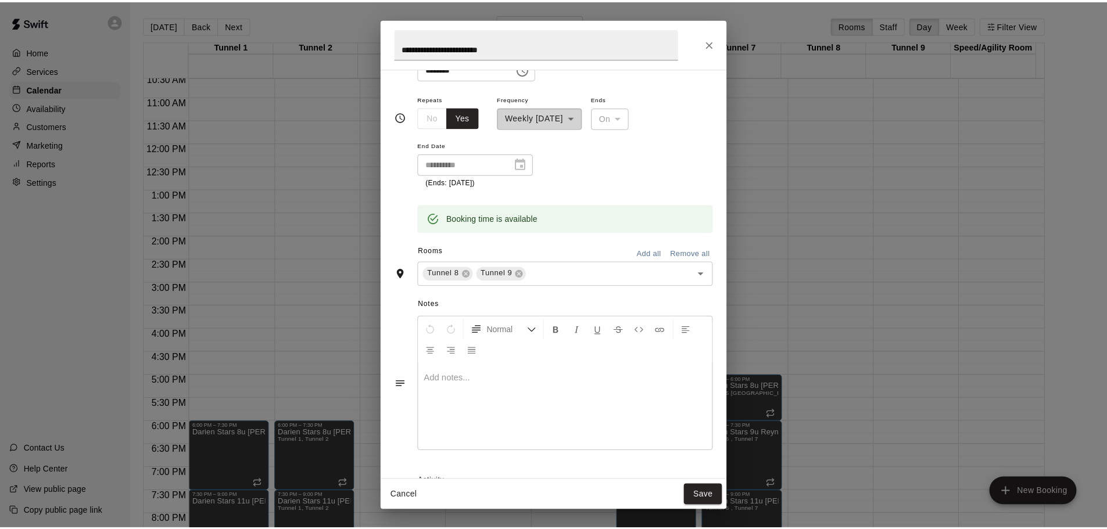
scroll to position [177, 0]
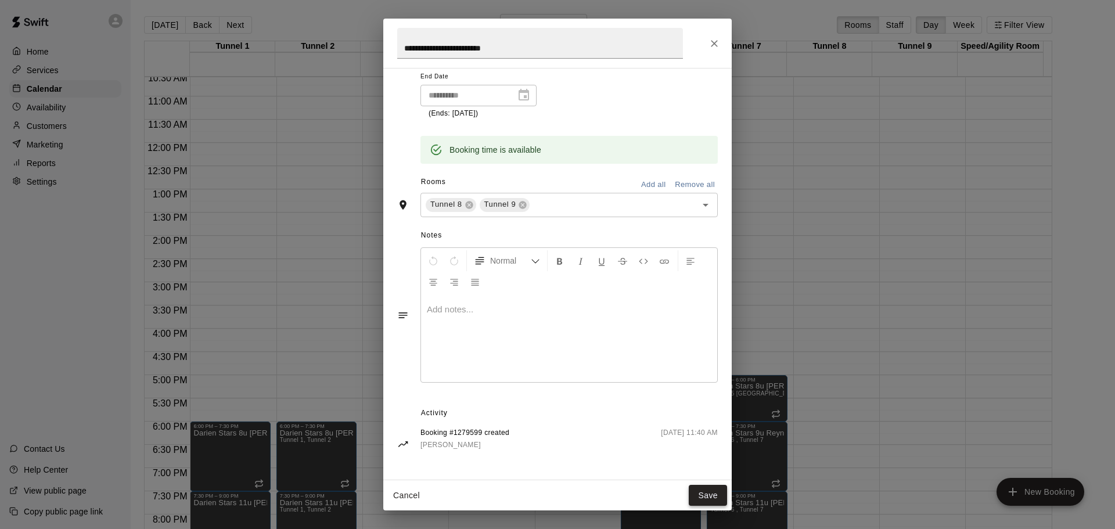
click at [701, 499] on button "Save" at bounding box center [708, 495] width 38 height 21
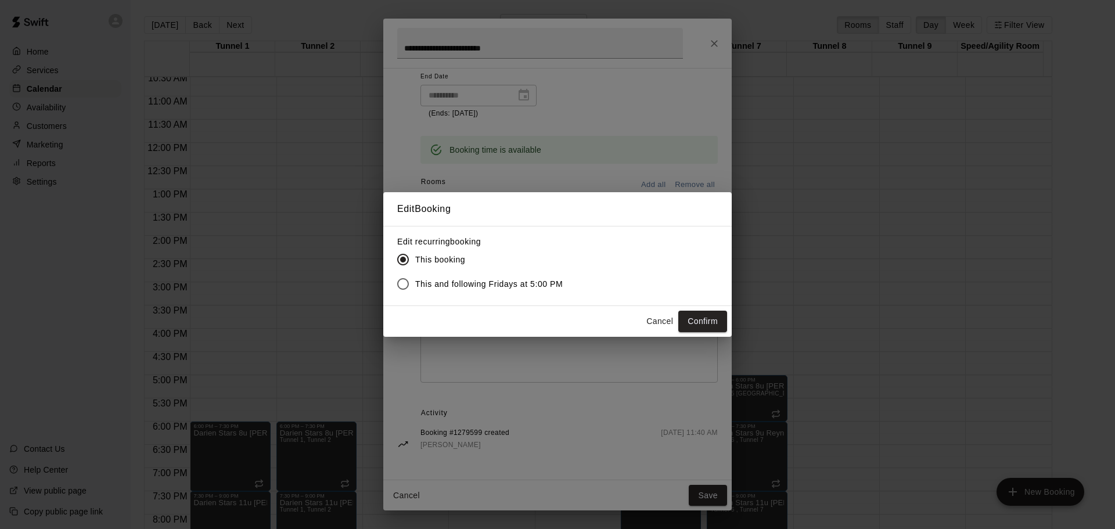
click at [461, 283] on span "This and following Fridays at 5:00 PM" at bounding box center [489, 284] width 148 height 12
click at [703, 323] on button "Confirm" at bounding box center [703, 321] width 49 height 21
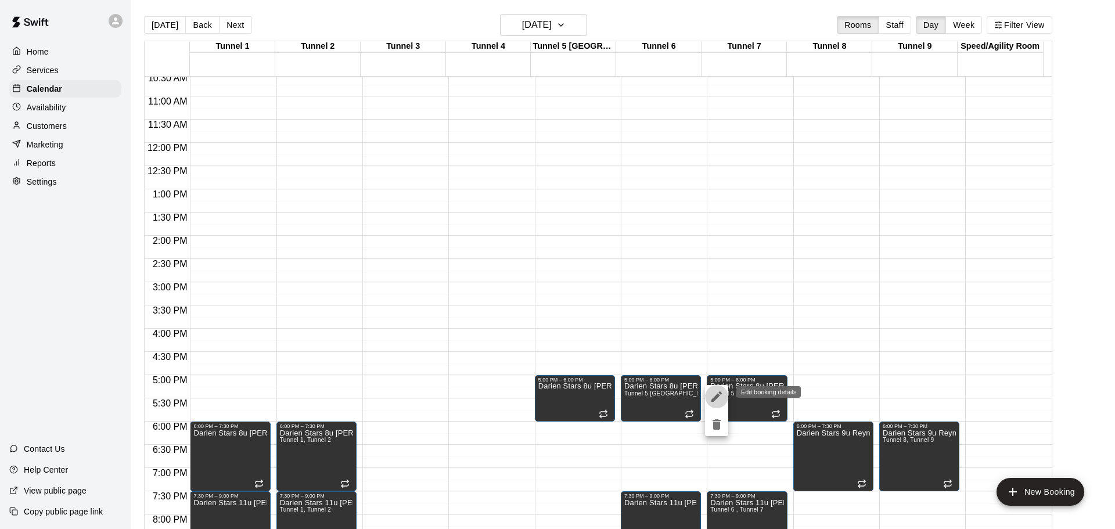
click at [715, 399] on icon "edit" at bounding box center [717, 397] width 10 height 10
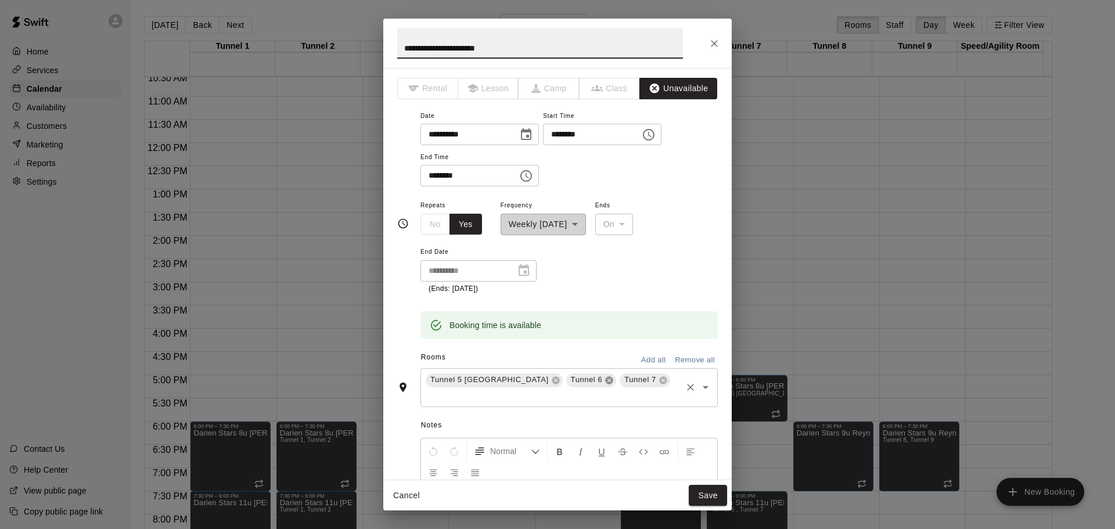
click at [605, 382] on icon at bounding box center [609, 380] width 9 height 9
click at [580, 393] on div "Notes Normal Add notes..." at bounding box center [557, 482] width 321 height 178
click at [580, 382] on input "text" at bounding box center [623, 380] width 116 height 15
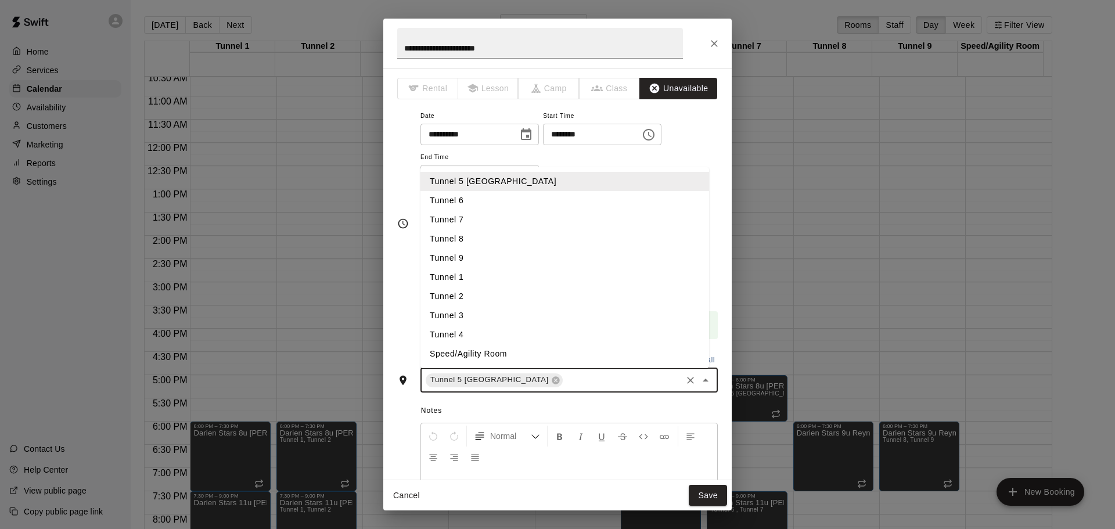
click at [496, 243] on li "Tunnel 8" at bounding box center [565, 238] width 289 height 19
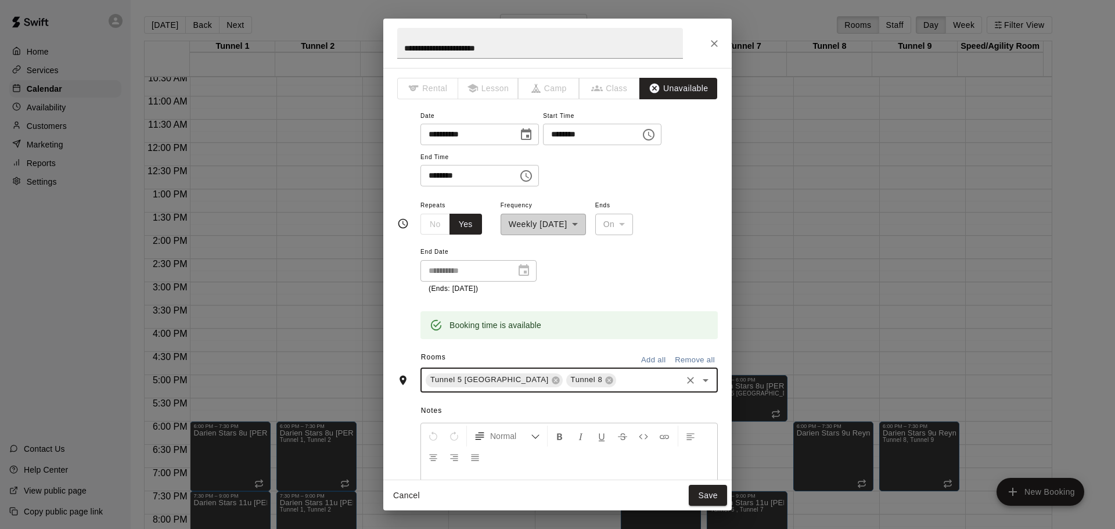
click at [618, 382] on input "text" at bounding box center [649, 380] width 62 height 15
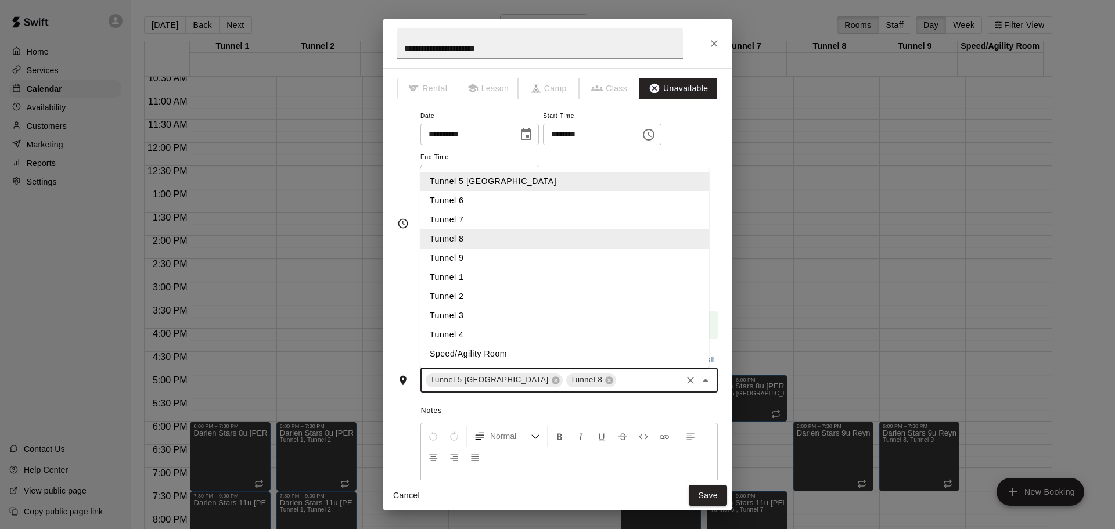
click at [508, 263] on li "Tunnel 9" at bounding box center [565, 258] width 289 height 19
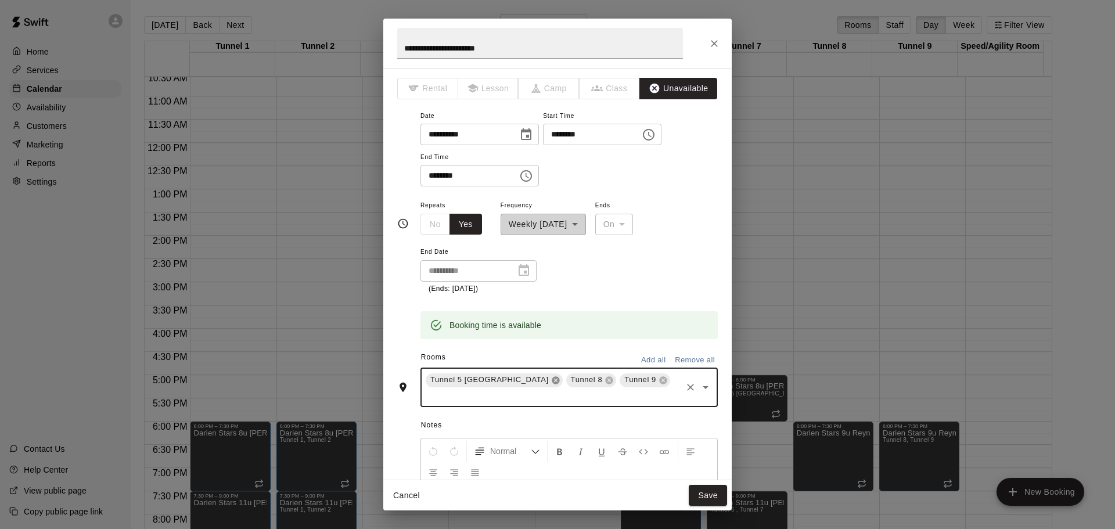
click at [551, 381] on icon at bounding box center [555, 380] width 9 height 9
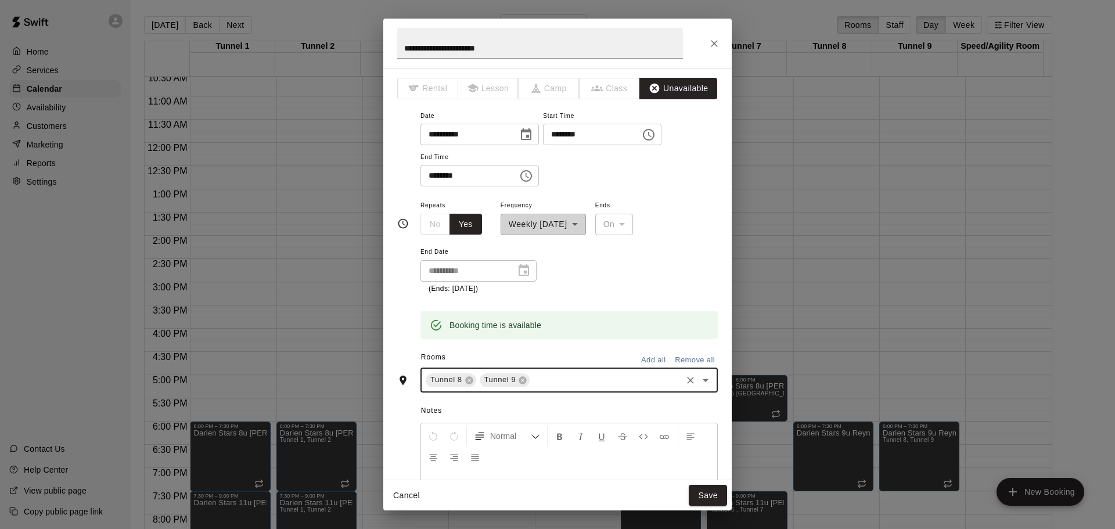
click at [551, 380] on input "text" at bounding box center [606, 380] width 149 height 15
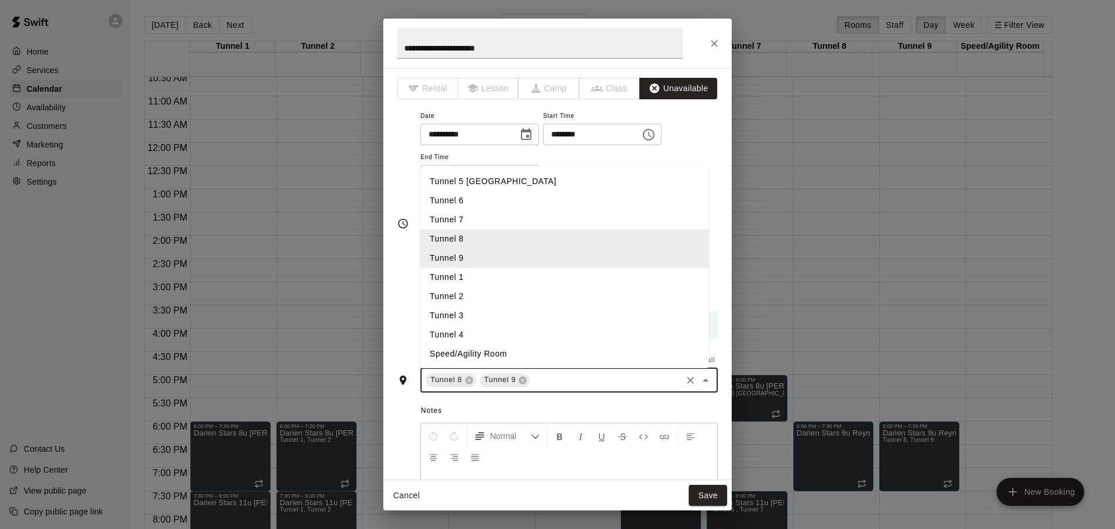
click at [494, 278] on li "Tunnel 1" at bounding box center [565, 277] width 289 height 19
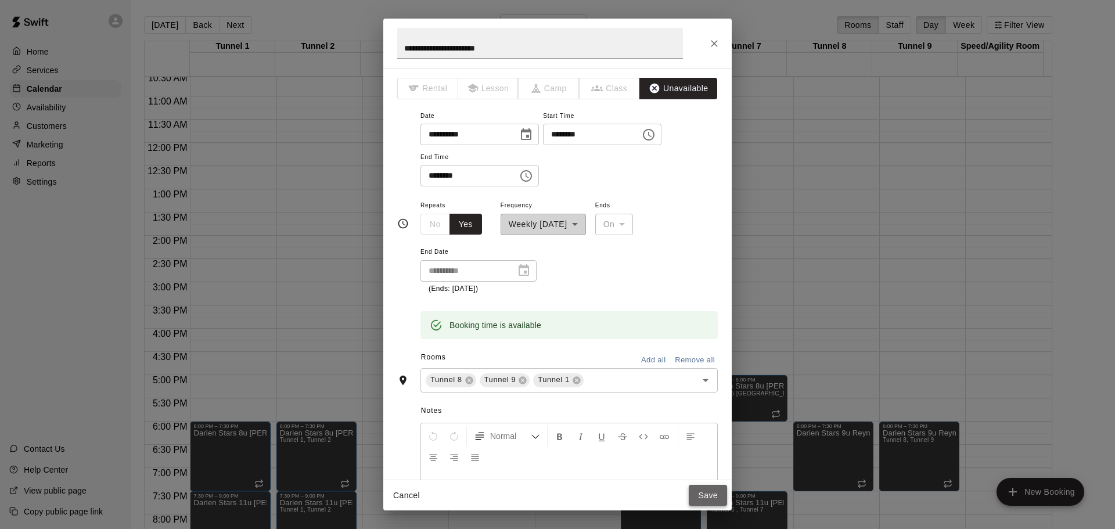
click at [704, 497] on button "Save" at bounding box center [708, 495] width 38 height 21
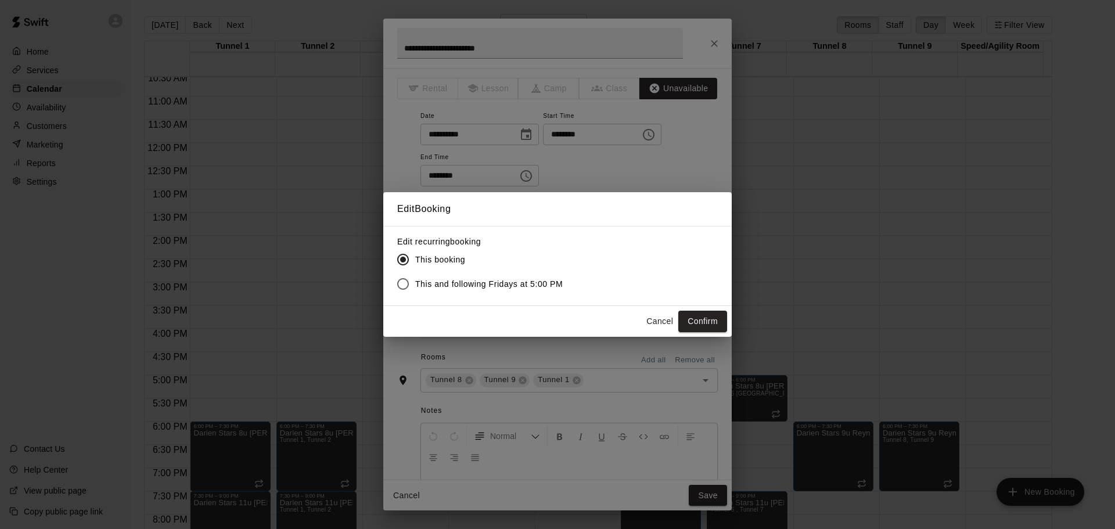
click at [509, 286] on span "This and following Fridays at 5:00 PM" at bounding box center [489, 284] width 148 height 12
click at [691, 321] on button "Confirm" at bounding box center [703, 321] width 49 height 21
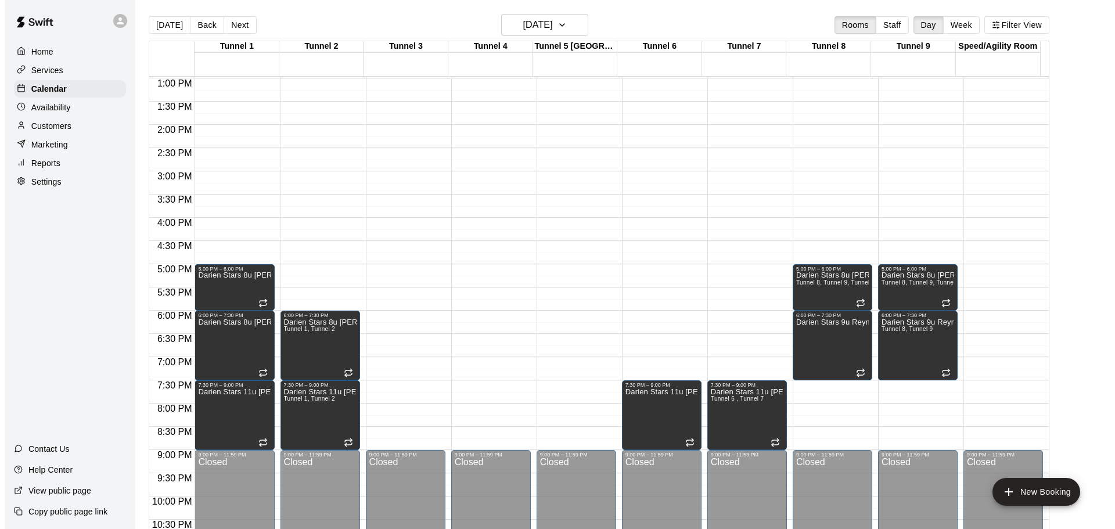
scroll to position [636, 0]
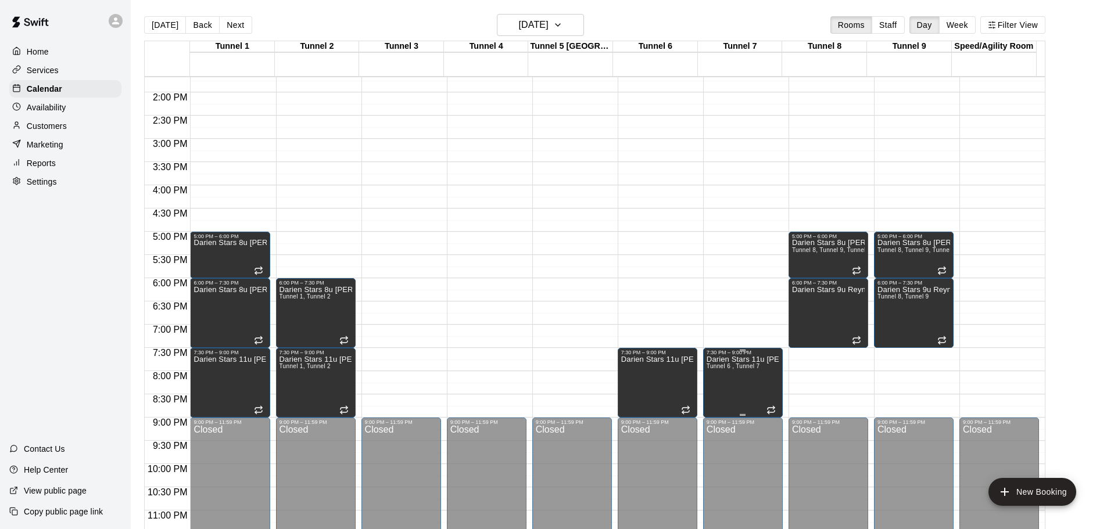
click at [734, 360] on p "Darien Stars 11u Angelovski" at bounding box center [742, 360] width 73 height 0
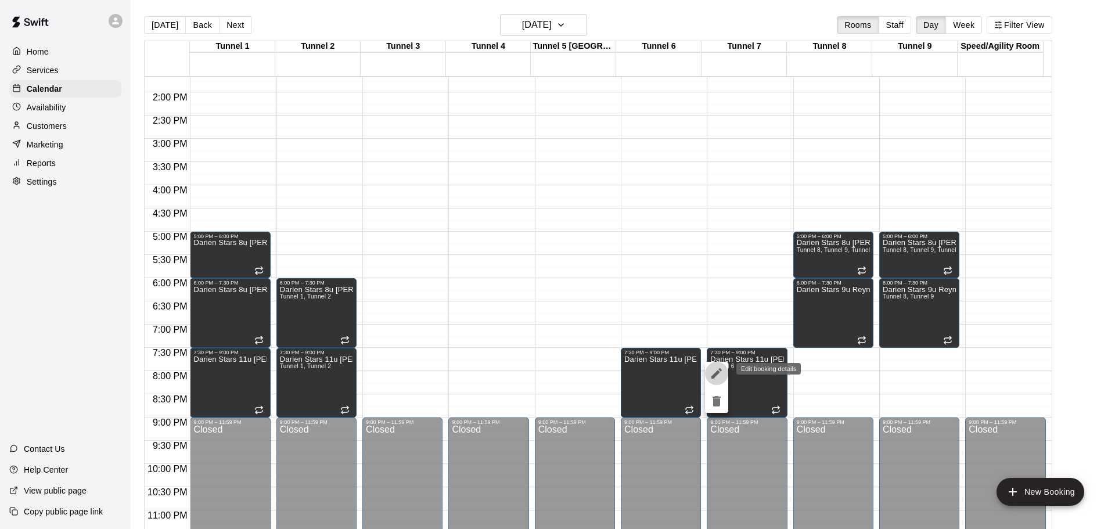
click at [717, 367] on icon "edit" at bounding box center [717, 374] width 14 height 14
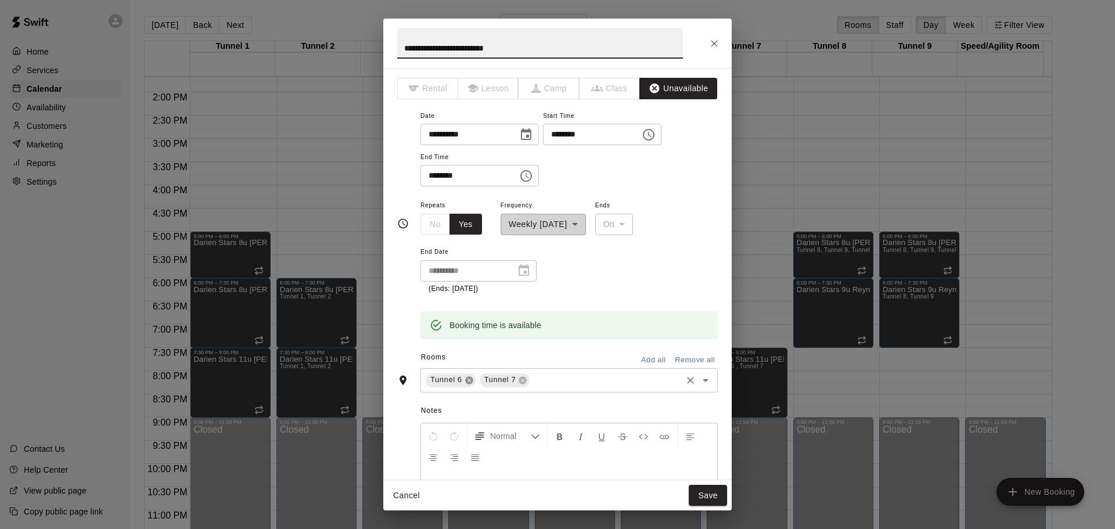
click at [467, 376] on icon at bounding box center [469, 380] width 9 height 9
click at [470, 380] on icon at bounding box center [469, 380] width 9 height 9
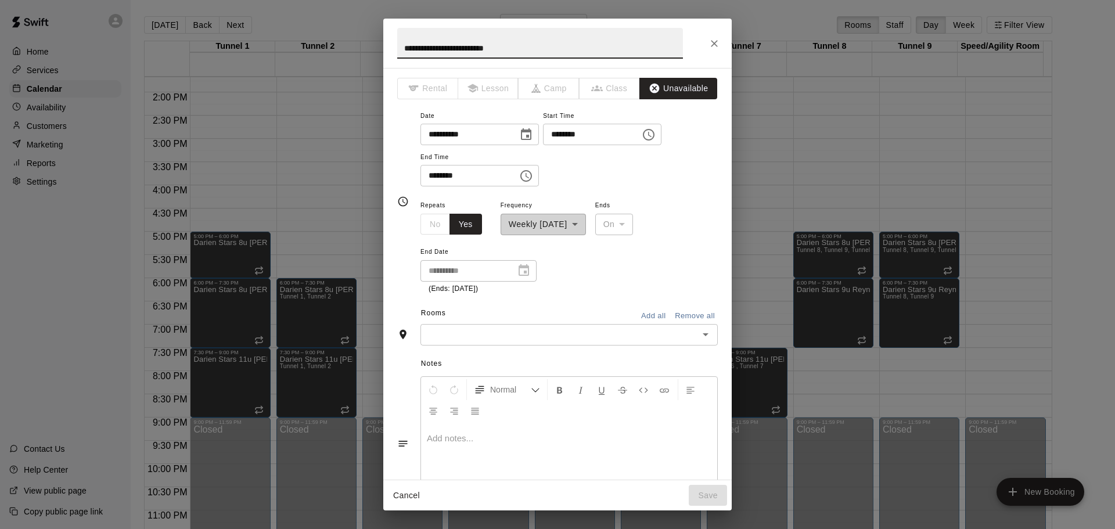
click at [453, 337] on input "text" at bounding box center [559, 335] width 271 height 15
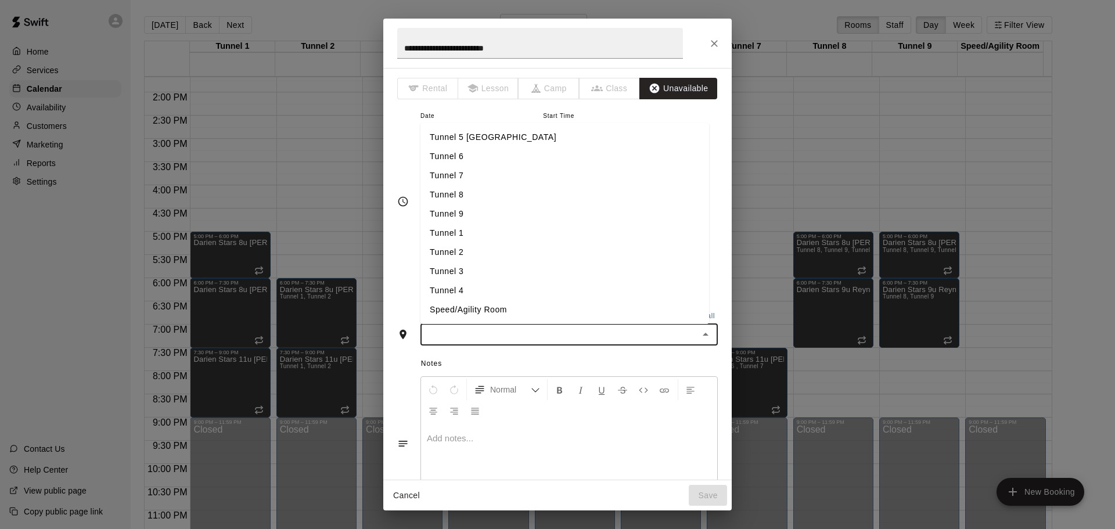
click at [490, 196] on li "Tunnel 8" at bounding box center [565, 194] width 289 height 19
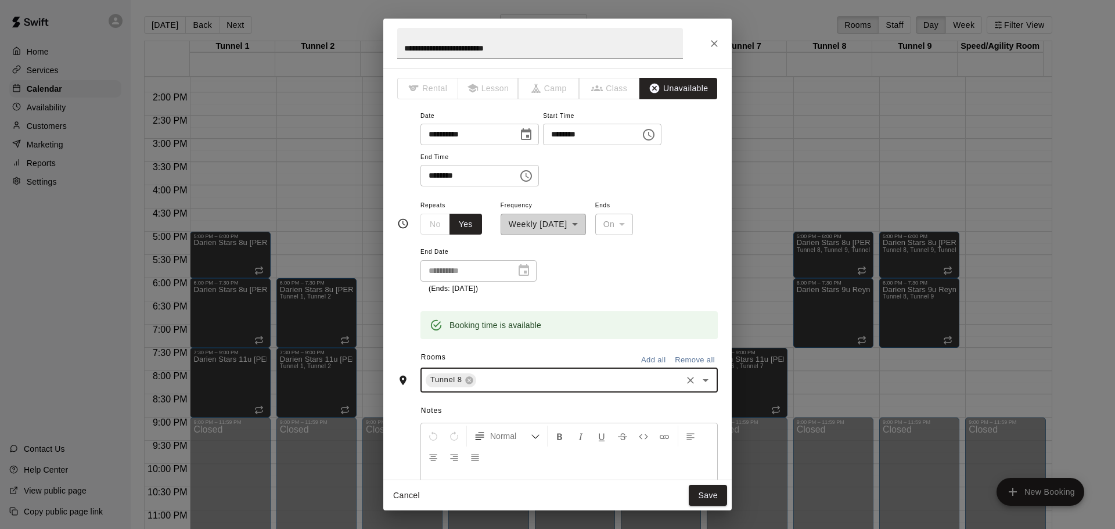
click at [501, 383] on input "text" at bounding box center [579, 380] width 202 height 15
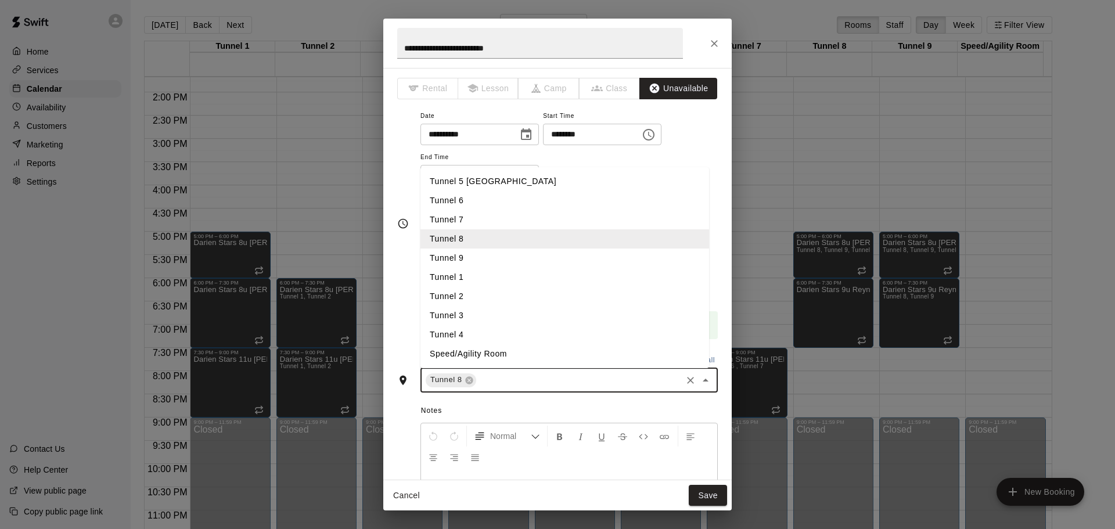
click at [485, 265] on li "Tunnel 9" at bounding box center [565, 258] width 289 height 19
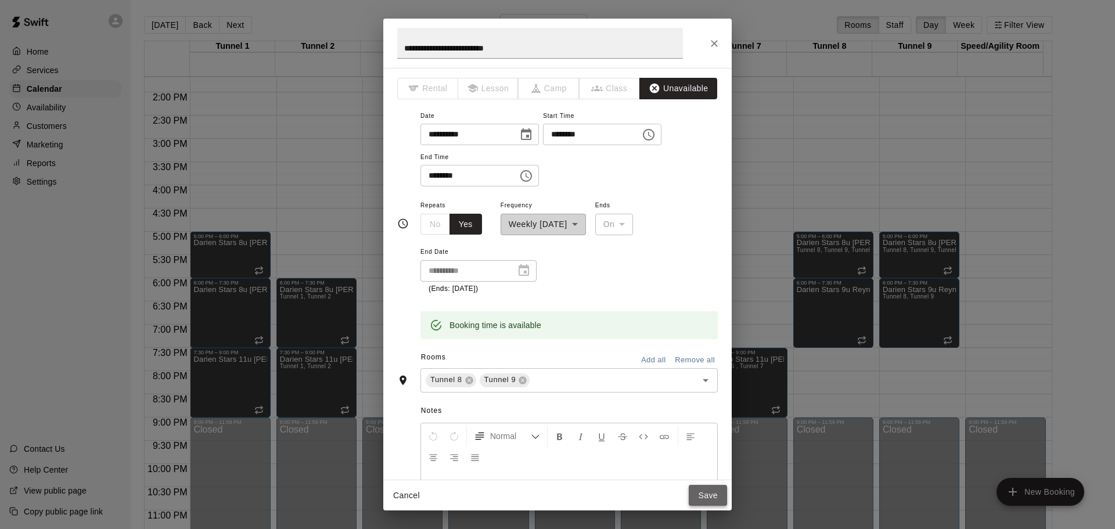
click at [704, 493] on button "Save" at bounding box center [708, 495] width 38 height 21
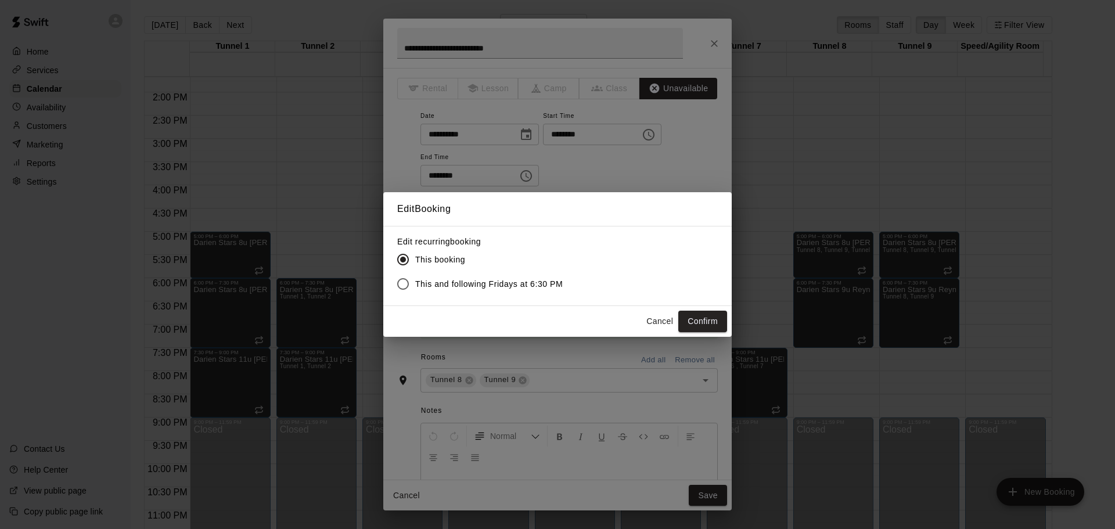
click at [516, 281] on span "This and following Fridays at 6:30 PM" at bounding box center [489, 284] width 148 height 12
click at [700, 315] on button "Confirm" at bounding box center [703, 321] width 49 height 21
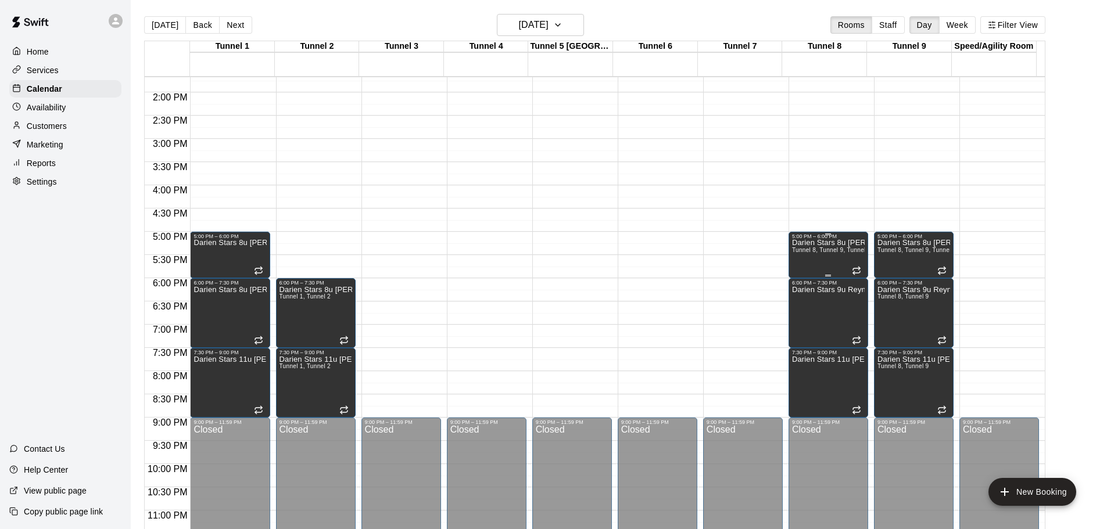
click at [822, 250] on span "Tunnel 8, Tunnel 9, Tunnel 1" at bounding box center [831, 250] width 79 height 6
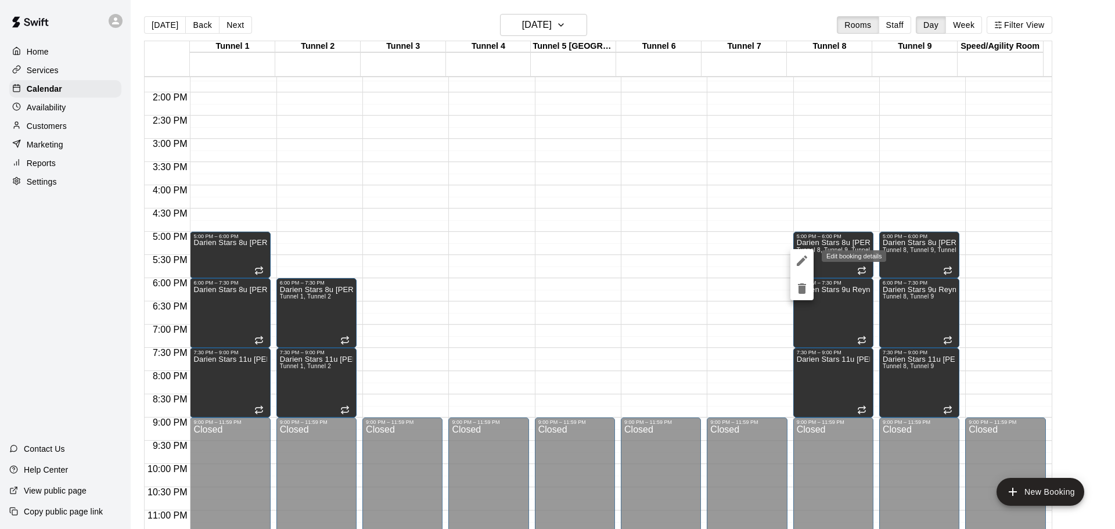
click at [795, 263] on icon "edit" at bounding box center [802, 261] width 14 height 14
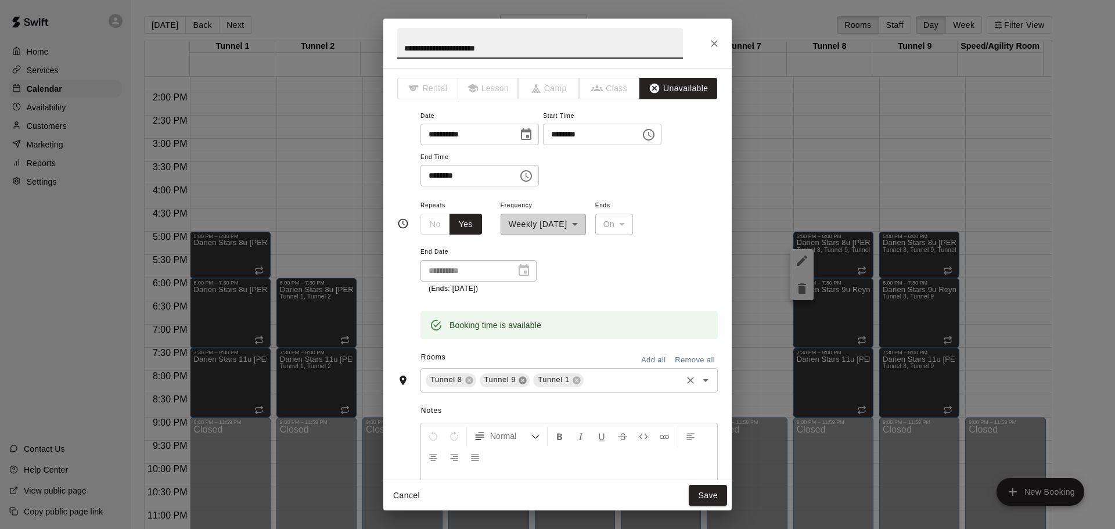
click at [520, 382] on icon at bounding box center [523, 380] width 8 height 8
click at [551, 382] on input "text" at bounding box center [606, 380] width 149 height 15
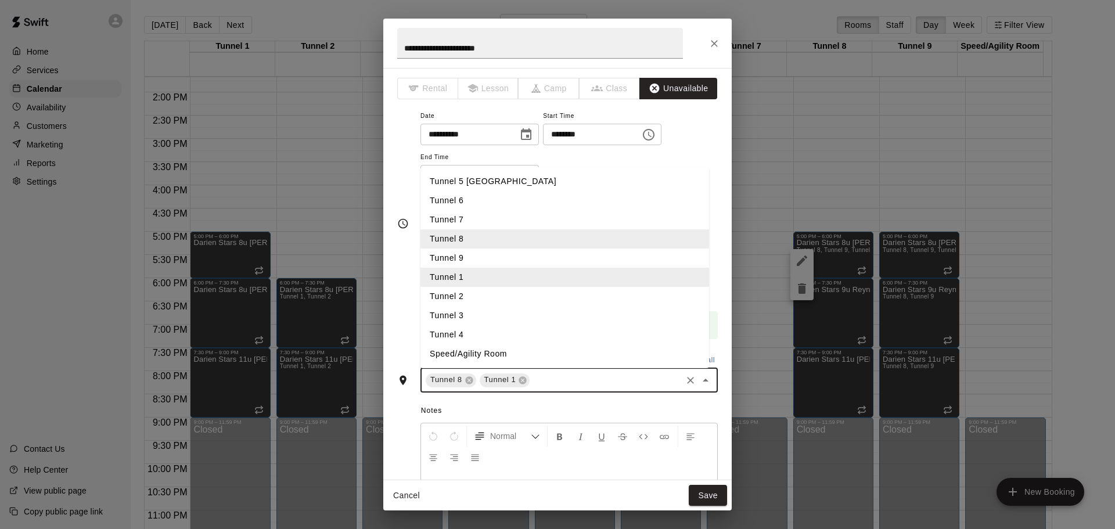
click at [473, 296] on li "Tunnel 2" at bounding box center [565, 296] width 289 height 19
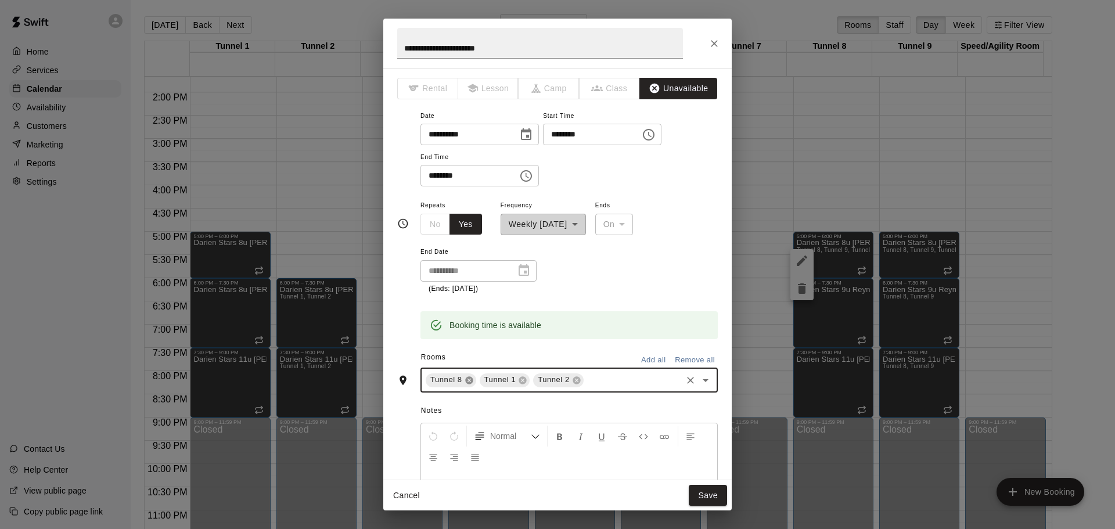
click at [466, 383] on icon at bounding box center [469, 380] width 8 height 8
click at [558, 387] on input "text" at bounding box center [606, 380] width 149 height 15
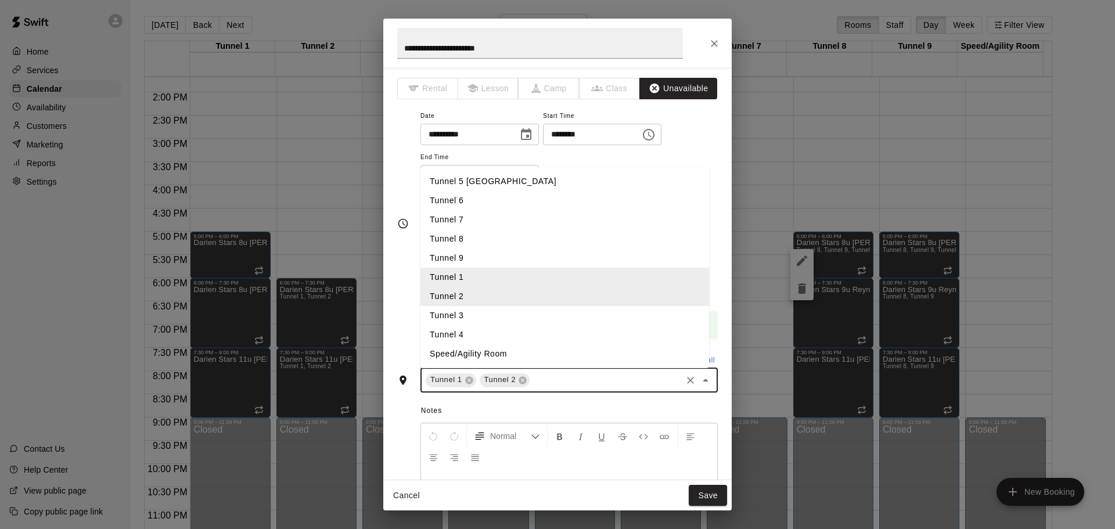
click at [491, 243] on li "Tunnel 8" at bounding box center [565, 238] width 289 height 19
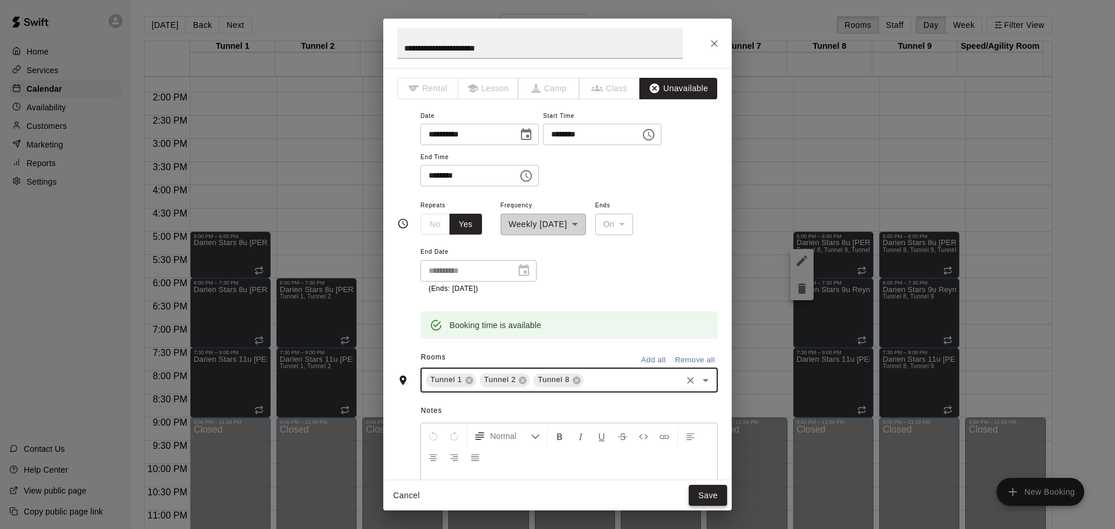
click at [709, 498] on button "Save" at bounding box center [708, 495] width 38 height 21
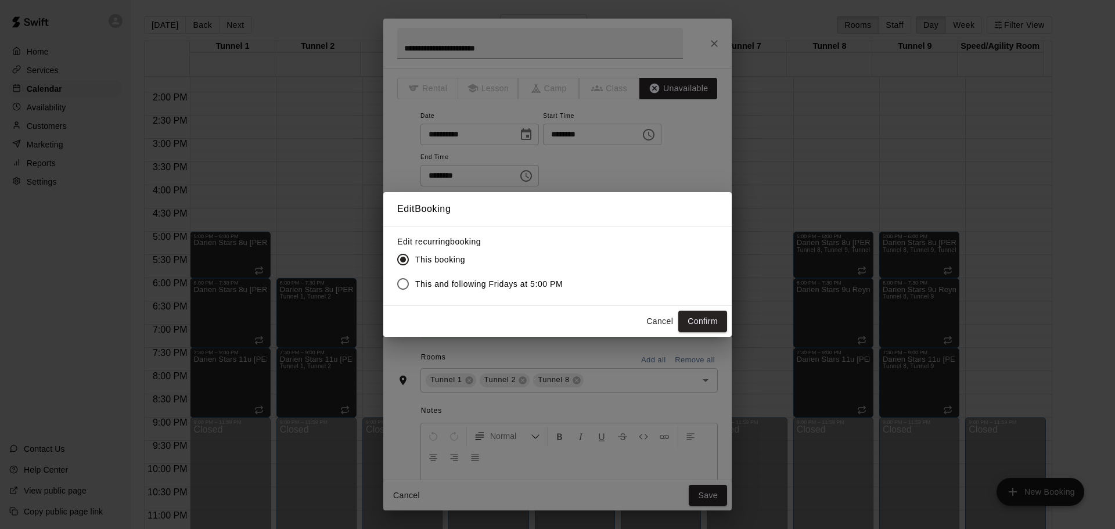
click at [548, 283] on span "This and following Fridays at 5:00 PM" at bounding box center [489, 284] width 148 height 12
click at [702, 317] on button "Confirm" at bounding box center [703, 321] width 49 height 21
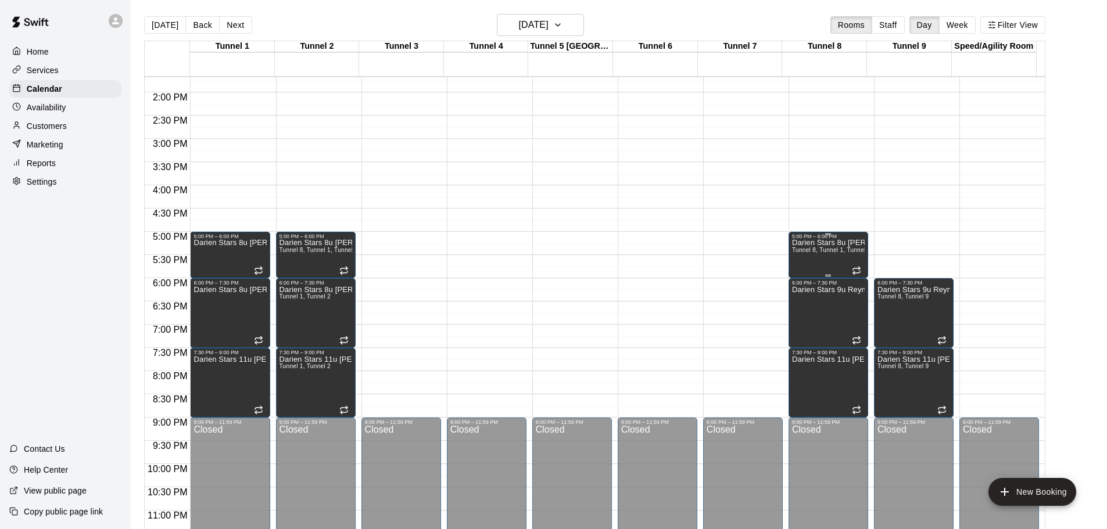
click at [814, 239] on div "5:00 PM – 6:00 PM" at bounding box center [828, 237] width 73 height 6
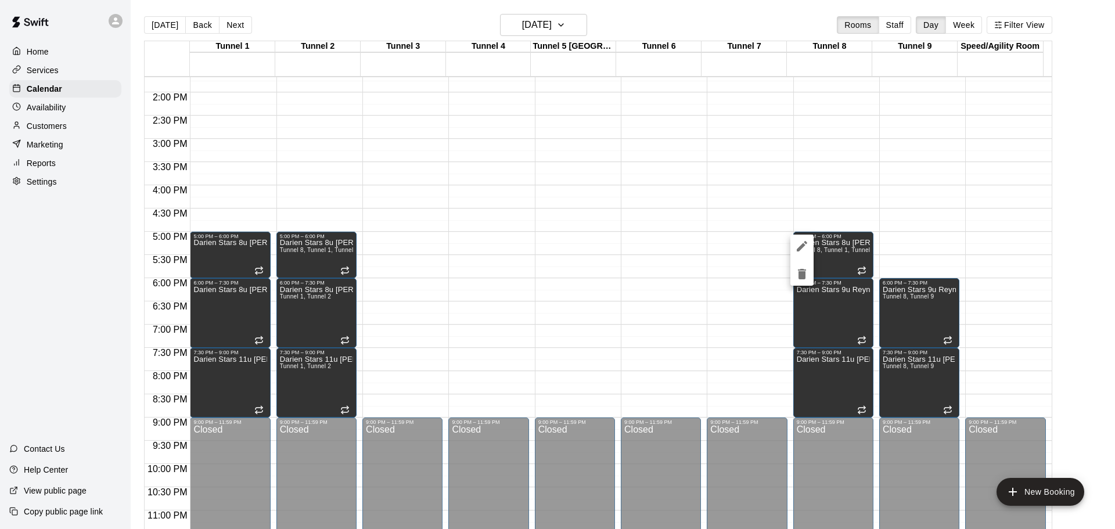
click at [805, 242] on icon "edit" at bounding box center [802, 246] width 10 height 10
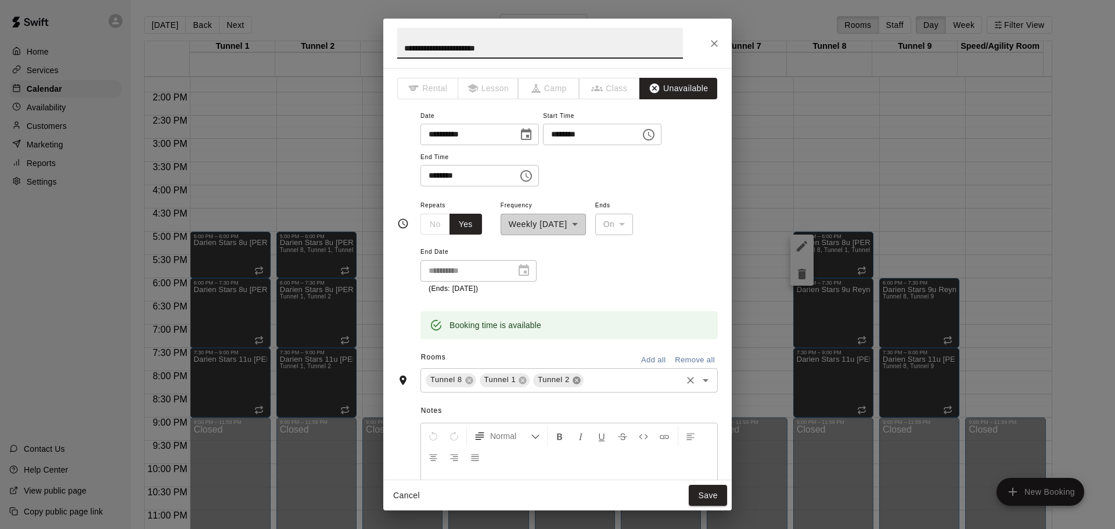
click at [576, 385] on icon at bounding box center [576, 380] width 9 height 9
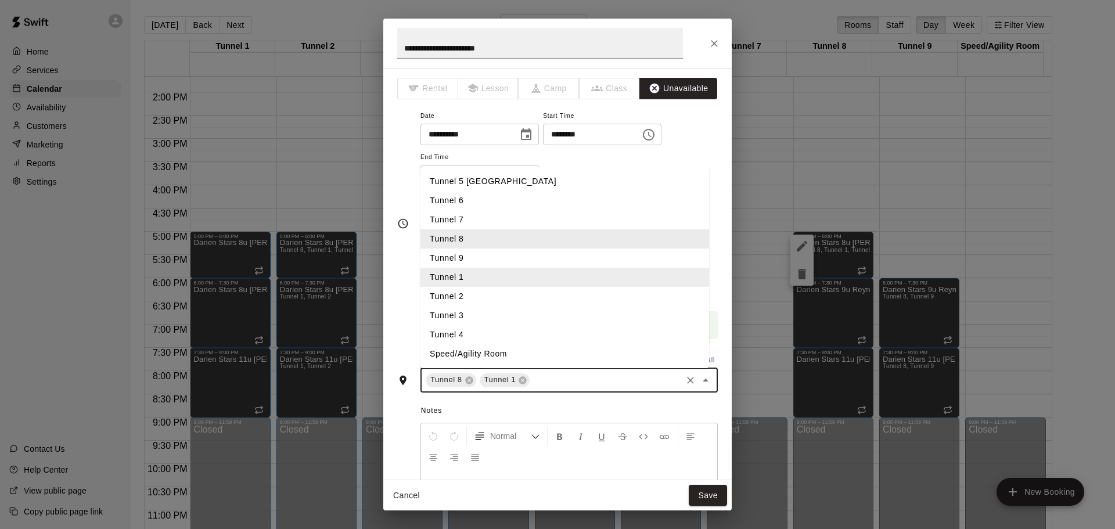
click at [560, 383] on input "text" at bounding box center [606, 380] width 149 height 15
click at [484, 260] on li "Tunnel 9" at bounding box center [565, 258] width 289 height 19
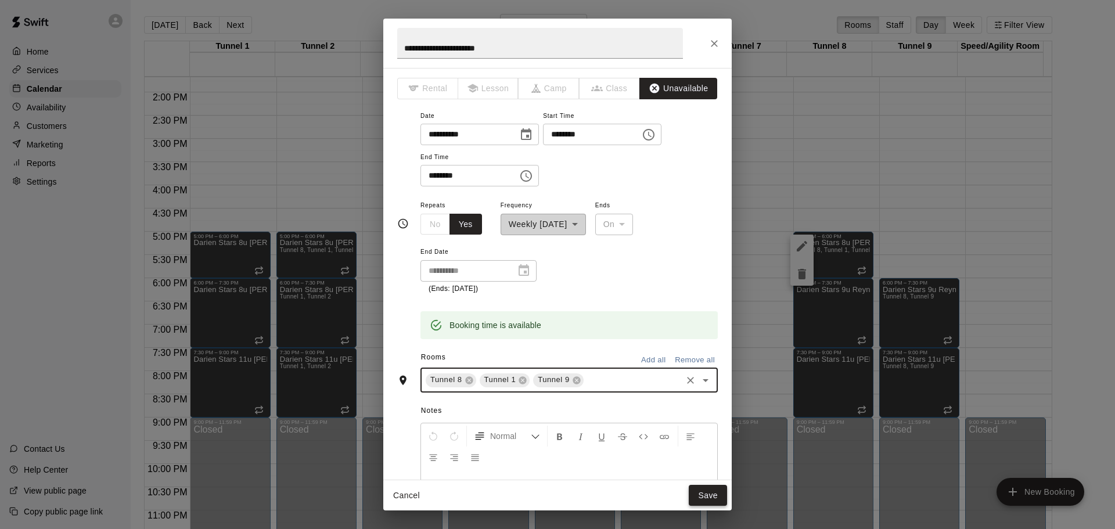
click at [710, 502] on button "Save" at bounding box center [708, 495] width 38 height 21
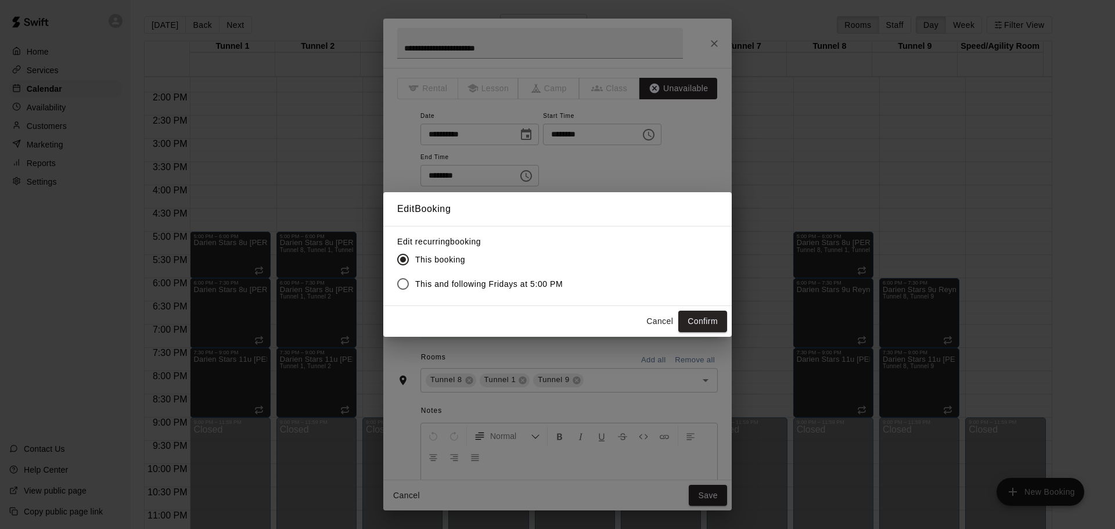
click at [528, 287] on span "This and following Fridays at 5:00 PM" at bounding box center [489, 284] width 148 height 12
click at [689, 328] on button "Confirm" at bounding box center [703, 321] width 49 height 21
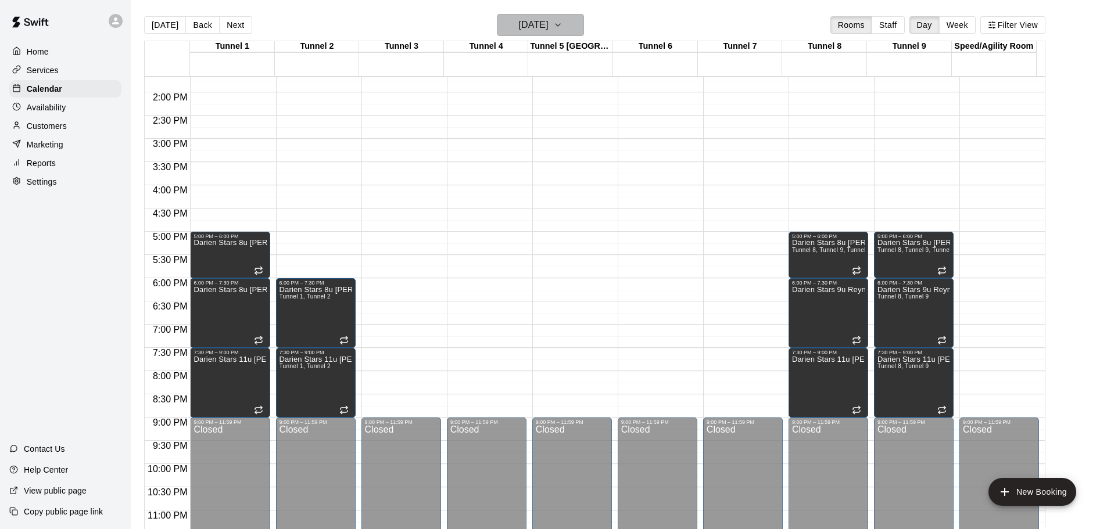
click at [578, 21] on button "Friday Jan 09" at bounding box center [540, 25] width 87 height 22
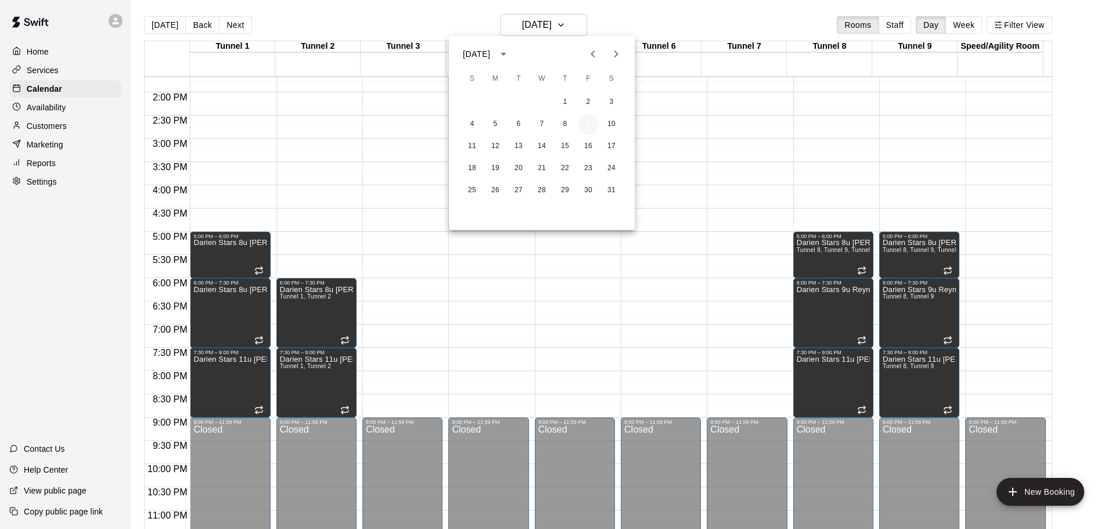
click at [588, 131] on button "9" at bounding box center [588, 124] width 21 height 21
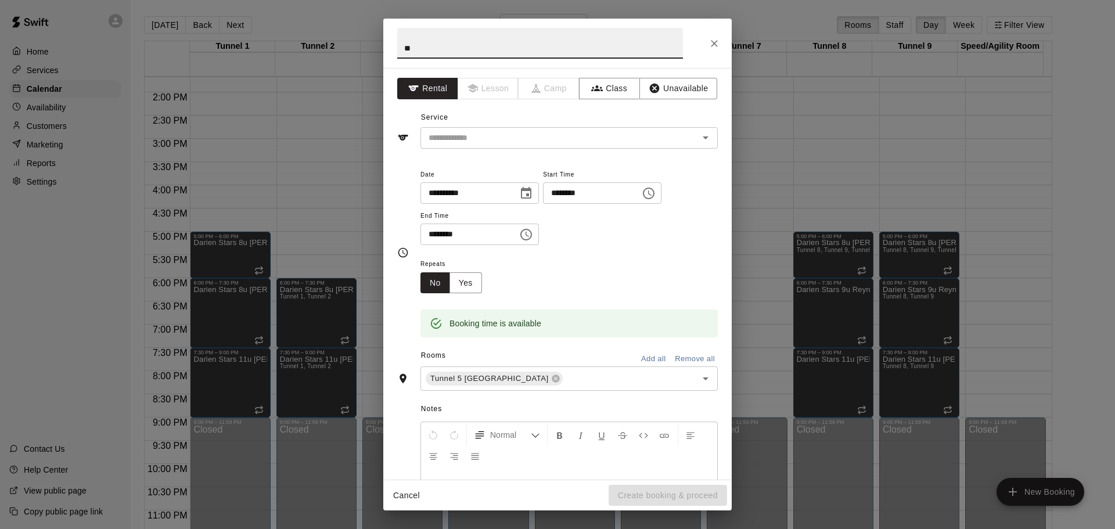
type input "*"
type input "**********"
click at [666, 88] on button "Unavailable" at bounding box center [679, 88] width 78 height 21
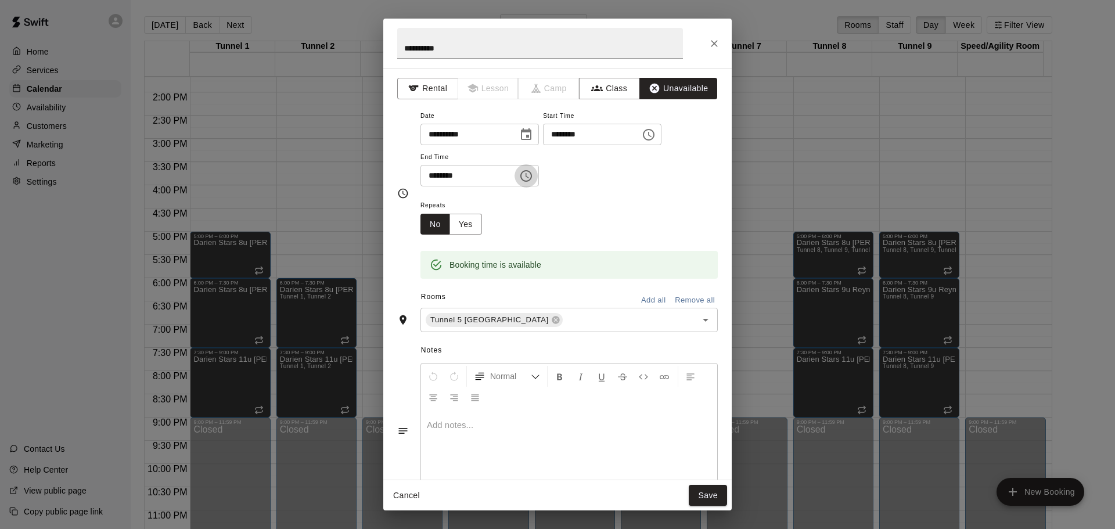
click at [533, 177] on icon "Choose time, selected time is 5:30 PM" at bounding box center [526, 176] width 14 height 14
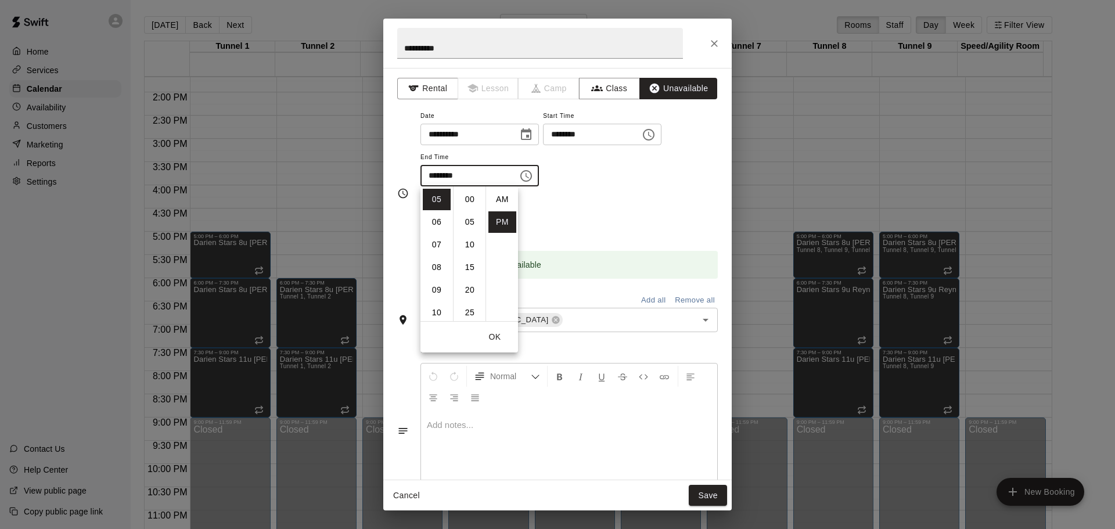
scroll to position [21, 0]
click at [432, 254] on li "07" at bounding box center [437, 244] width 28 height 21
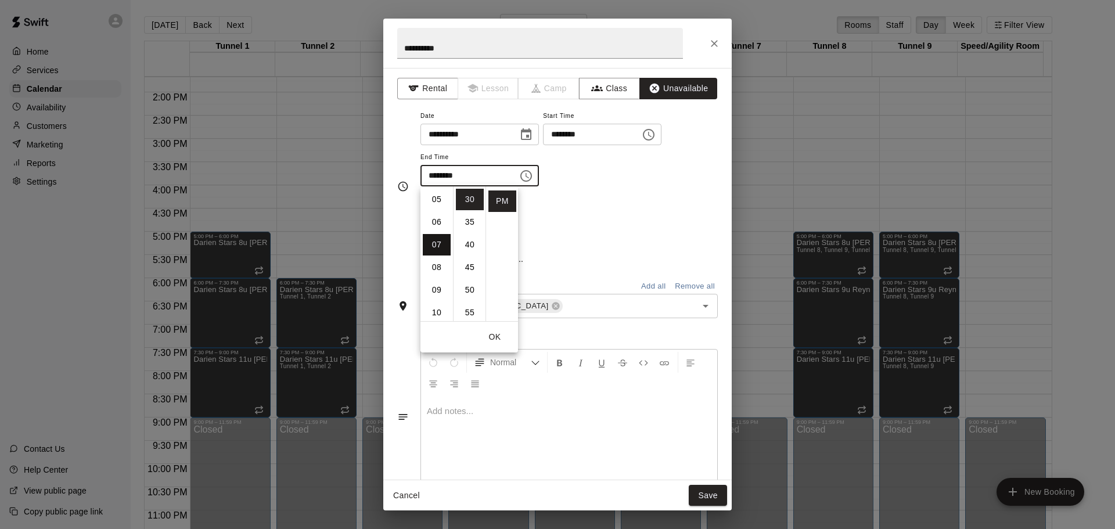
type input "********"
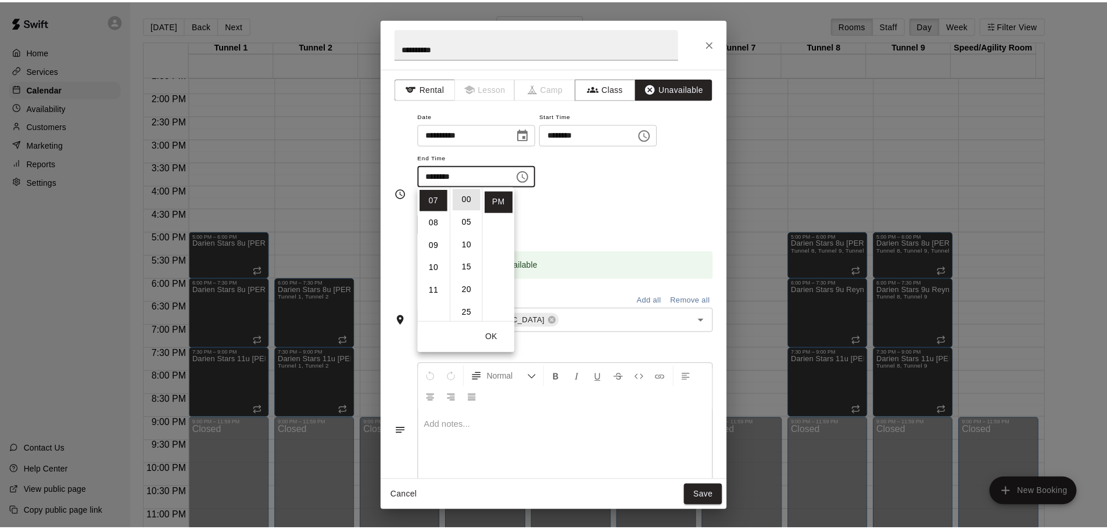
scroll to position [0, 0]
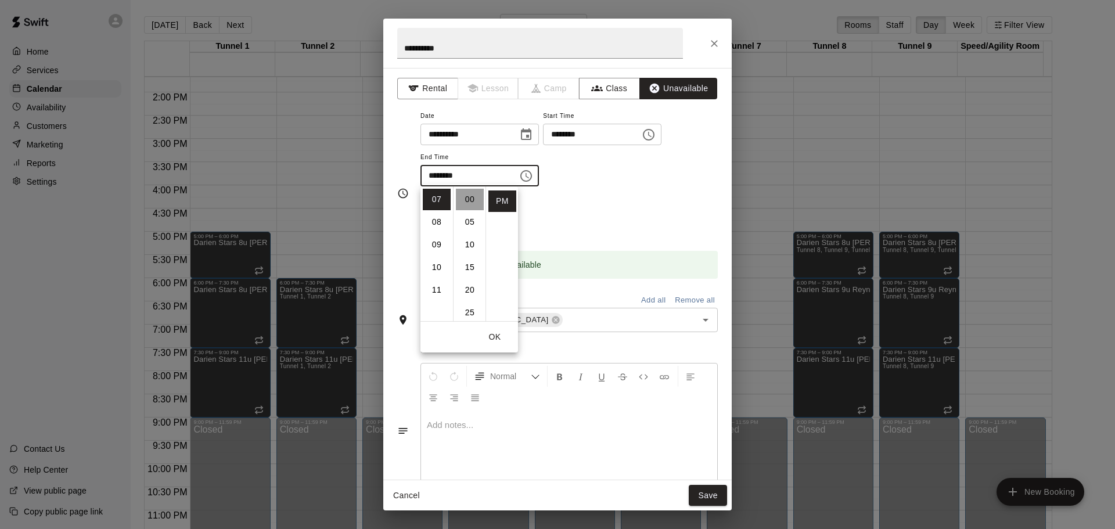
click at [467, 204] on li "00" at bounding box center [470, 199] width 28 height 21
type input "********"
click at [655, 191] on div "**********" at bounding box center [569, 154] width 297 height 90
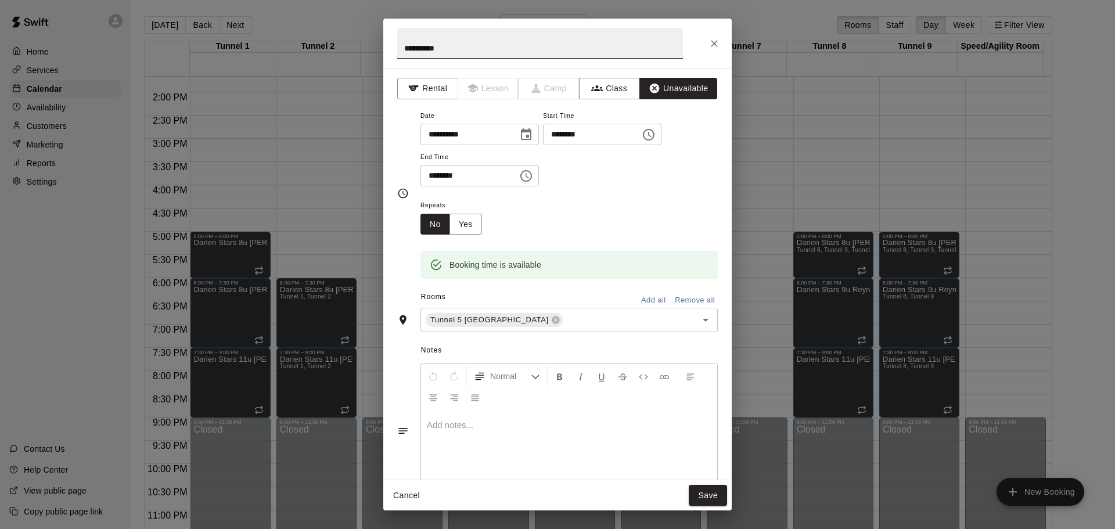
click at [443, 48] on input "**********" at bounding box center [540, 43] width 286 height 31
click at [460, 221] on button "Yes" at bounding box center [466, 224] width 33 height 21
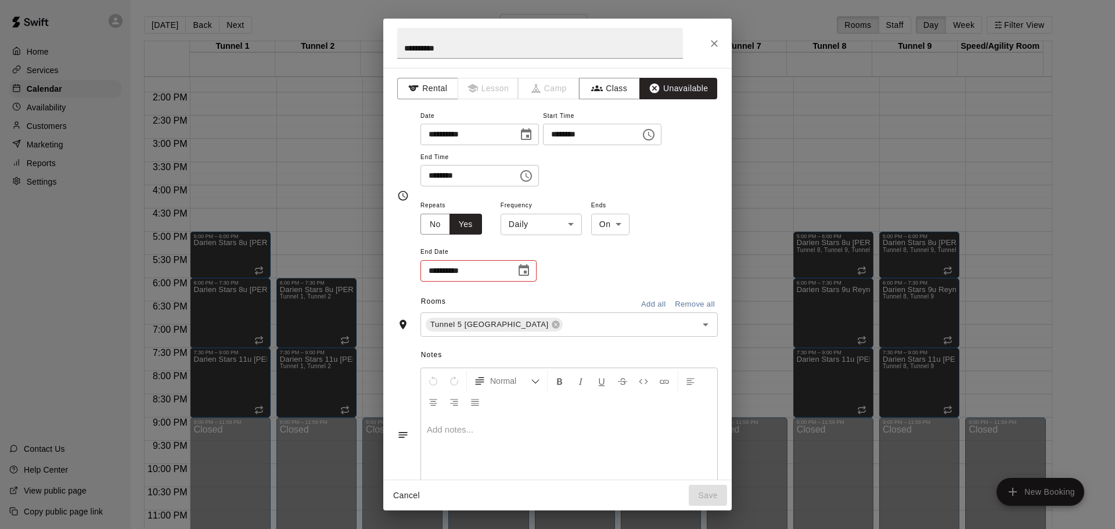
click at [540, 229] on body "Home Services Calendar Availability Customers Marketing Reports Settings Contac…" at bounding box center [557, 274] width 1115 height 548
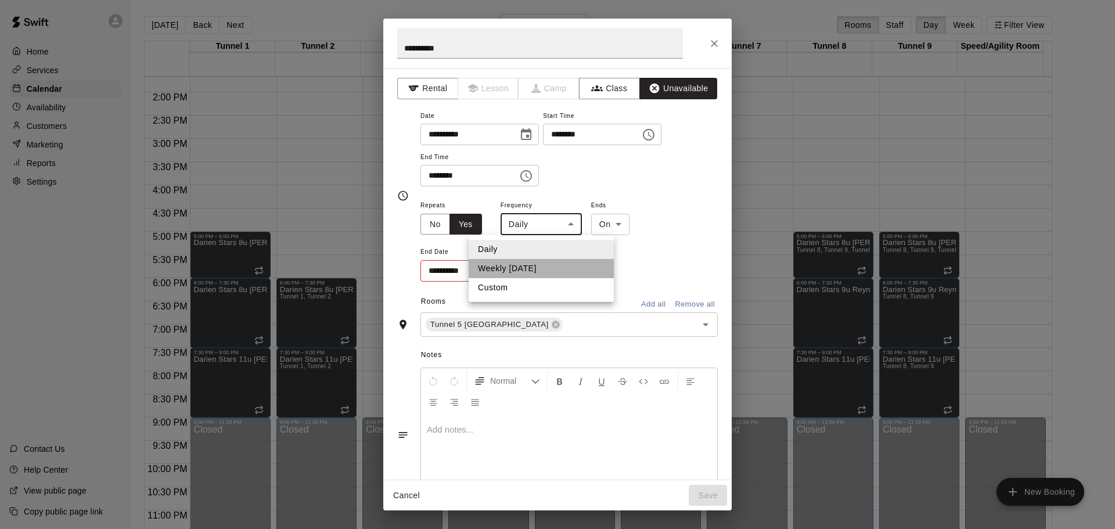
click at [529, 268] on li "Weekly on Friday" at bounding box center [541, 268] width 145 height 19
type input "******"
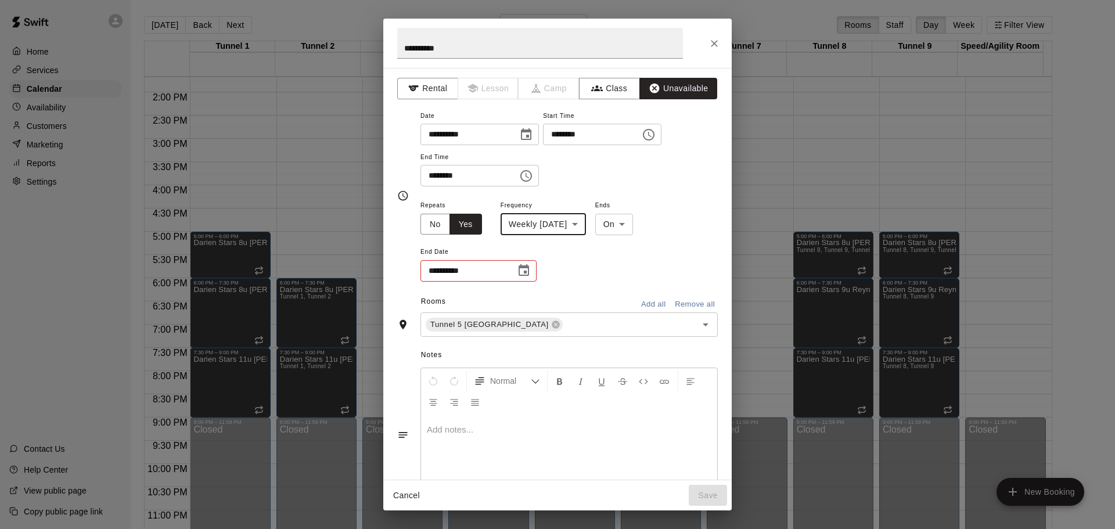
click at [527, 274] on icon "Choose date" at bounding box center [524, 271] width 14 height 14
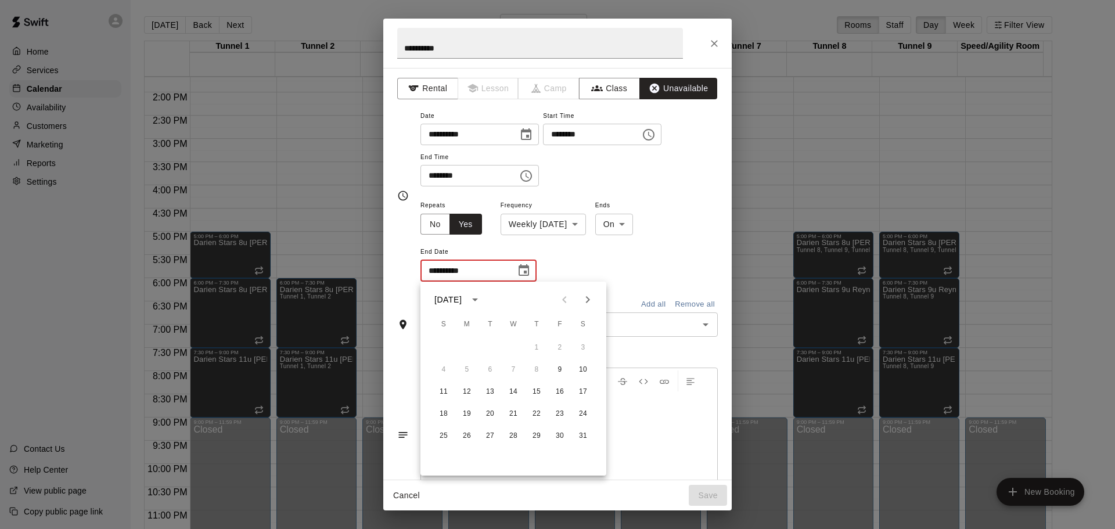
click at [588, 302] on icon "Next month" at bounding box center [588, 300] width 14 height 14
click at [559, 391] on button "20" at bounding box center [560, 392] width 21 height 21
type input "**********"
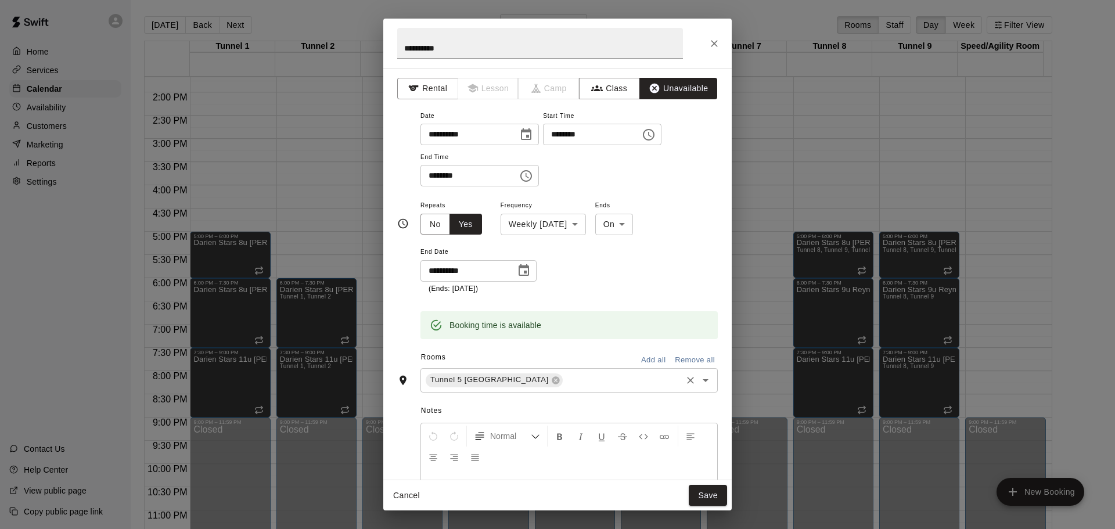
click at [572, 385] on input "text" at bounding box center [623, 380] width 116 height 15
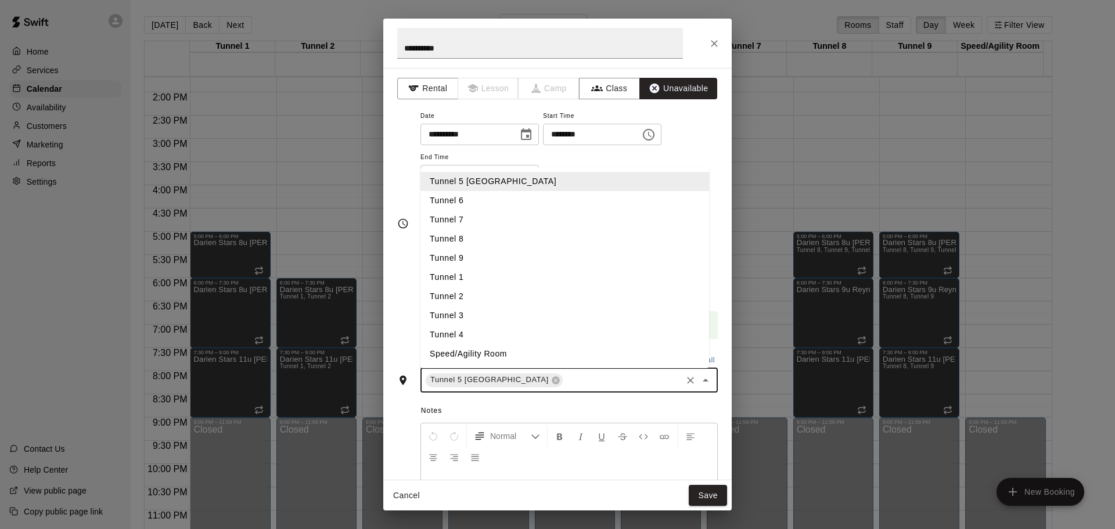
click at [524, 204] on li "Tunnel 6" at bounding box center [565, 200] width 289 height 19
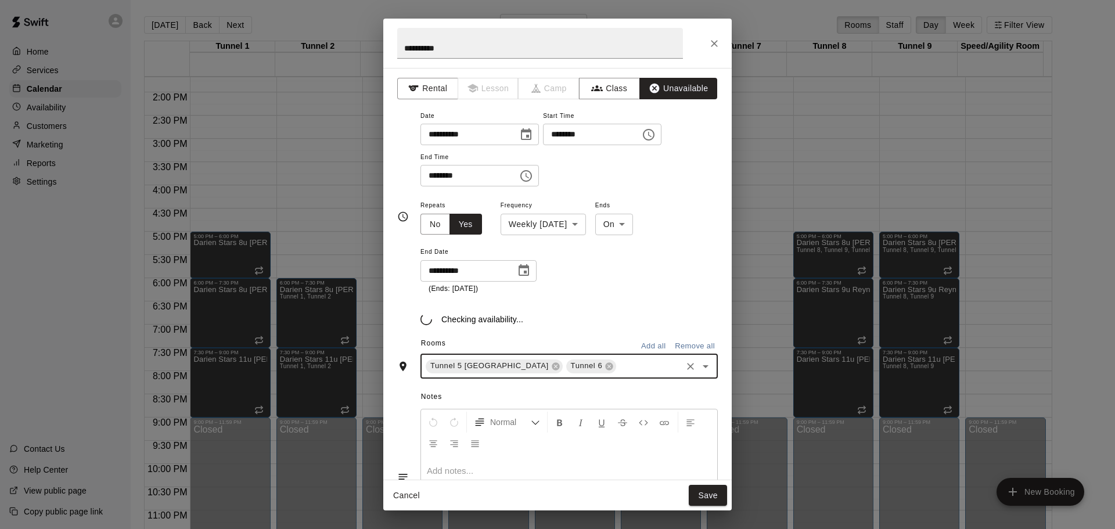
click at [608, 368] on div "Tunnel 5 Pitching Tunnel Tunnel 6 ​" at bounding box center [569, 366] width 297 height 24
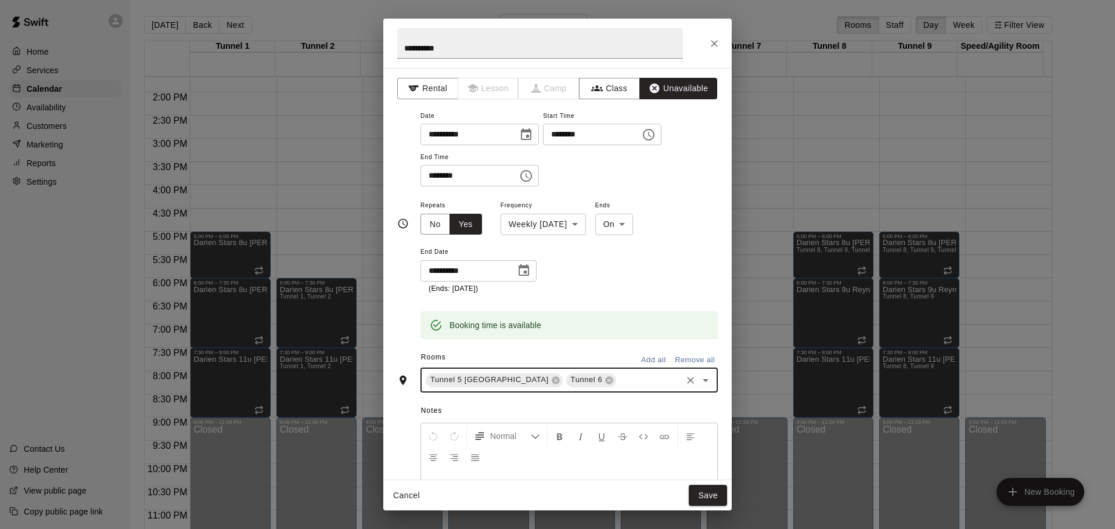
click at [618, 381] on input "text" at bounding box center [649, 380] width 62 height 15
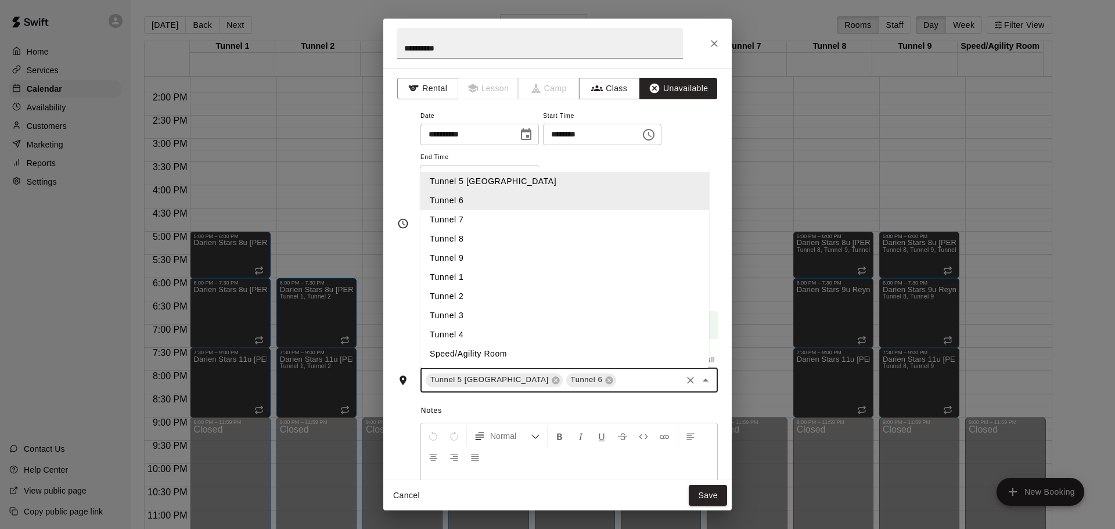
click at [509, 228] on li "Tunnel 7" at bounding box center [565, 219] width 289 height 19
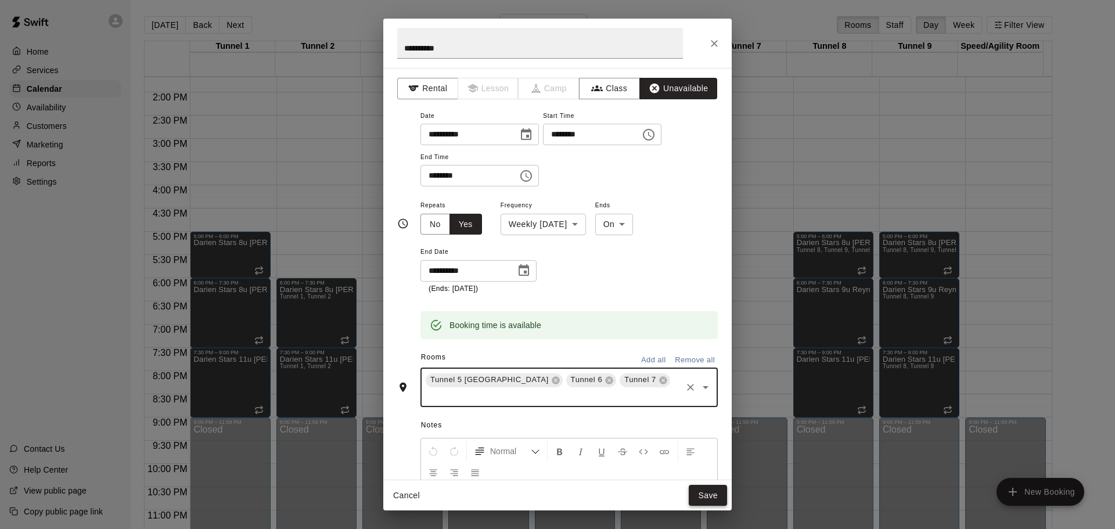
click at [702, 495] on button "Save" at bounding box center [708, 495] width 38 height 21
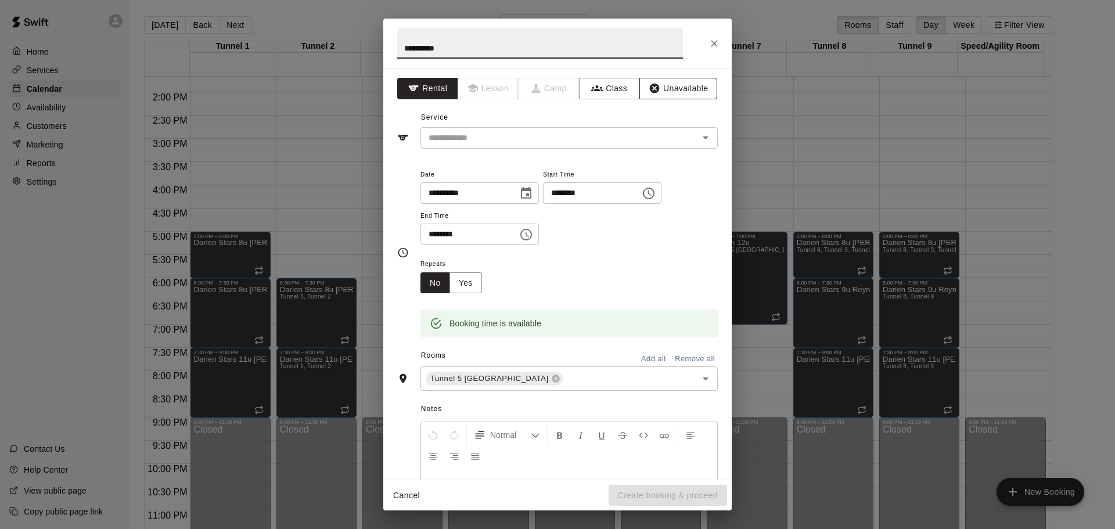
type input "**********"
click at [679, 82] on button "Unavailable" at bounding box center [679, 88] width 78 height 21
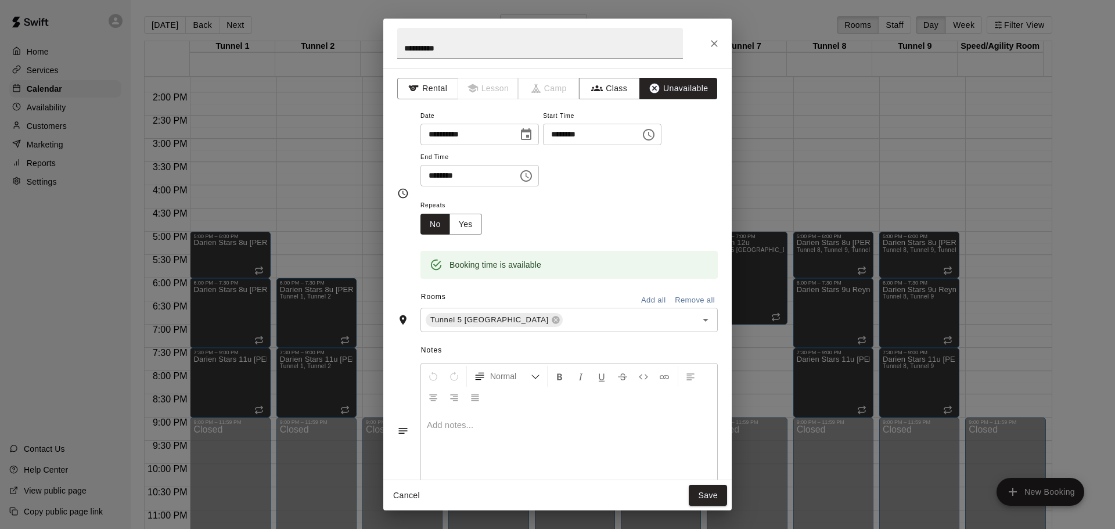
click at [444, 173] on input "********" at bounding box center [465, 175] width 89 height 21
click at [432, 173] on input "********" at bounding box center [465, 175] width 89 height 21
type input "********"
click at [467, 226] on button "Yes" at bounding box center [466, 224] width 33 height 21
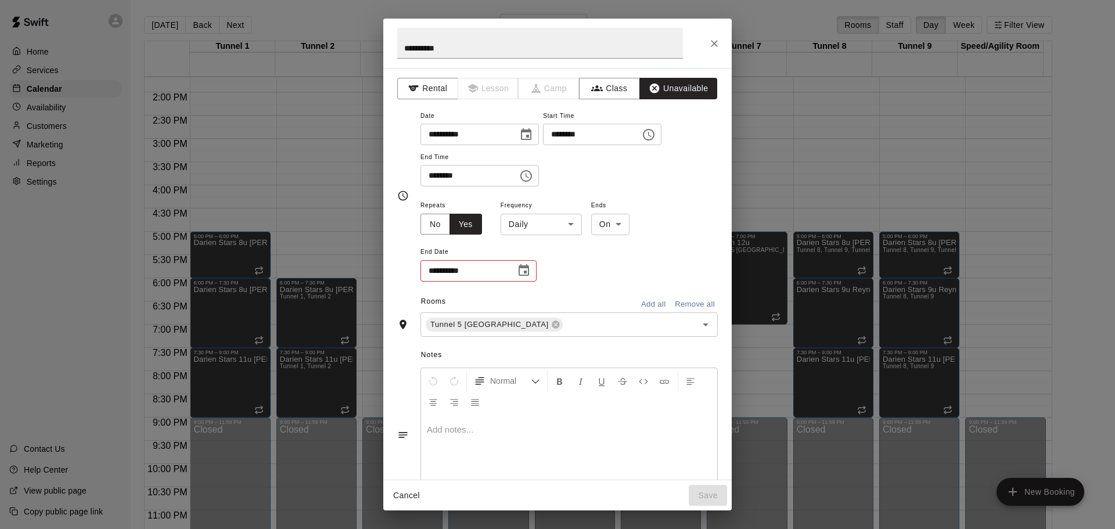
click at [523, 235] on body "Home Services Calendar Availability Customers Marketing Reports Settings Contac…" at bounding box center [557, 274] width 1115 height 548
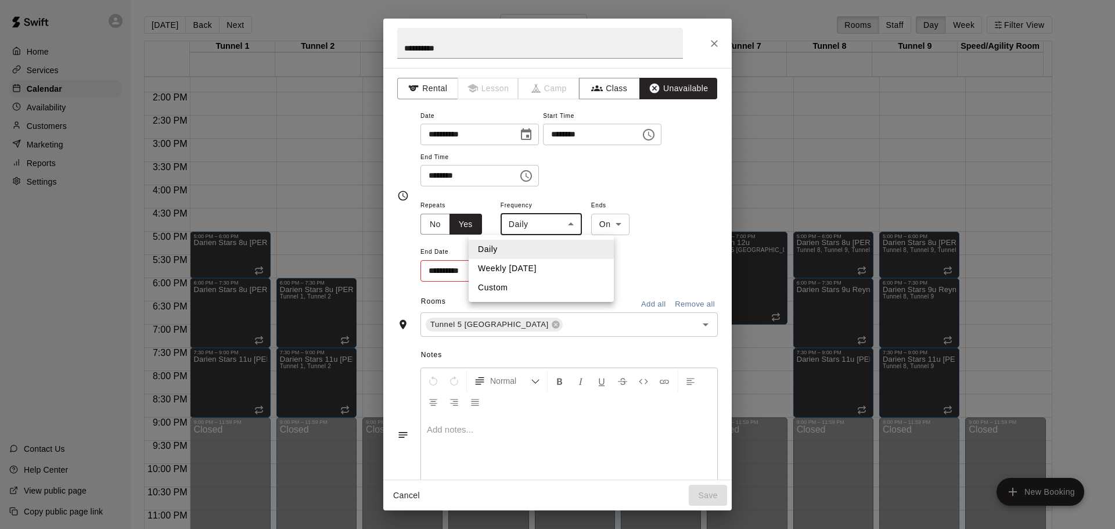
click at [523, 271] on li "Weekly on Friday" at bounding box center [541, 268] width 145 height 19
type input "******"
click at [525, 272] on icon "Choose date" at bounding box center [524, 270] width 10 height 12
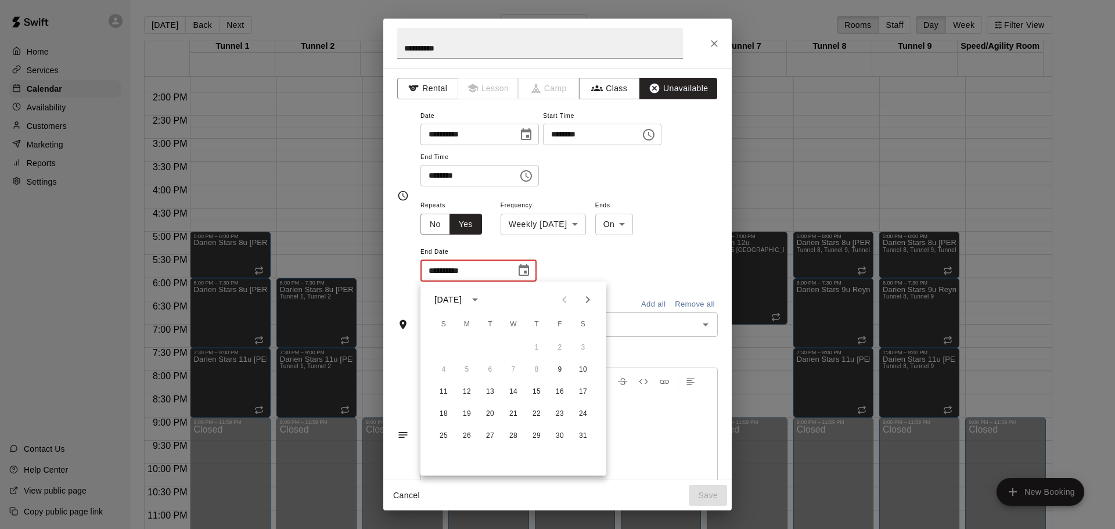
click at [589, 306] on icon "Next month" at bounding box center [588, 300] width 14 height 14
click at [561, 390] on button "20" at bounding box center [560, 392] width 21 height 21
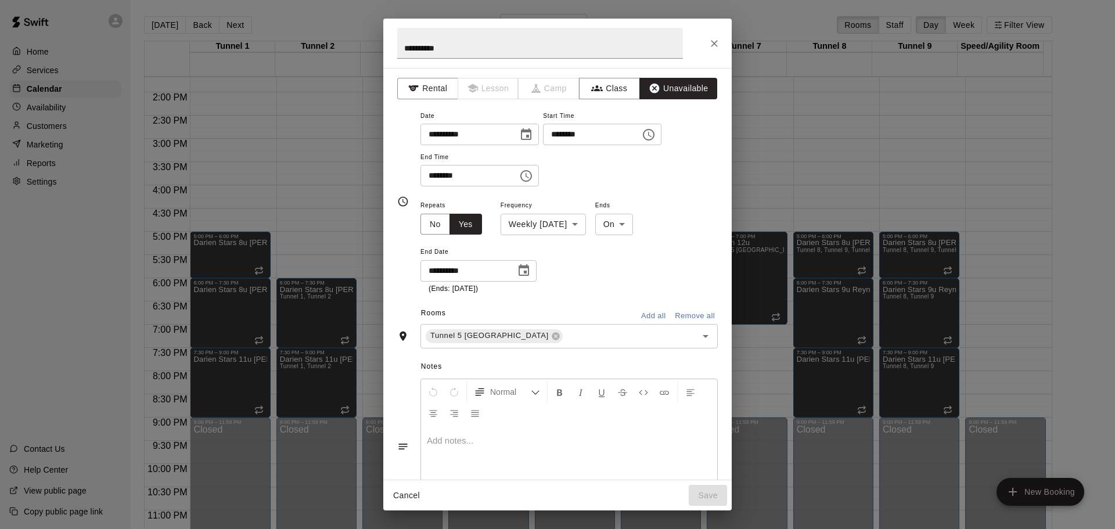
type input "**********"
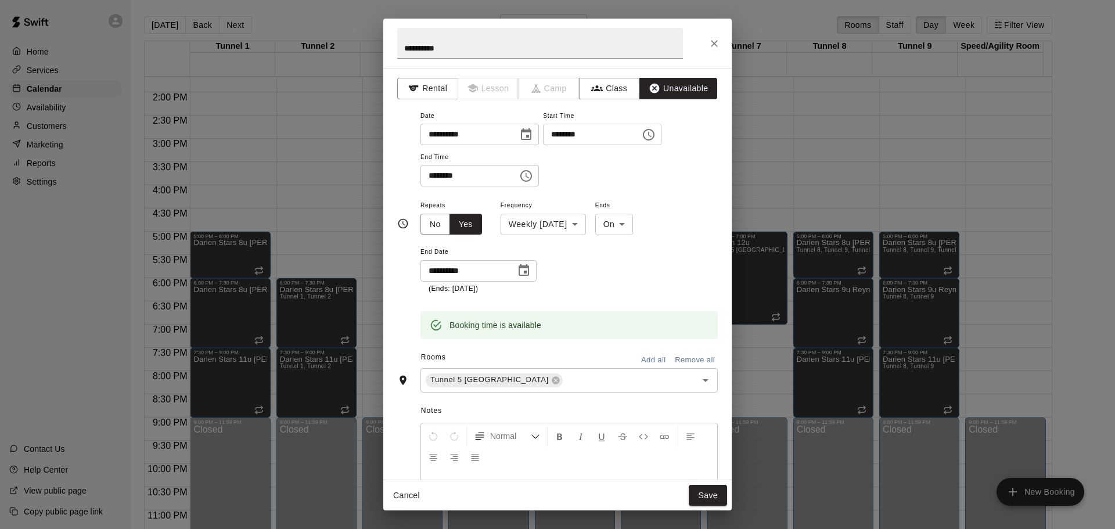
click at [548, 367] on div "Rooms Add all Remove all" at bounding box center [557, 359] width 321 height 20
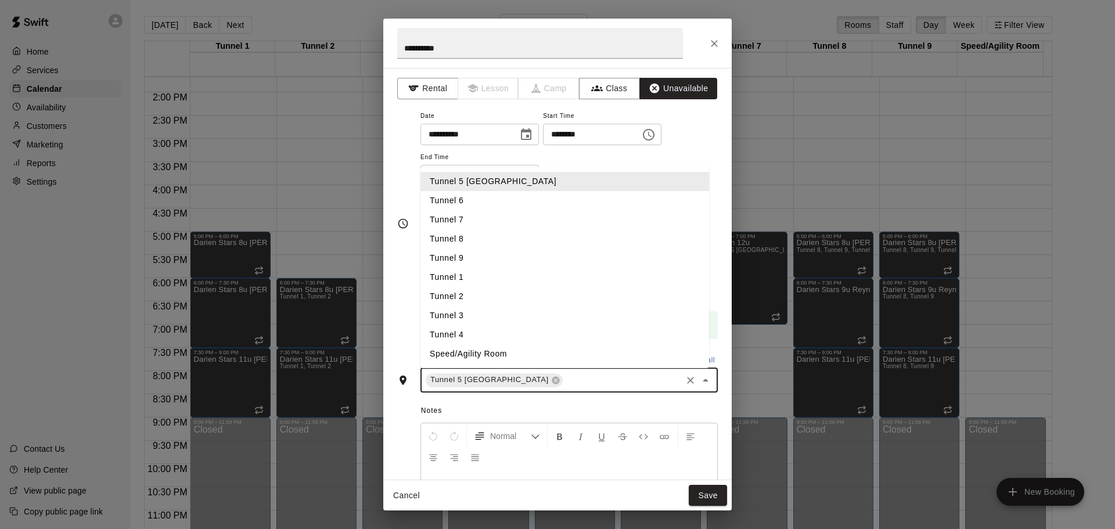
click at [565, 375] on input "text" at bounding box center [623, 380] width 116 height 15
click at [560, 203] on li "Tunnel 6" at bounding box center [565, 200] width 289 height 19
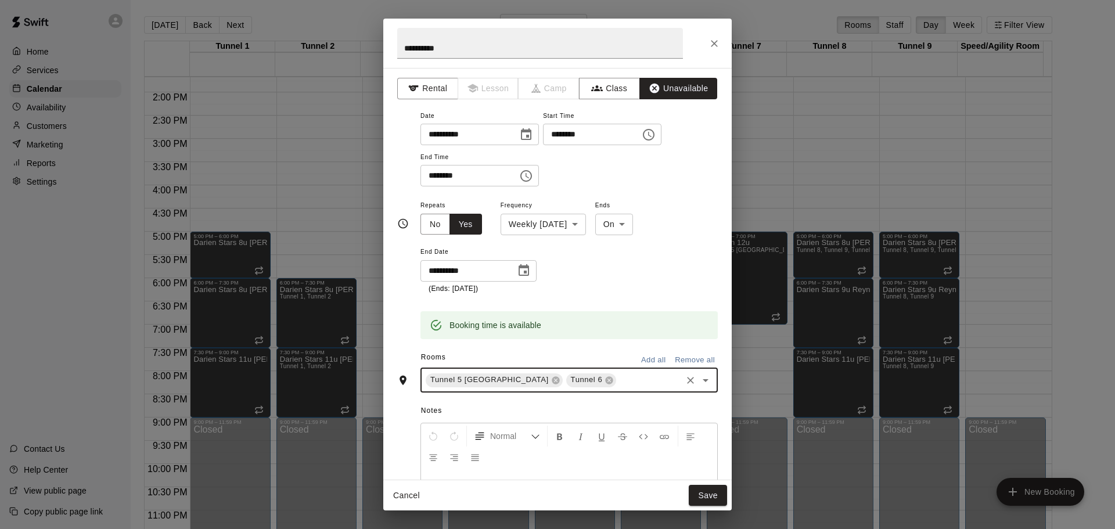
click at [612, 369] on div "Tunnel 5 Pitching Tunnel Tunnel 6 ​" at bounding box center [569, 380] width 297 height 24
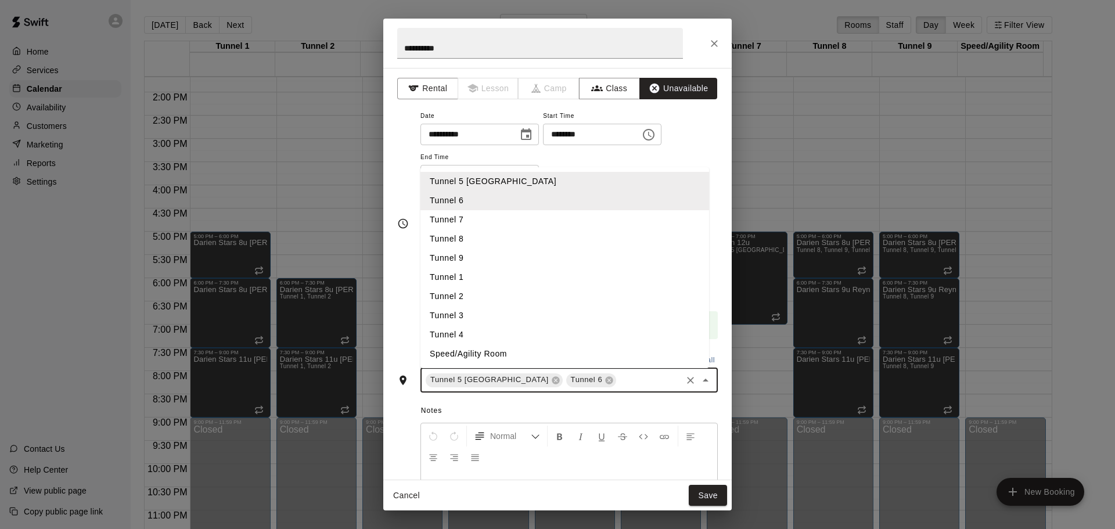
click at [446, 217] on li "Tunnel 7" at bounding box center [565, 219] width 289 height 19
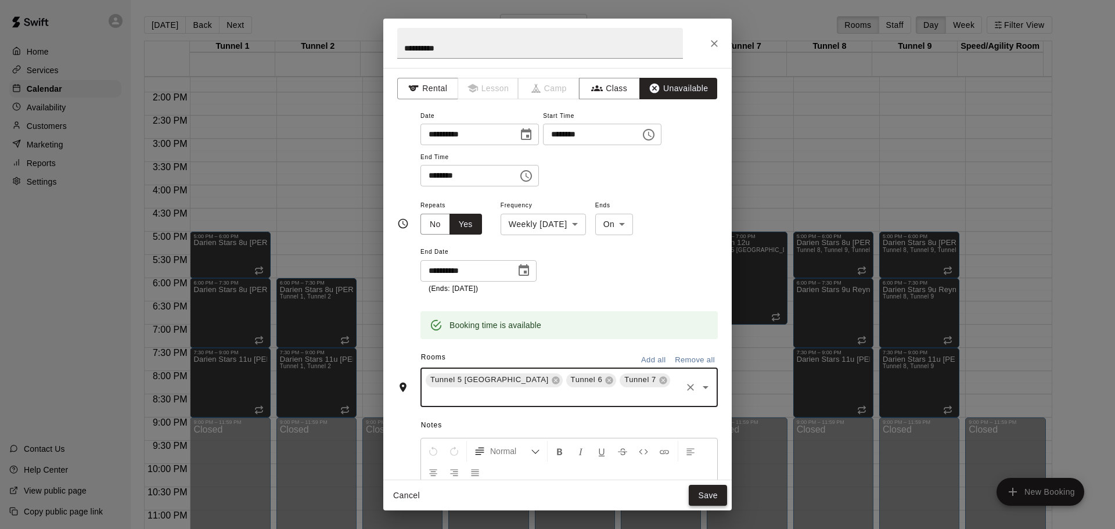
click at [713, 497] on button "Save" at bounding box center [708, 495] width 38 height 21
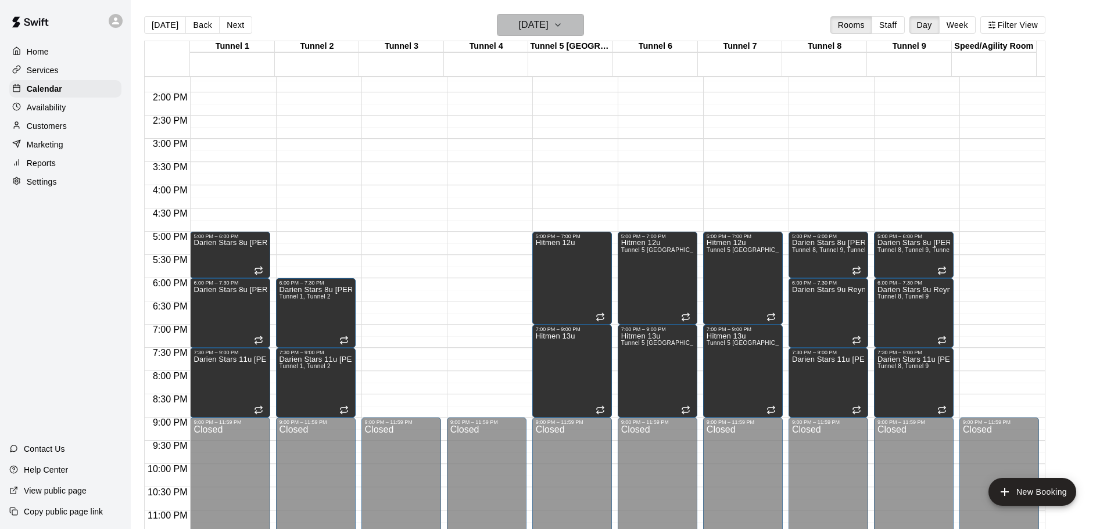
click at [562, 28] on icon "button" at bounding box center [557, 25] width 9 height 14
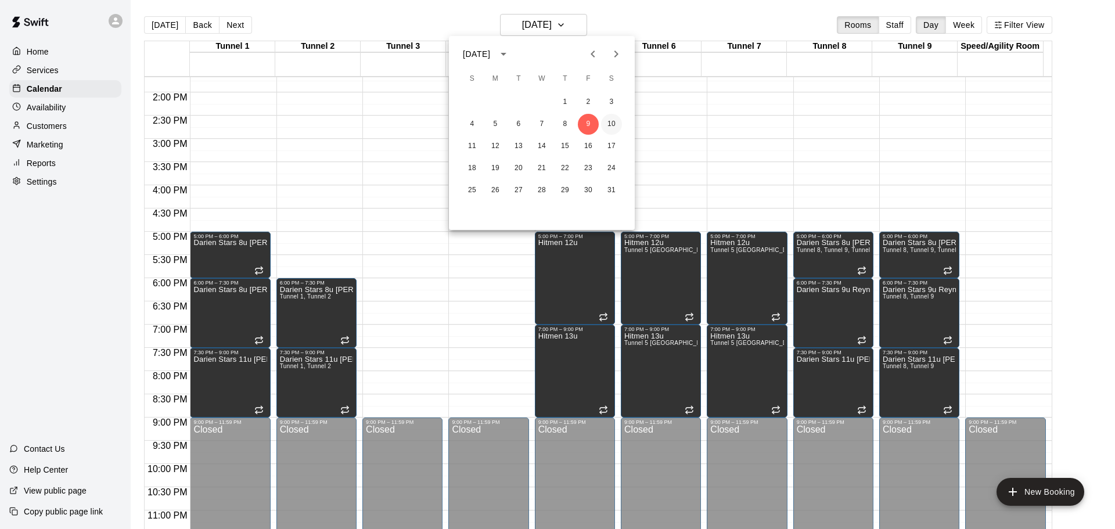
click at [616, 124] on button "10" at bounding box center [611, 124] width 21 height 21
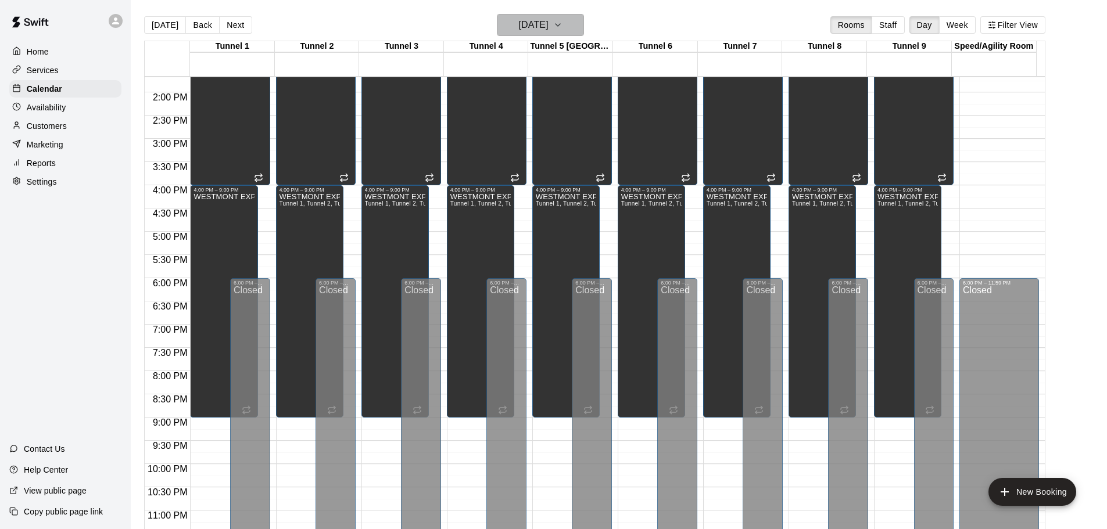
click at [562, 23] on icon "button" at bounding box center [557, 25] width 9 height 14
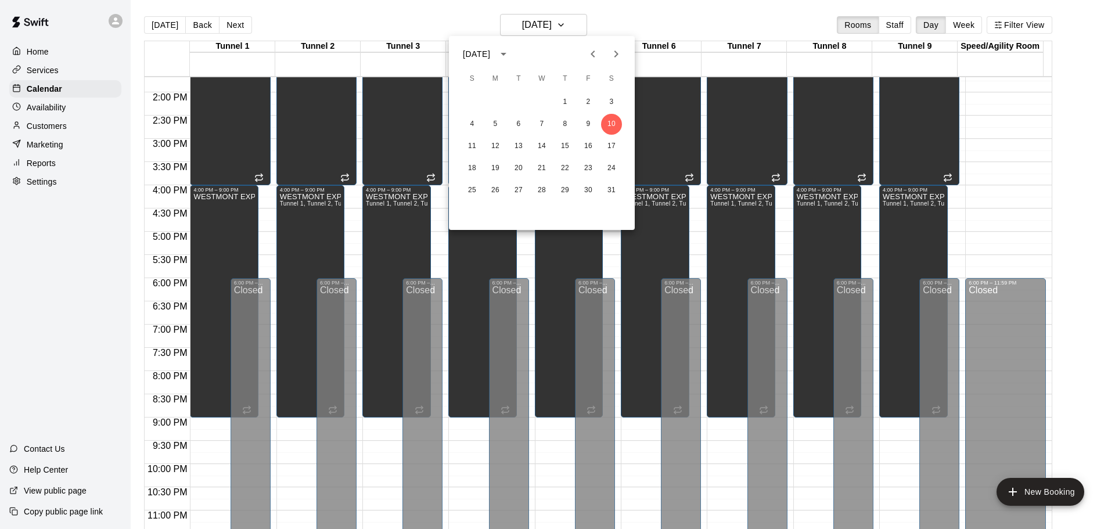
click at [558, 52] on div "January 2026" at bounding box center [542, 53] width 186 height 17
click at [597, 56] on icon "Previous month" at bounding box center [593, 54] width 14 height 14
click at [548, 30] on div at bounding box center [557, 264] width 1115 height 529
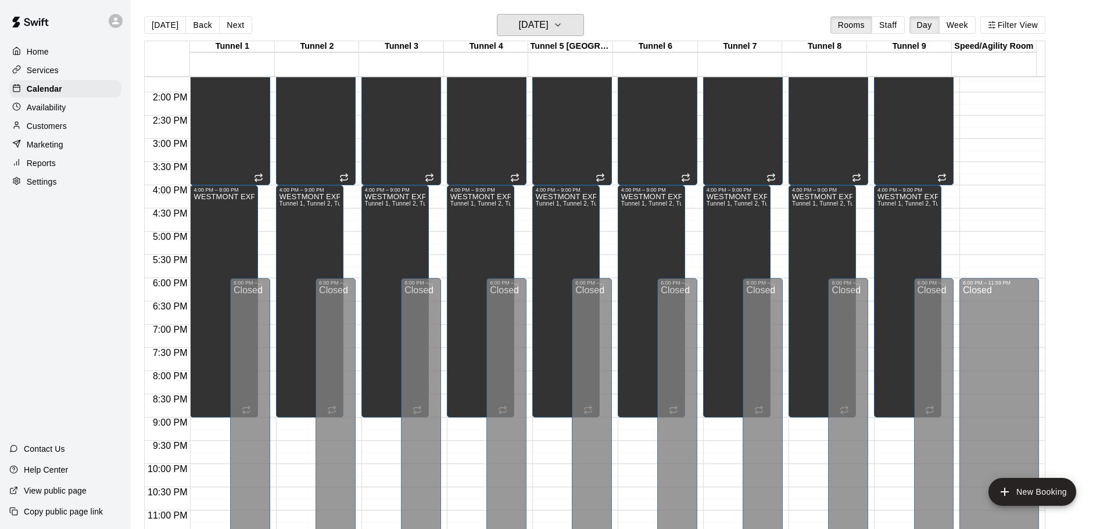
click at [548, 30] on h6 "Saturday Jan 10" at bounding box center [534, 25] width 30 height 16
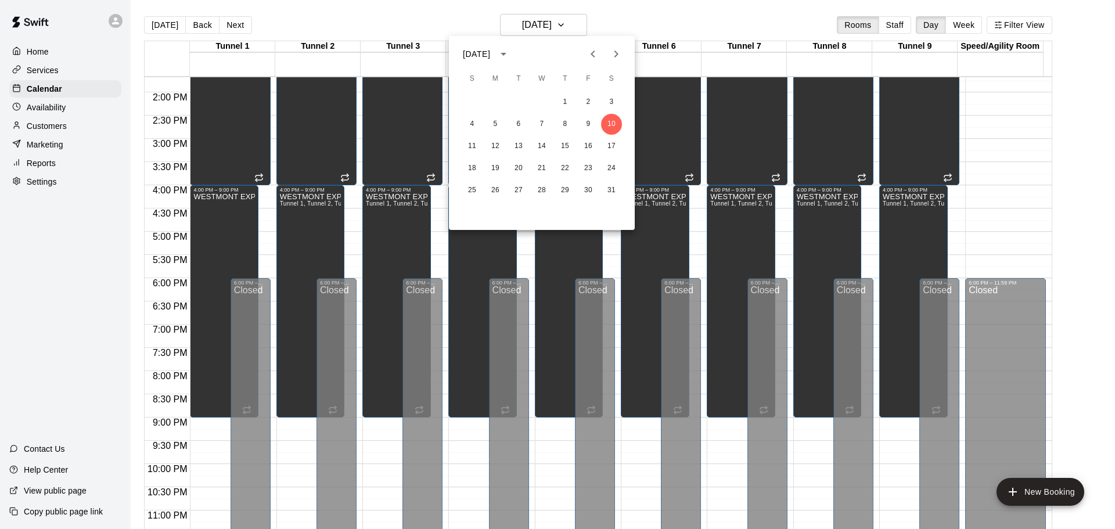
click at [594, 55] on icon "Previous month" at bounding box center [593, 54] width 14 height 14
click at [609, 103] on button "1" at bounding box center [611, 102] width 21 height 21
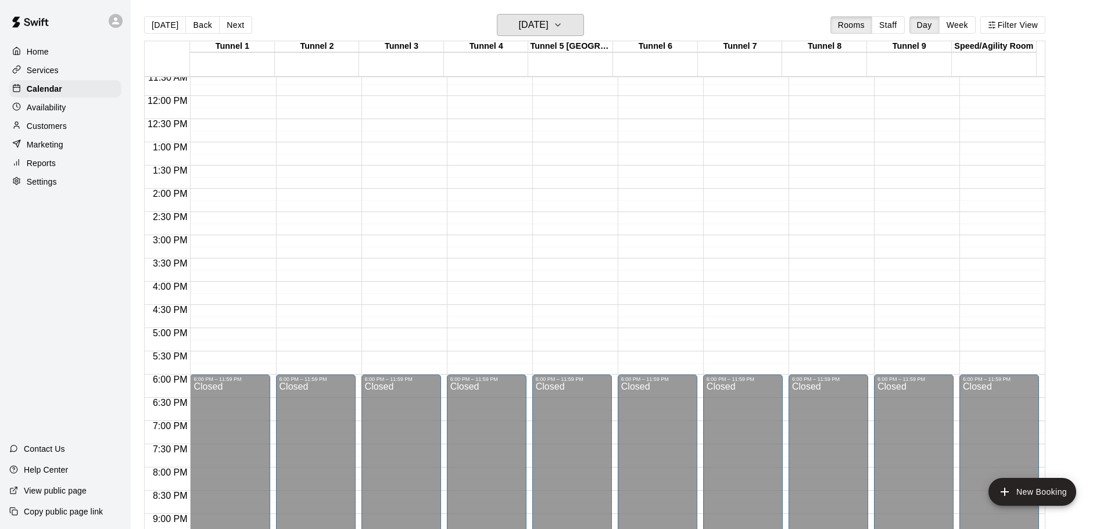
scroll to position [540, 0]
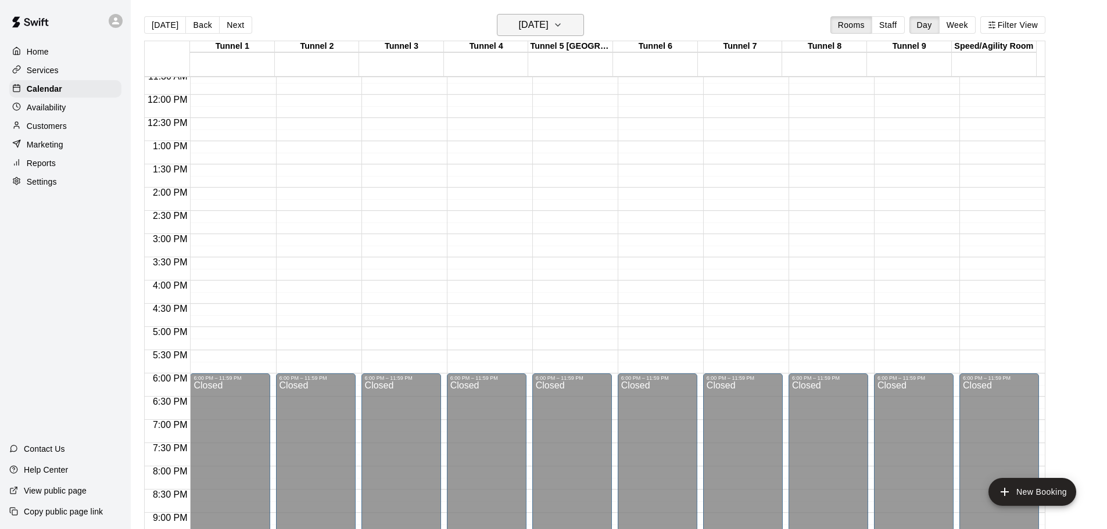
click at [548, 23] on h6 "Saturday Nov 01" at bounding box center [534, 25] width 30 height 16
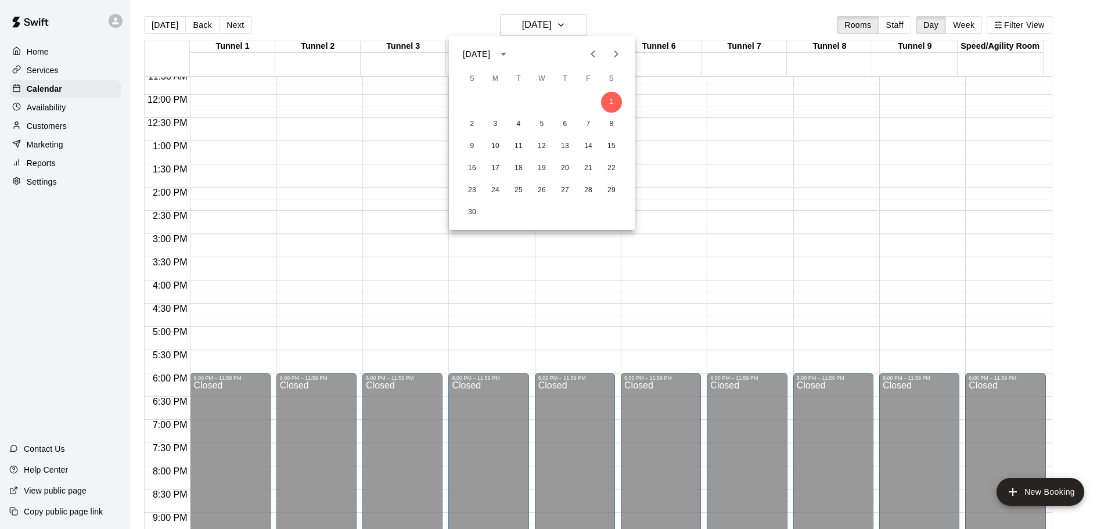
click at [803, 131] on div at bounding box center [557, 264] width 1115 height 529
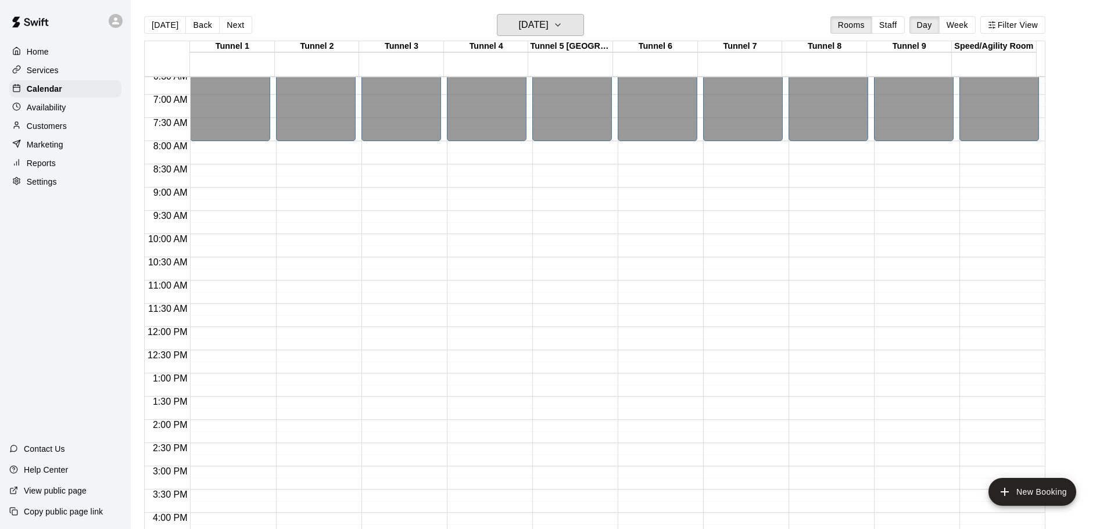
scroll to position [309, 0]
click at [548, 27] on h6 "Saturday Nov 01" at bounding box center [534, 25] width 30 height 16
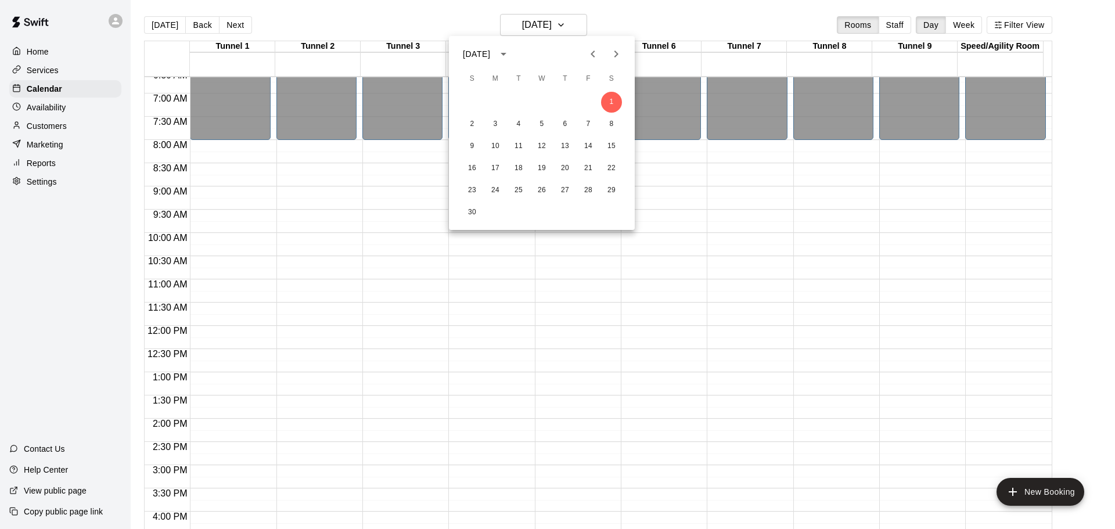
click at [613, 59] on icon "Next month" at bounding box center [616, 54] width 14 height 14
click at [611, 95] on button "6" at bounding box center [611, 102] width 21 height 21
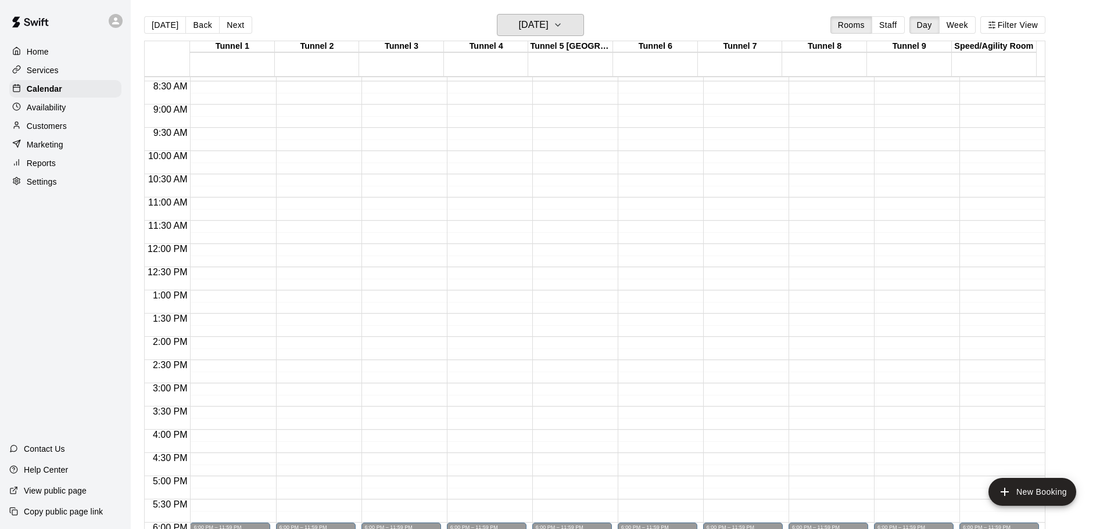
scroll to position [379, 0]
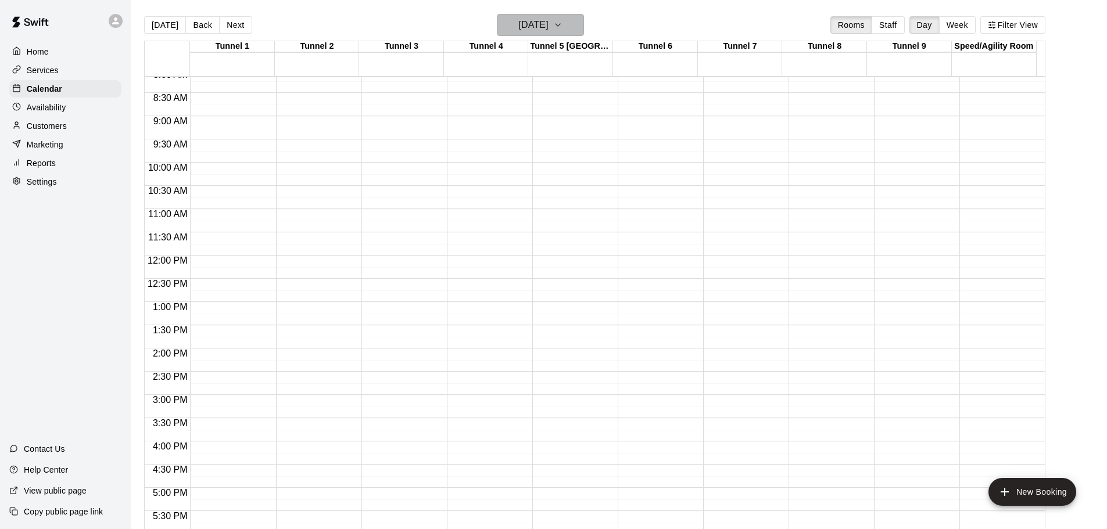
click at [562, 27] on icon "button" at bounding box center [557, 25] width 9 height 14
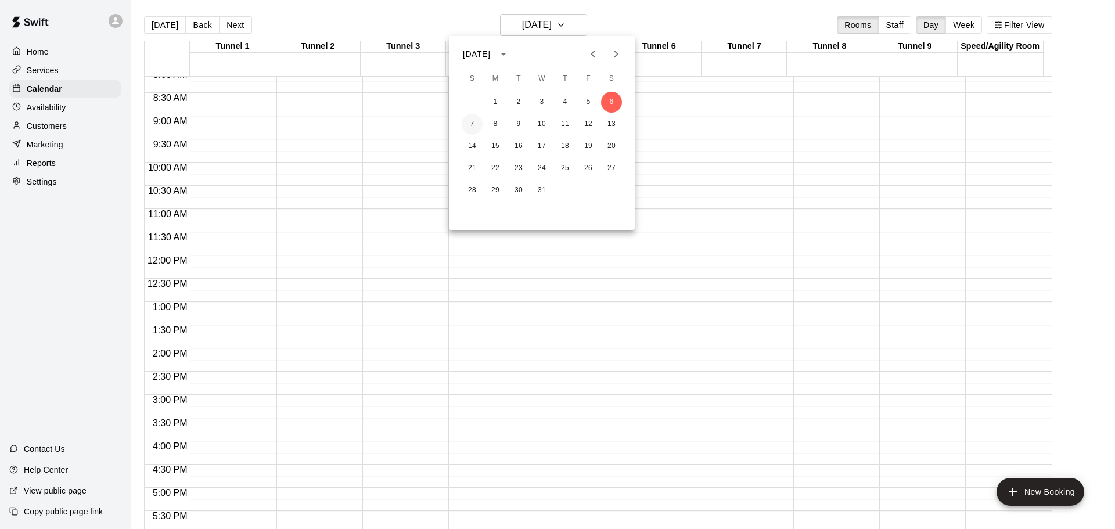
click at [471, 124] on button "7" at bounding box center [472, 124] width 21 height 21
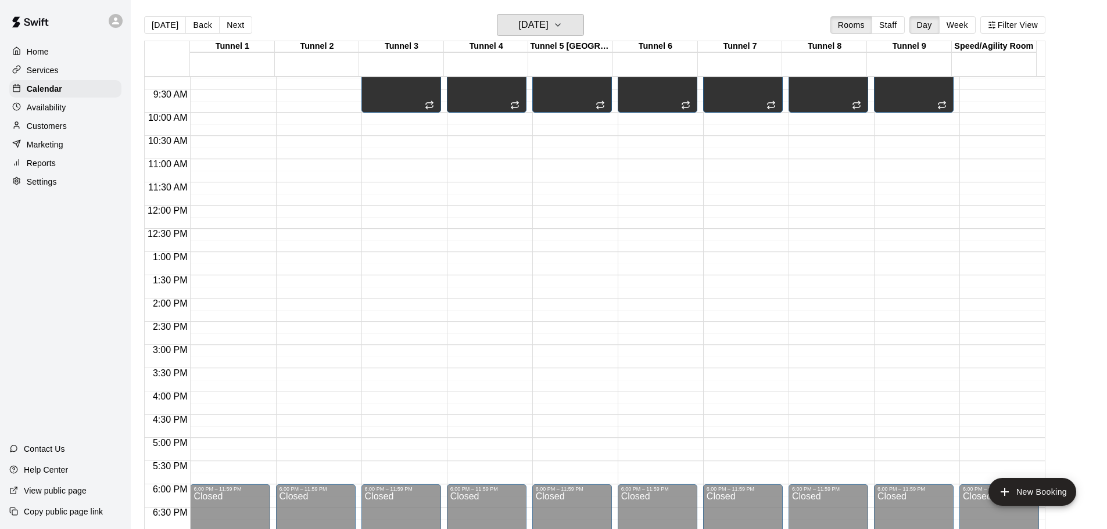
scroll to position [432, 0]
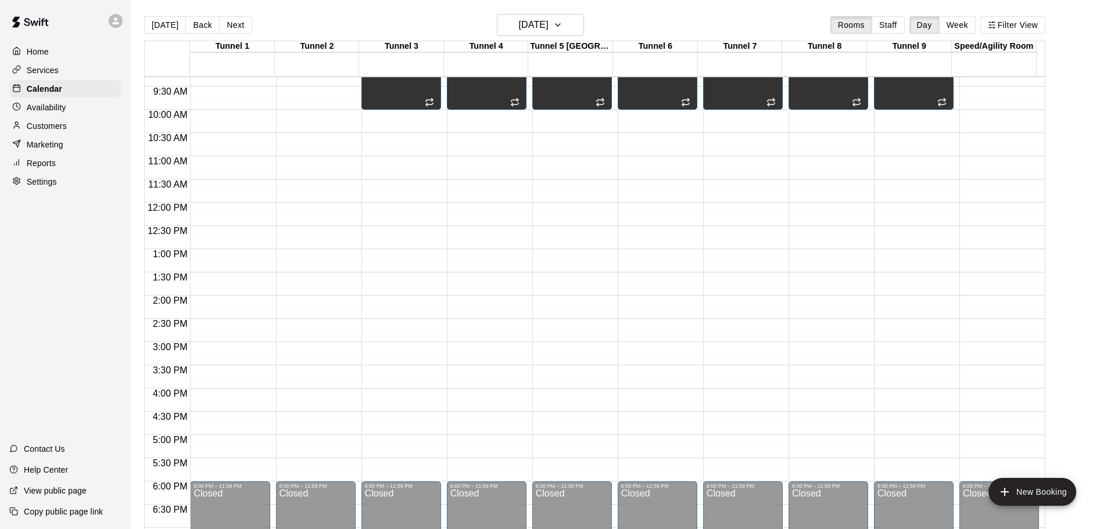
click at [522, 173] on div "12:00 AM – 8:00 AM Closed 8:00 AM – 10:00 AM DG FURY Tunnel 3, Tunnel 4, Tunnel…" at bounding box center [487, 202] width 80 height 1115
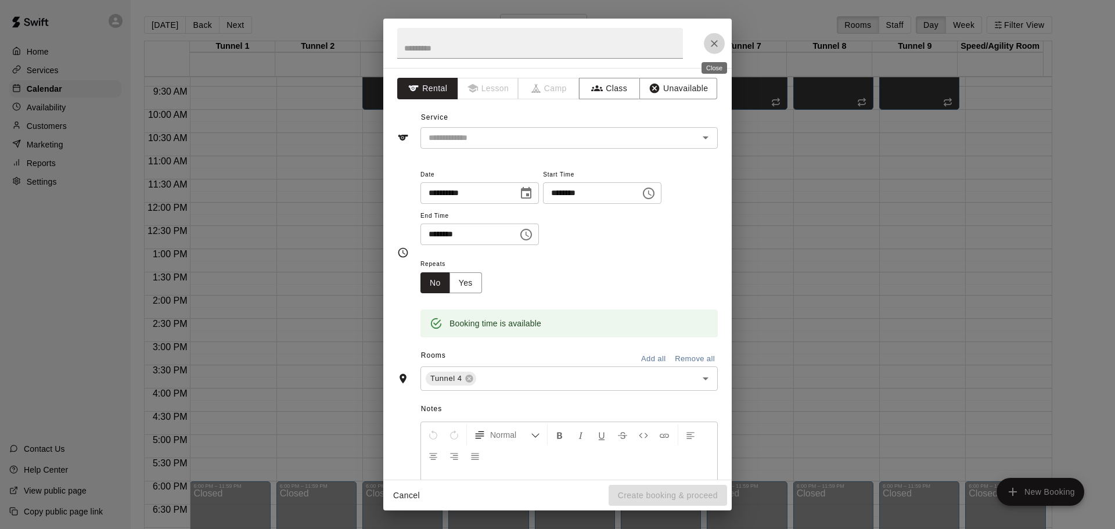
click at [714, 51] on button "Close" at bounding box center [714, 43] width 21 height 21
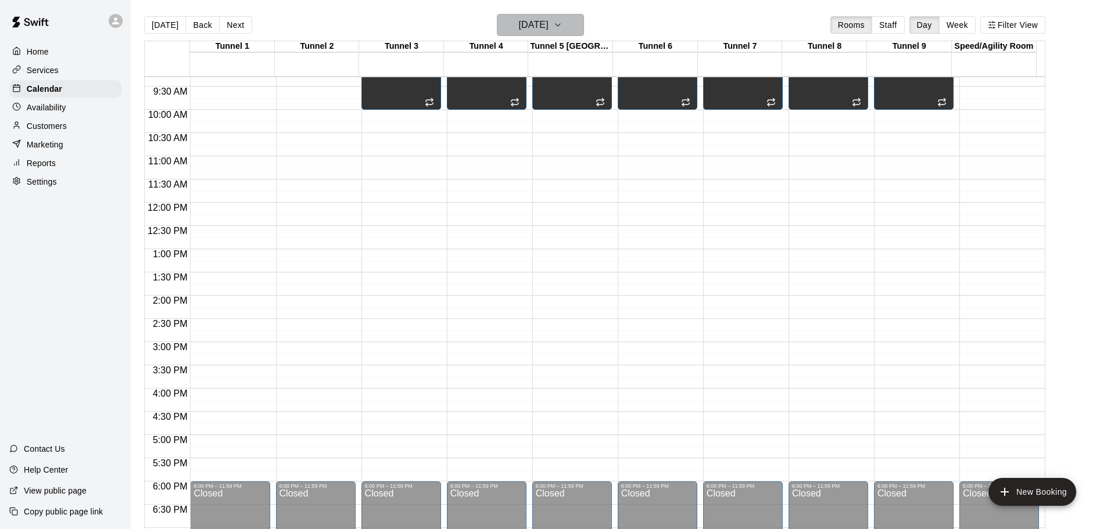
click at [562, 30] on icon "button" at bounding box center [557, 25] width 9 height 14
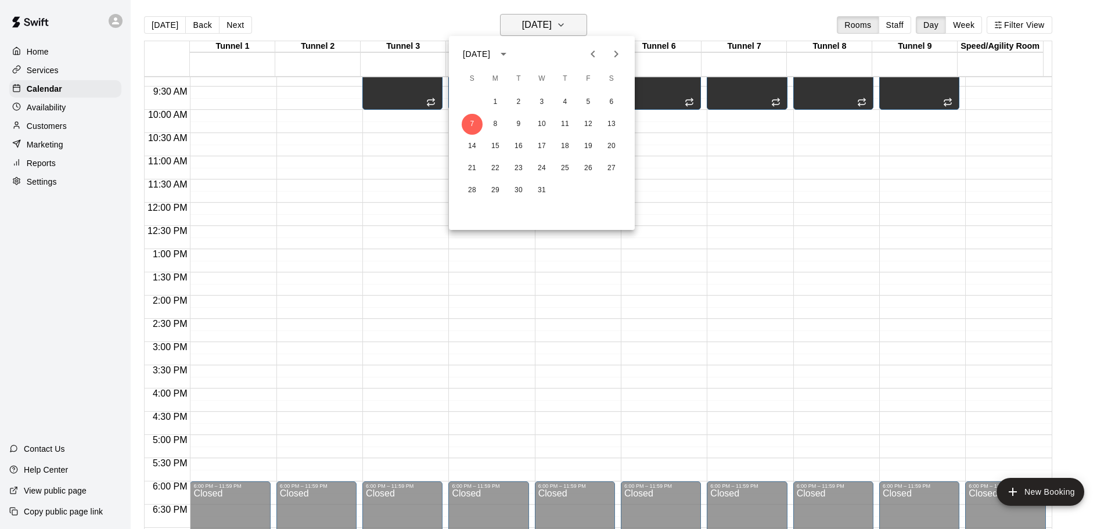
click at [573, 30] on div at bounding box center [557, 264] width 1115 height 529
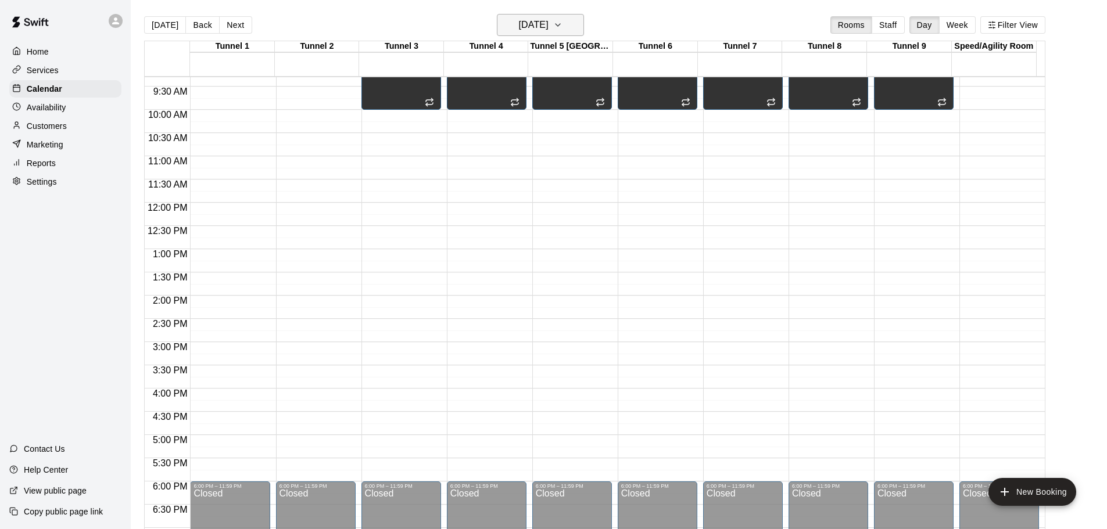
click at [562, 30] on icon "button" at bounding box center [557, 25] width 9 height 14
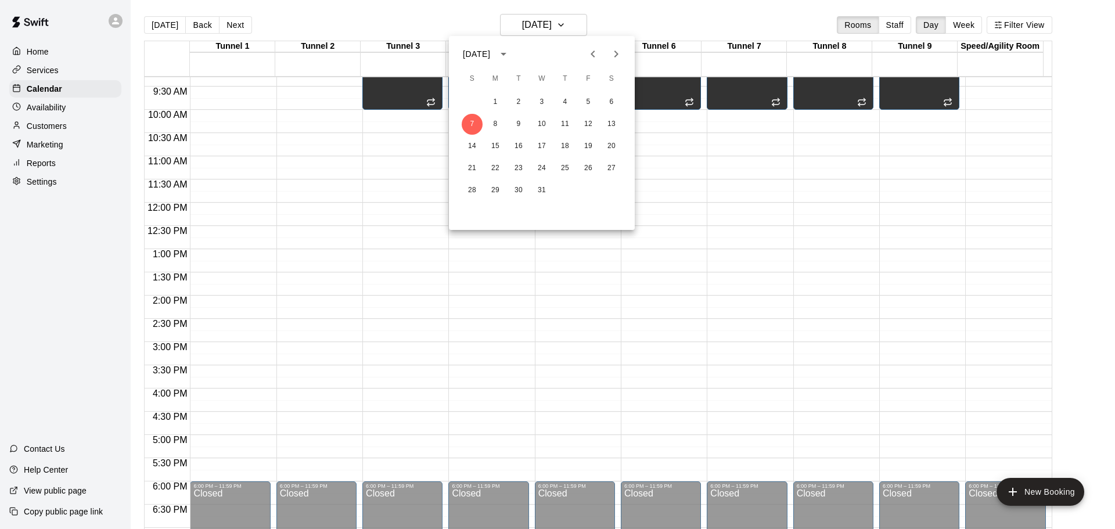
click at [572, 19] on div at bounding box center [557, 264] width 1115 height 529
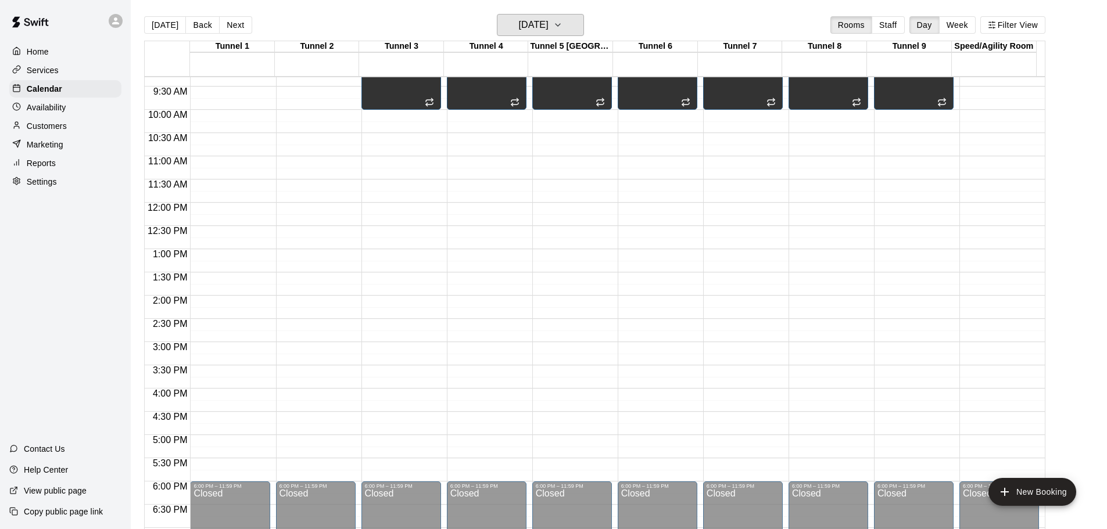
click at [562, 19] on icon "button" at bounding box center [557, 25] width 9 height 14
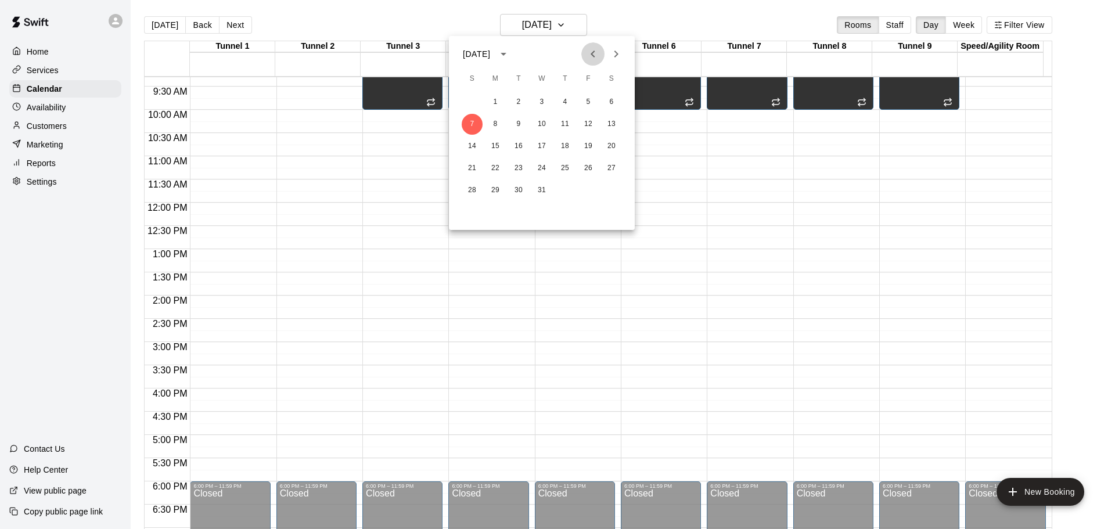
click at [591, 52] on icon "Previous month" at bounding box center [593, 54] width 14 height 14
click at [612, 104] on button "1" at bounding box center [611, 102] width 21 height 21
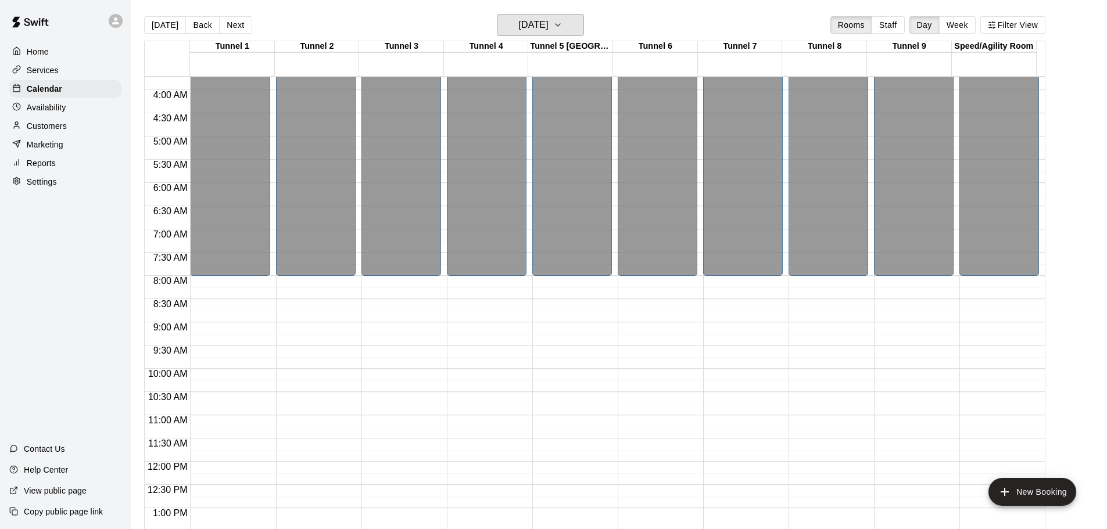
scroll to position [180, 0]
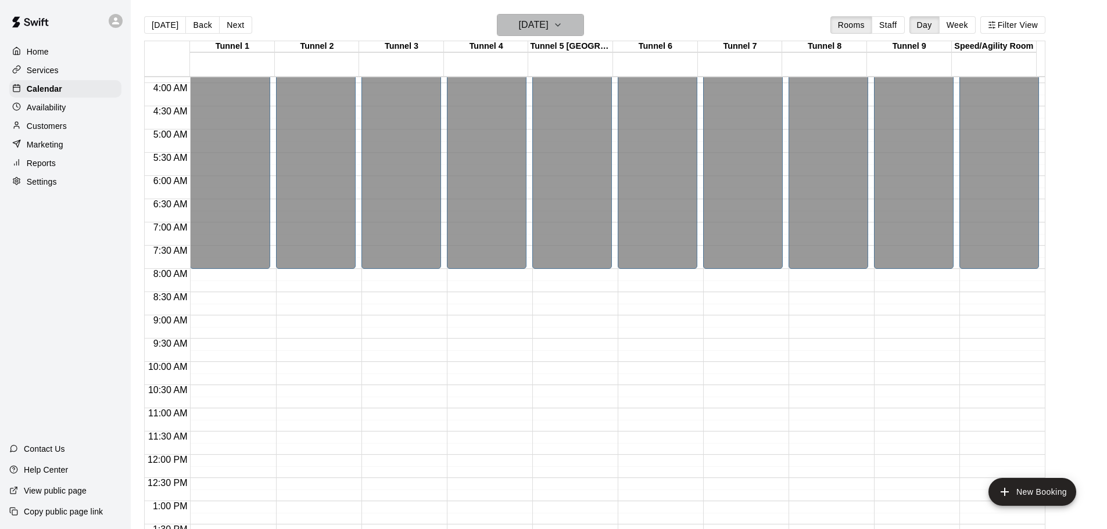
click at [562, 24] on icon "button" at bounding box center [557, 25] width 9 height 14
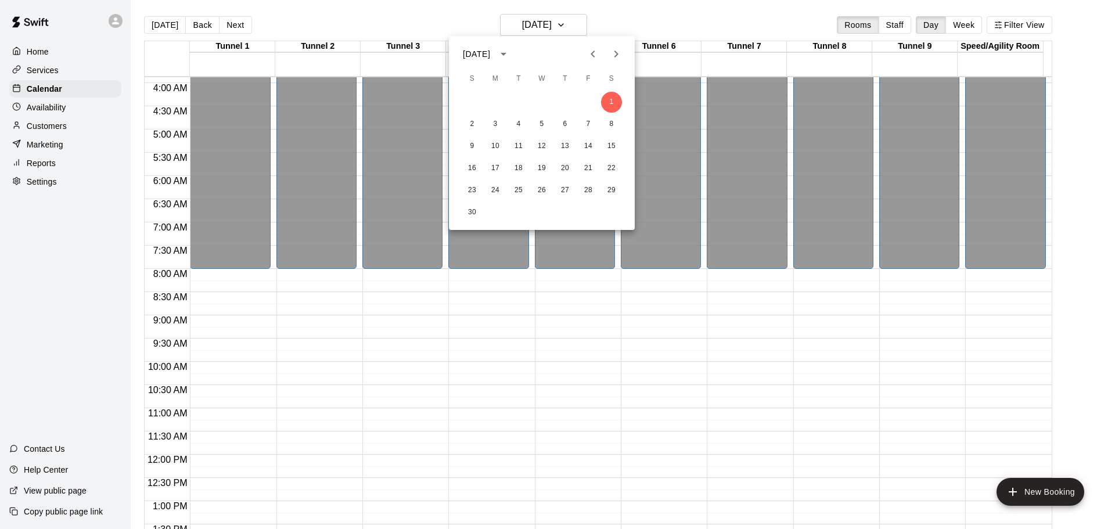
click at [615, 56] on icon "Next month" at bounding box center [616, 54] width 14 height 14
click at [471, 129] on button "7" at bounding box center [472, 124] width 21 height 21
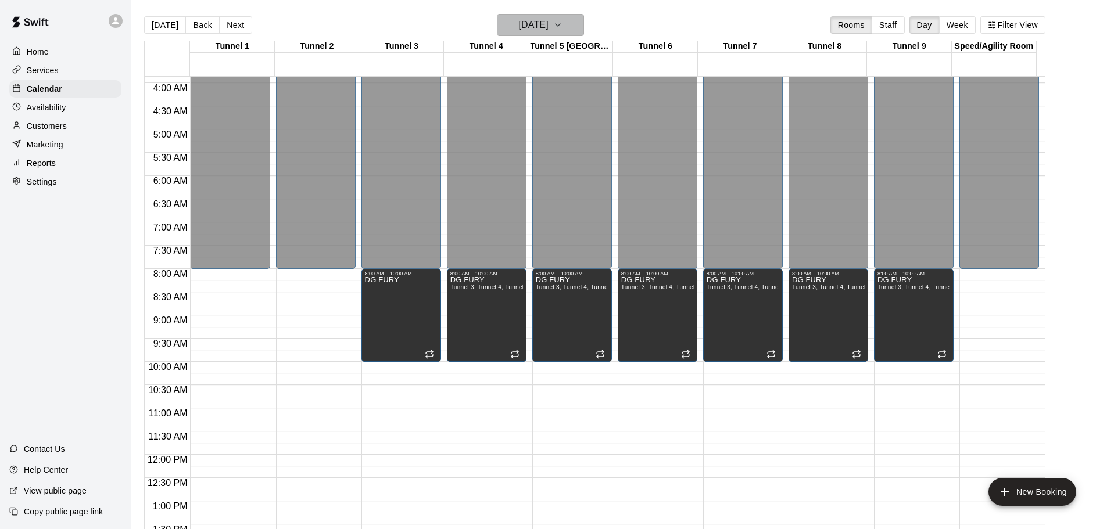
click at [548, 19] on h6 "Sunday Dec 07" at bounding box center [534, 25] width 30 height 16
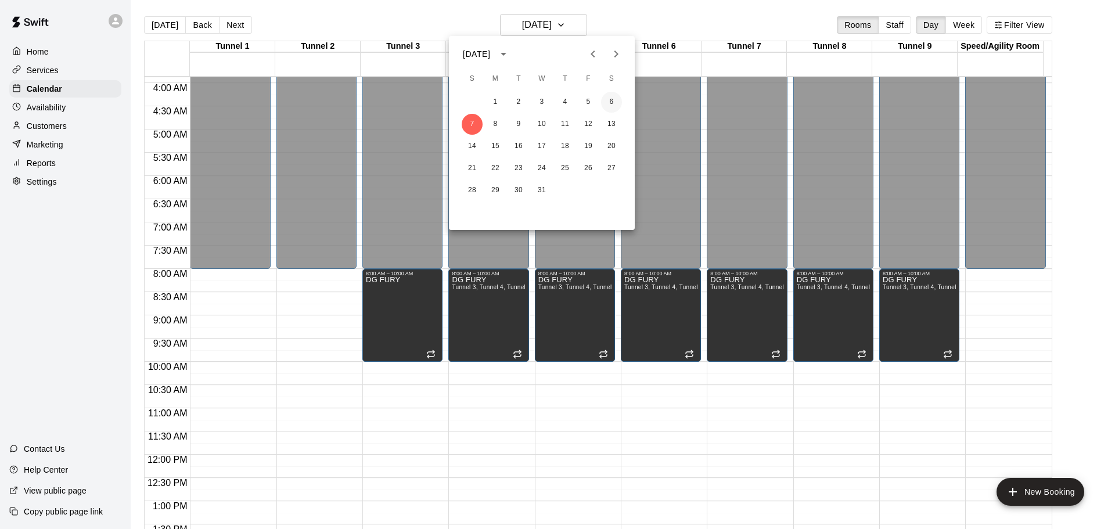
click at [615, 107] on button "6" at bounding box center [611, 102] width 21 height 21
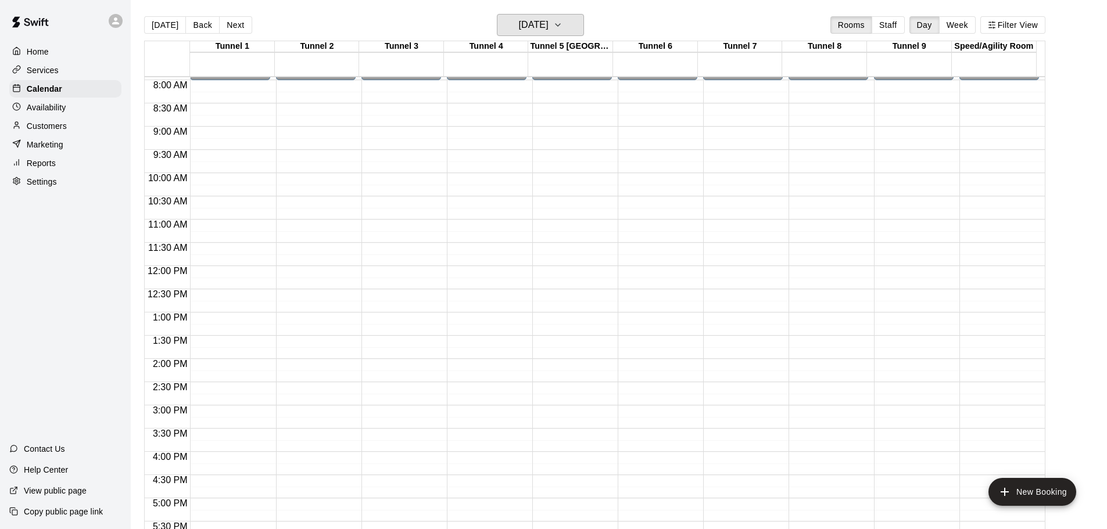
scroll to position [370, 0]
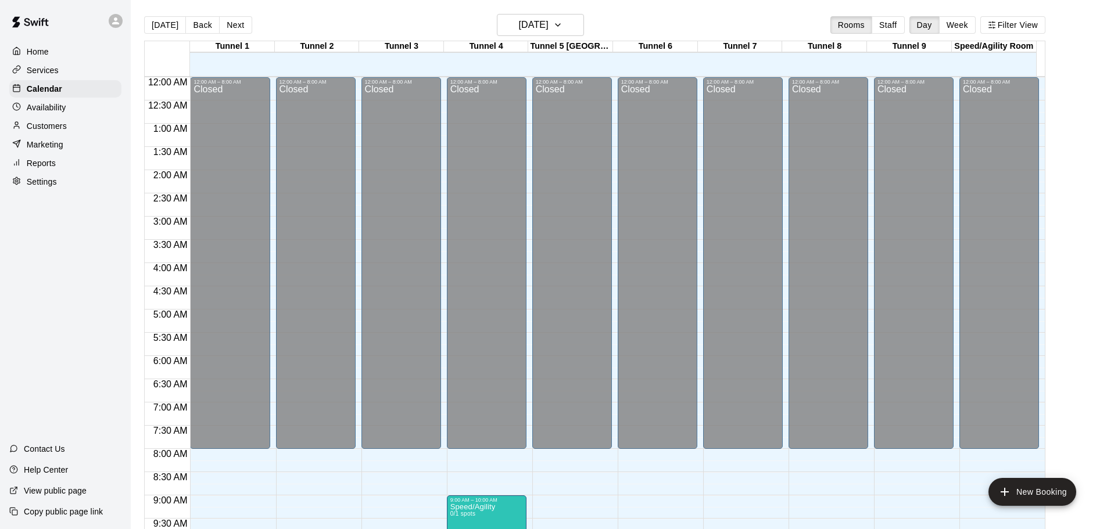
scroll to position [440, 0]
